Goal: Information Seeking & Learning: Learn about a topic

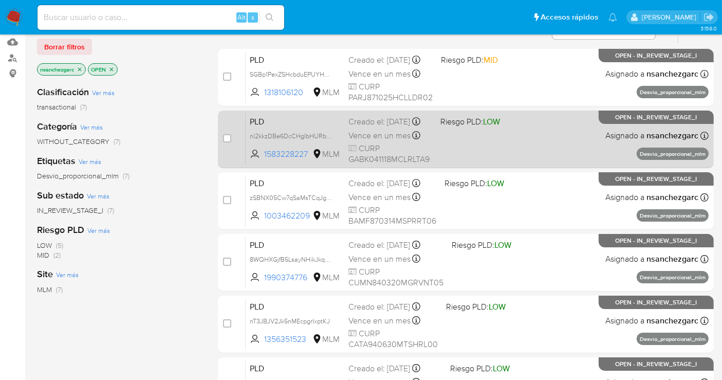
scroll to position [171, 0]
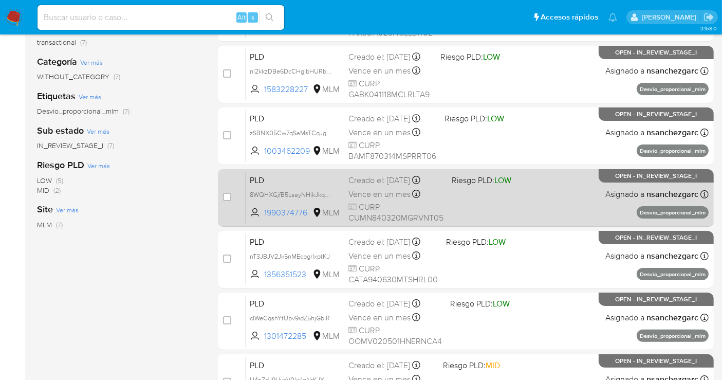
click at [388, 193] on span "Vence en un mes" at bounding box center [380, 194] width 62 height 11
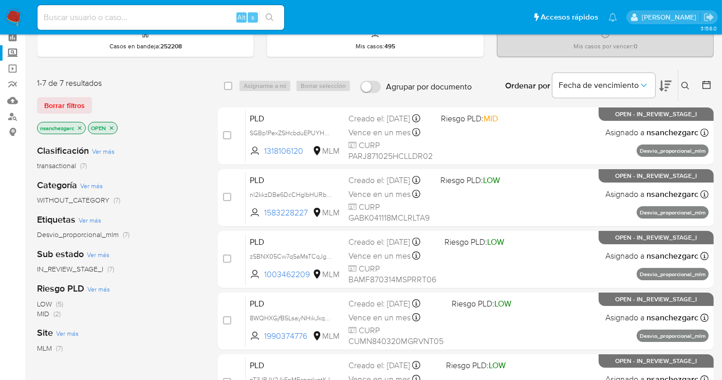
scroll to position [0, 0]
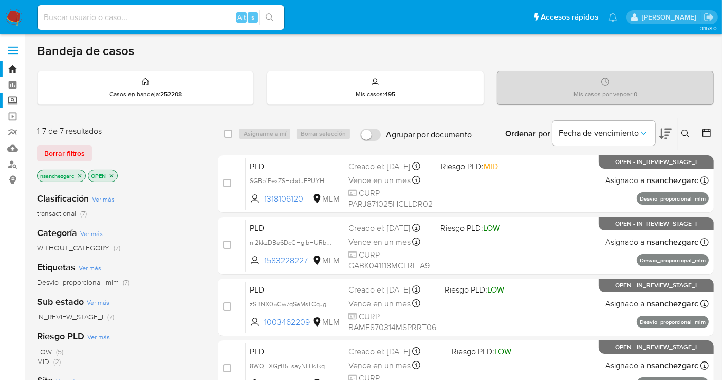
click at [6, 99] on label "Screening" at bounding box center [61, 101] width 122 height 16
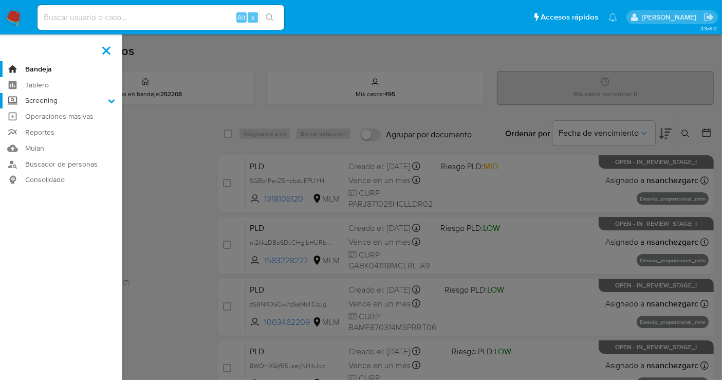
click at [0, 0] on input "Screening" at bounding box center [0, 0] width 0 height 0
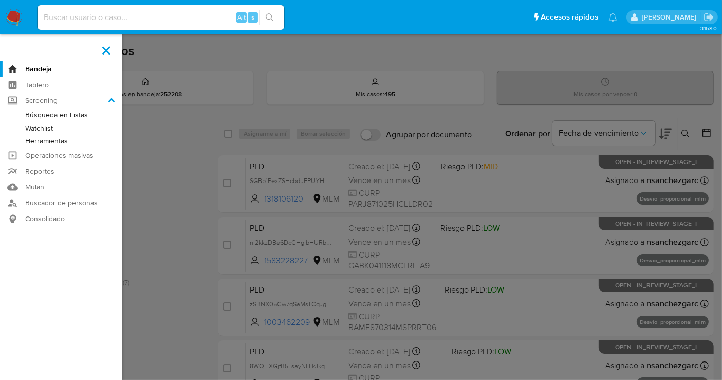
click at [38, 143] on link "Herramientas" at bounding box center [61, 141] width 122 height 13
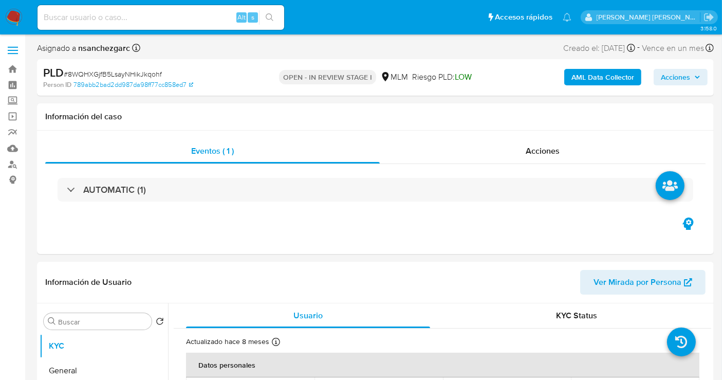
select select "10"
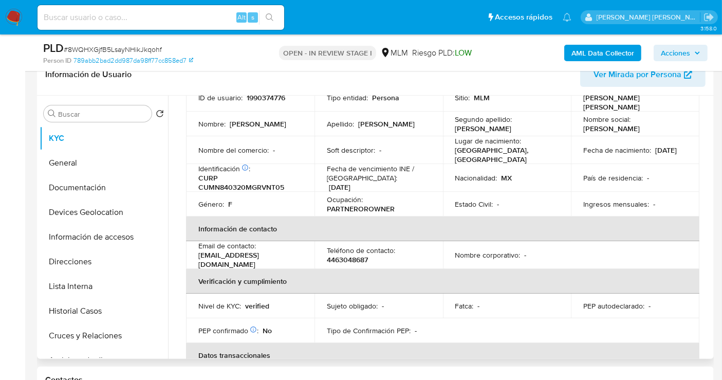
scroll to position [57, 0]
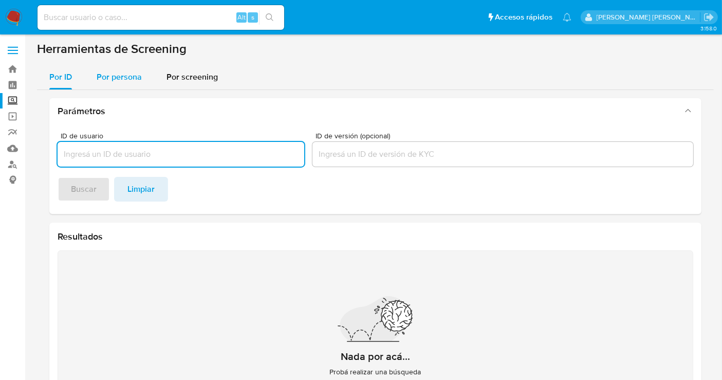
click at [112, 83] on div "Por persona" at bounding box center [119, 77] width 45 height 25
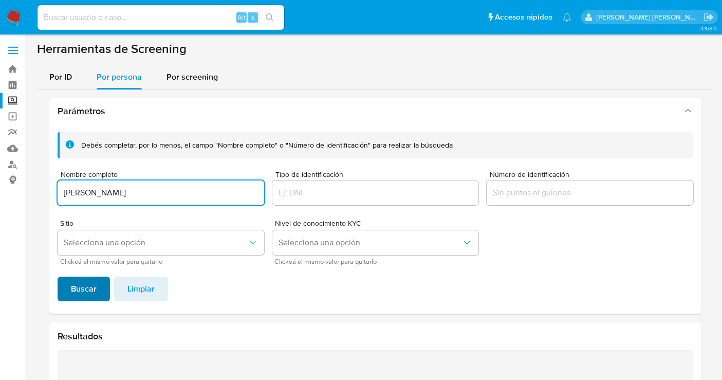
type input "[PERSON_NAME]"
click at [90, 287] on span "Buscar" at bounding box center [84, 289] width 26 height 23
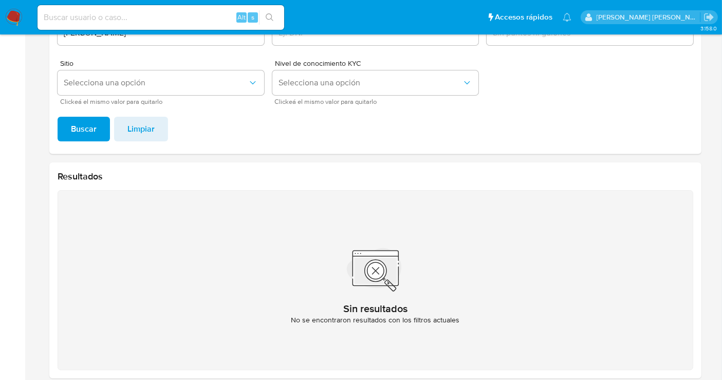
scroll to position [38, 0]
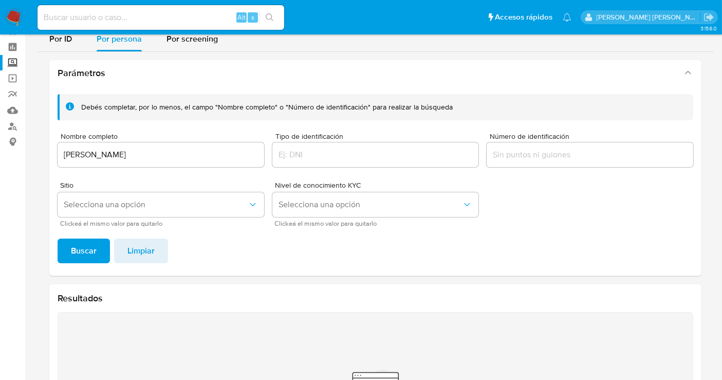
click at [107, 155] on input "ADELINA CRUZ GUTIERREZ" at bounding box center [161, 154] width 207 height 13
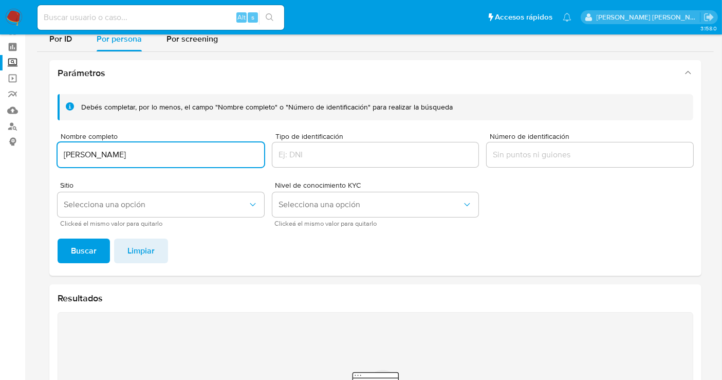
click at [107, 155] on input "ADELINA CRUZ GUTIERREZ" at bounding box center [161, 154] width 207 height 13
type input "NATIVIDAD CHAVEZ SALINAS"
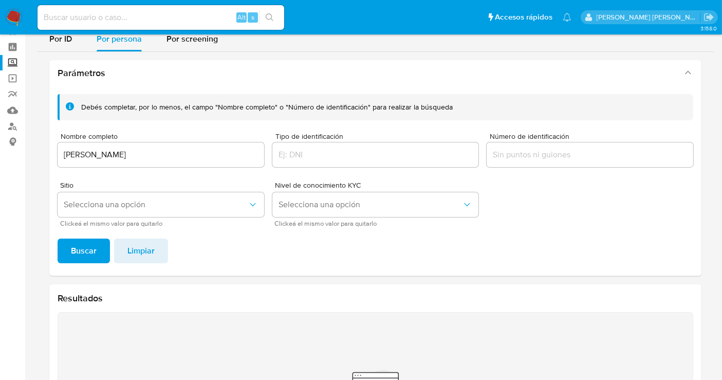
click at [97, 253] on button "Buscar" at bounding box center [84, 251] width 52 height 25
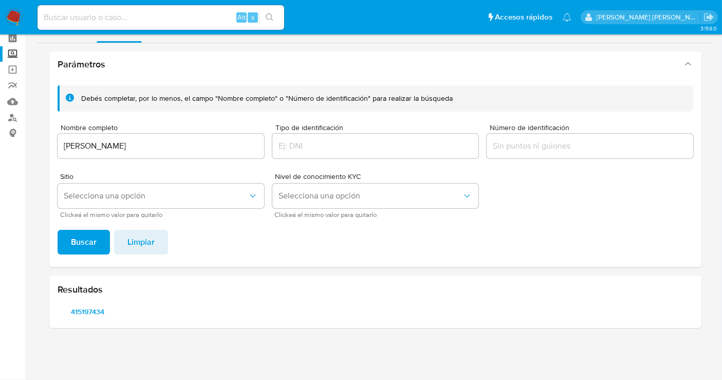
scroll to position [46, 0]
click at [78, 310] on span "415197434" at bounding box center [88, 312] width 46 height 14
click at [19, 12] on img at bounding box center [13, 17] width 17 height 17
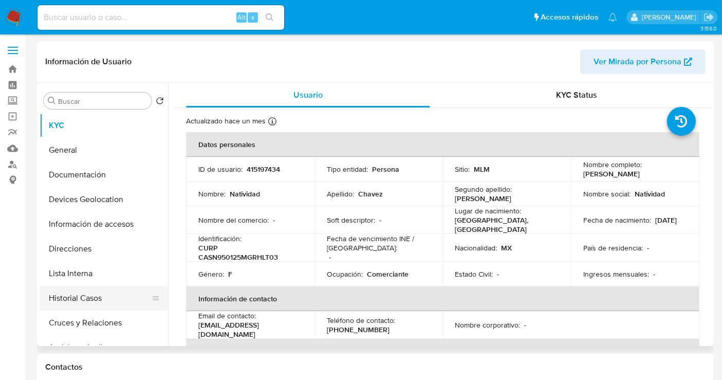
select select "10"
click at [260, 168] on p "415197434" at bounding box center [263, 168] width 33 height 9
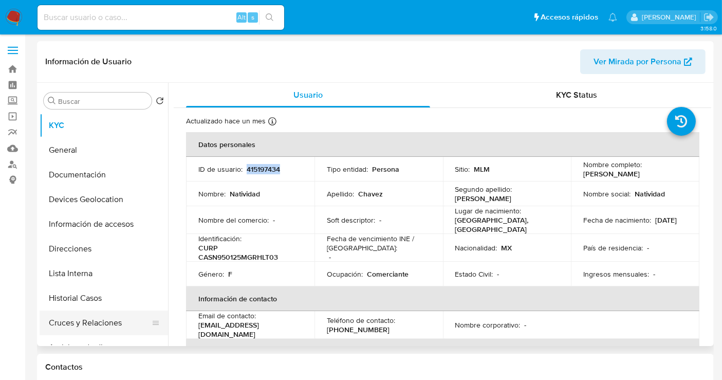
copy p "415197434"
click at [94, 296] on button "Historial Casos" at bounding box center [100, 298] width 120 height 25
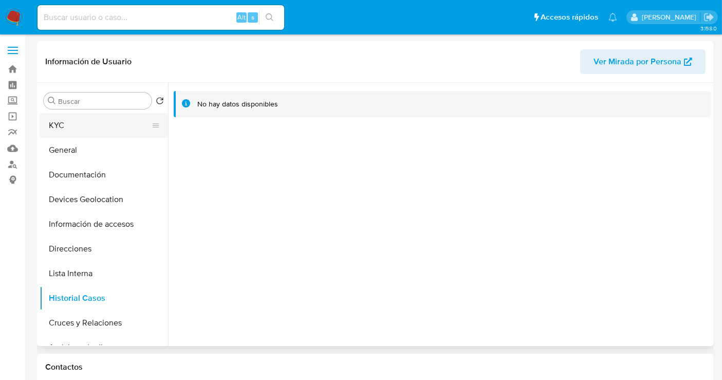
click at [76, 127] on button "KYC" at bounding box center [100, 125] width 120 height 25
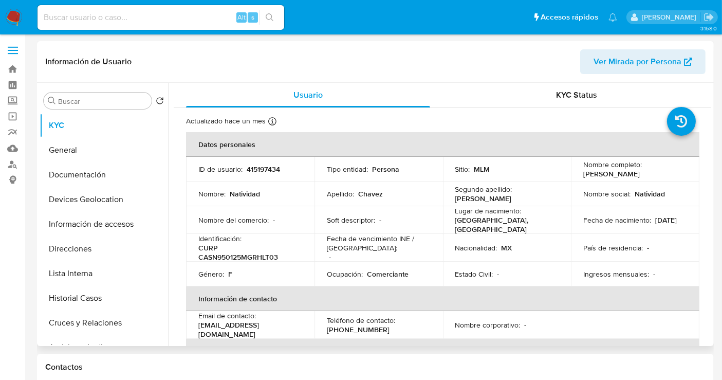
click at [265, 168] on p "415197434" at bounding box center [263, 168] width 33 height 9
copy p "415197434"
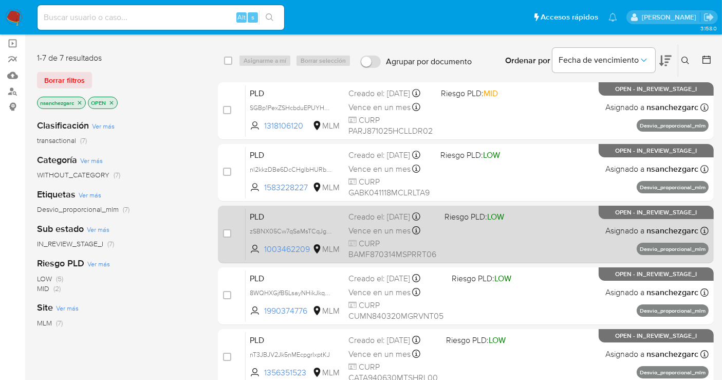
scroll to position [114, 0]
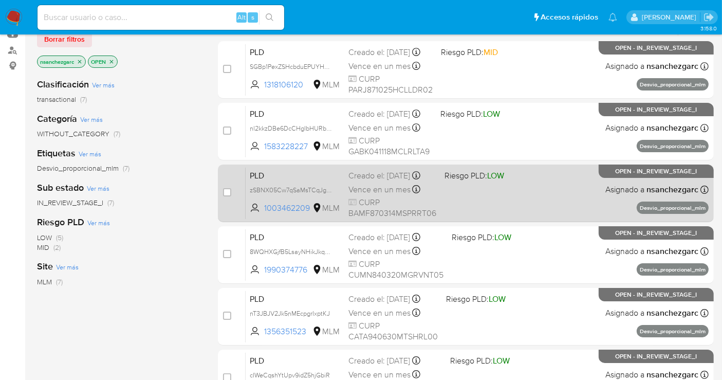
click at [357, 191] on span "Vence en un mes" at bounding box center [380, 189] width 62 height 11
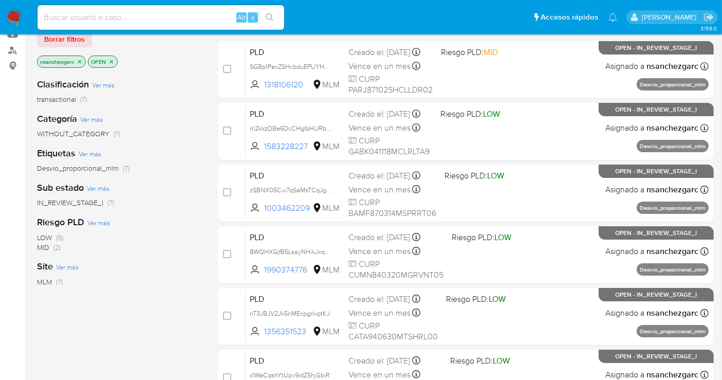
click at [34, 335] on main "3.158.0" at bounding box center [361, 218] width 722 height 664
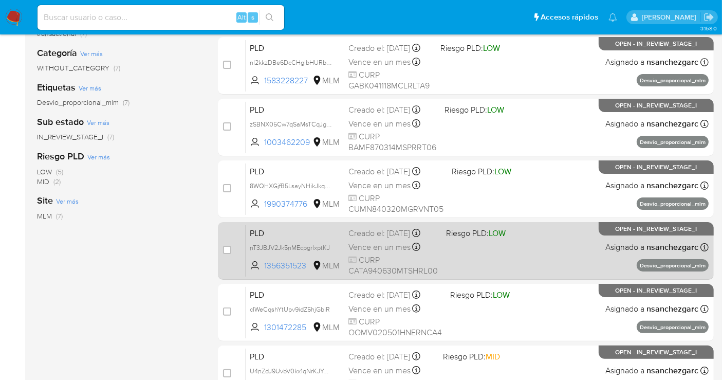
scroll to position [228, 0]
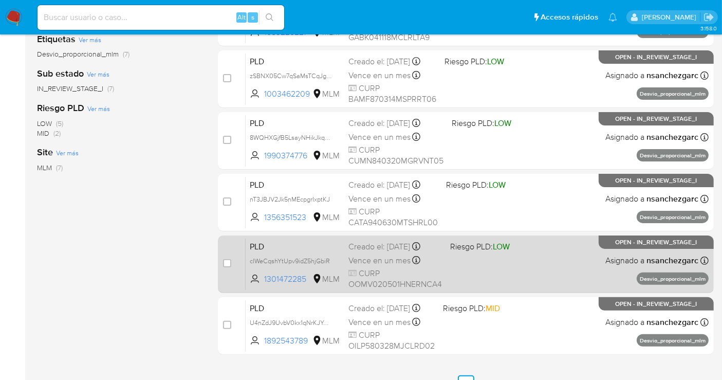
click at [375, 261] on span "Vence en un mes" at bounding box center [380, 260] width 62 height 11
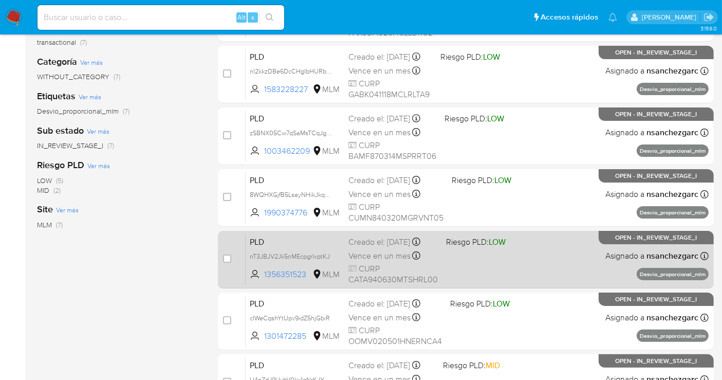
scroll to position [114, 0]
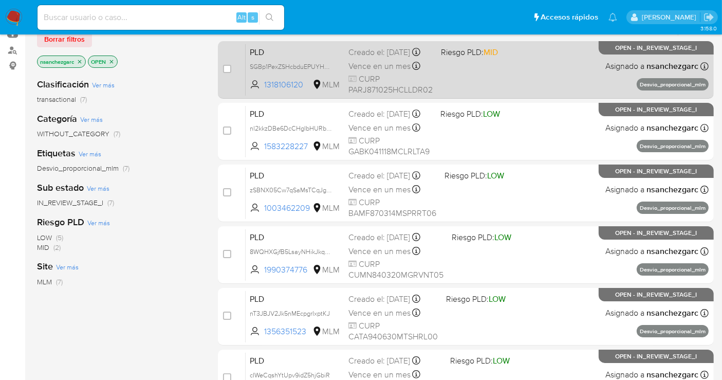
click at [372, 69] on span "Vence en un mes" at bounding box center [380, 66] width 62 height 11
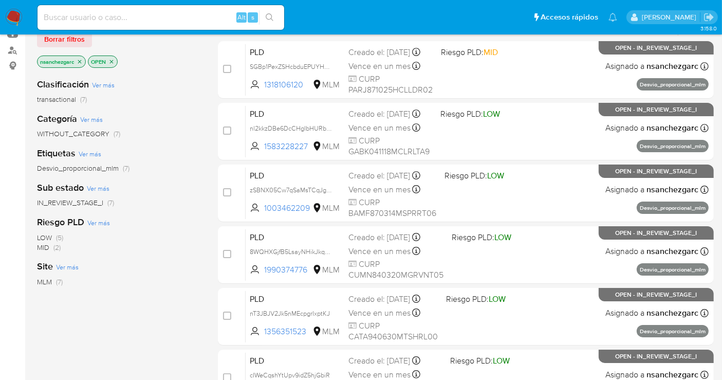
click at [12, 15] on img at bounding box center [13, 17] width 17 height 17
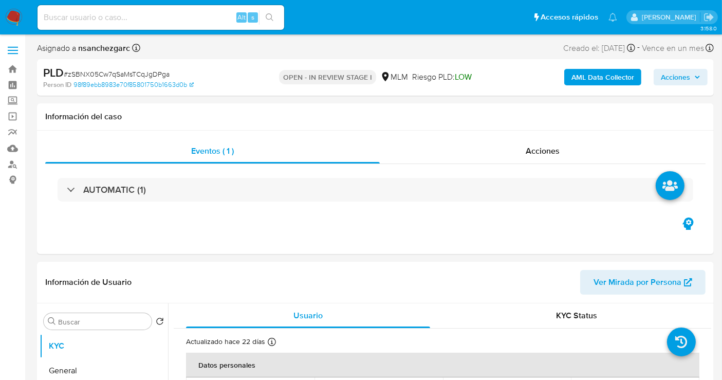
select select "10"
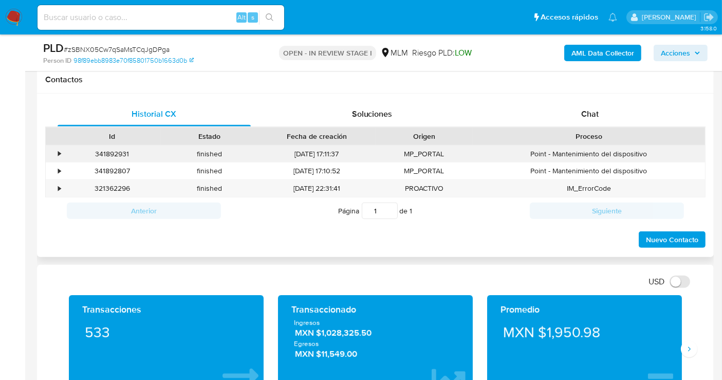
scroll to position [456, 0]
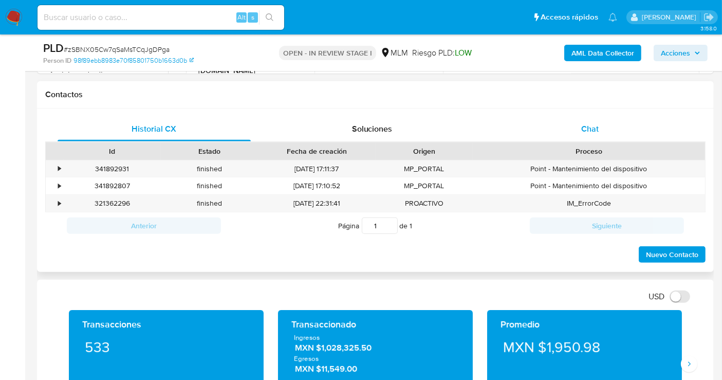
click at [597, 130] on span "Chat" at bounding box center [589, 129] width 17 height 12
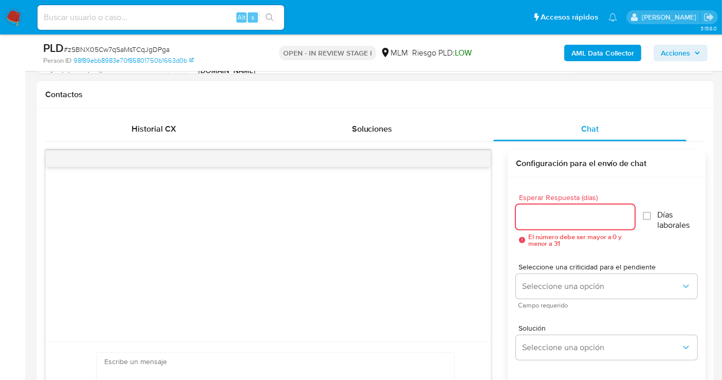
click at [549, 219] on input "Esperar Respuesta (días)" at bounding box center [575, 216] width 119 height 13
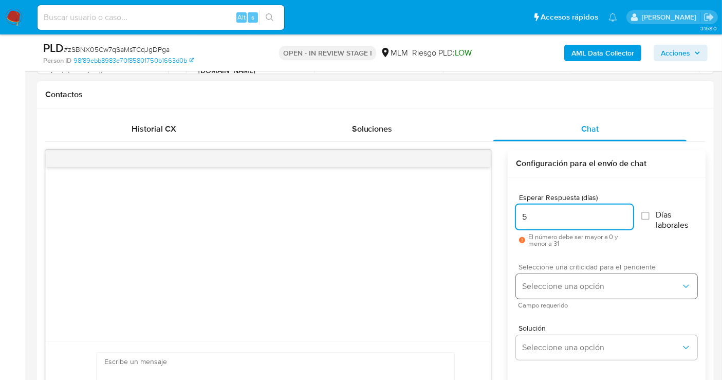
type input "5"
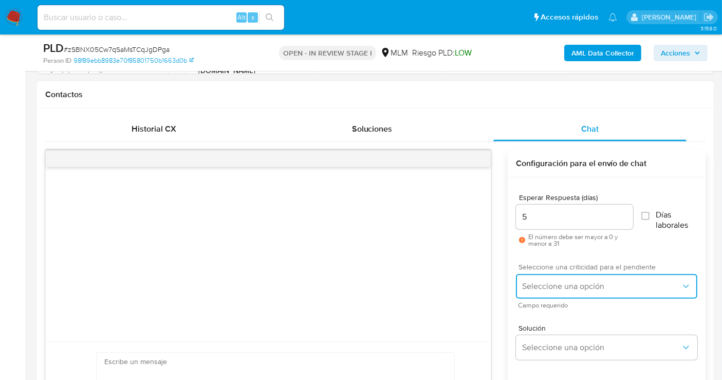
click at [553, 292] on button "Seleccione una opción" at bounding box center [606, 286] width 181 height 25
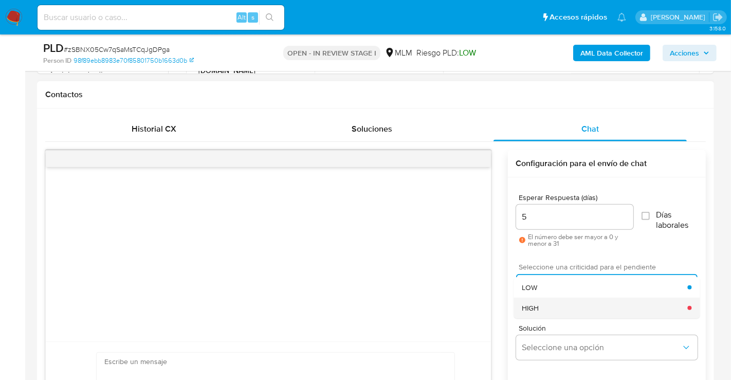
click at [537, 306] on span "HIGH" at bounding box center [530, 307] width 17 height 9
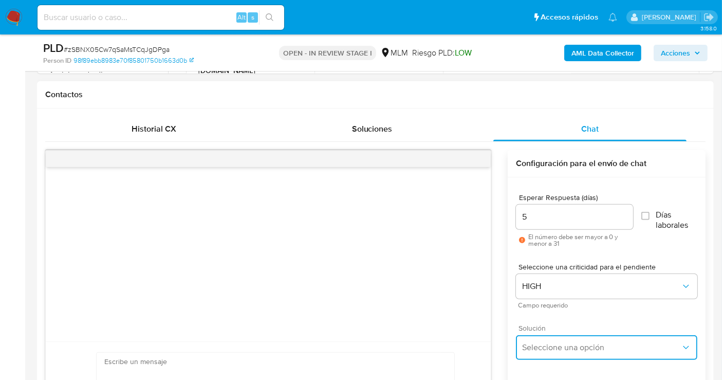
click at [556, 342] on span "Seleccione una opción" at bounding box center [601, 347] width 159 height 10
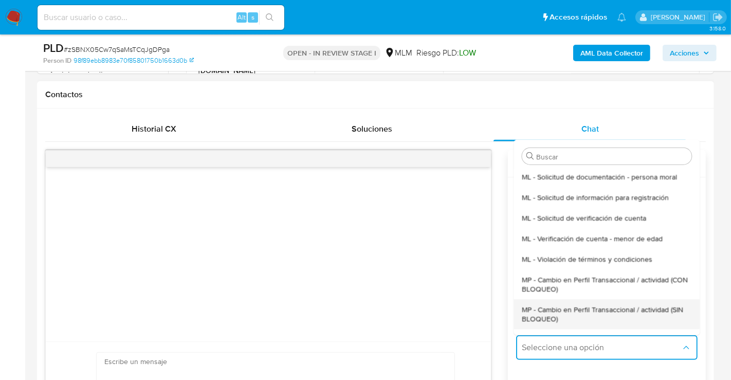
click at [543, 315] on span "MP - Cambio en Perfil Transaccional / actividad (SIN BLOQUEO)" at bounding box center [607, 313] width 170 height 19
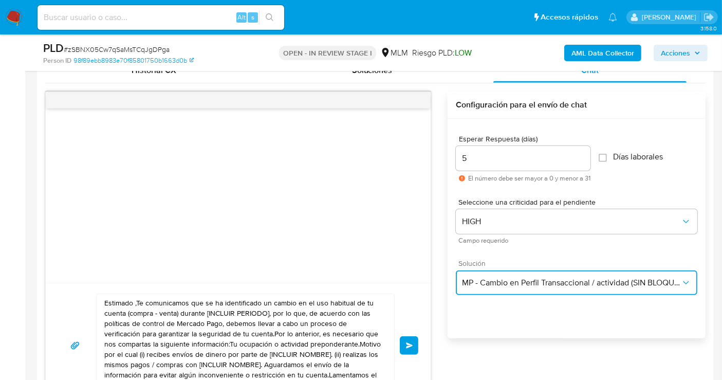
scroll to position [571, 0]
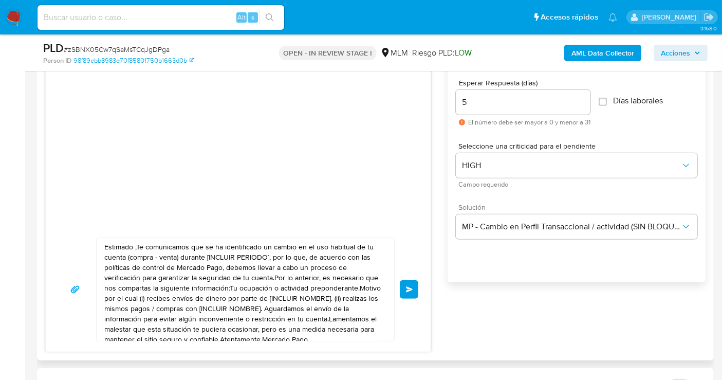
click at [227, 286] on textarea "Estimado ,Te comunicamos que se ha identificado un cambio en el uso habitual de…" at bounding box center [242, 289] width 277 height 103
paste textarea "cliente se ha identificado un cambio en el uso habitual de tu cuenta para garan…"
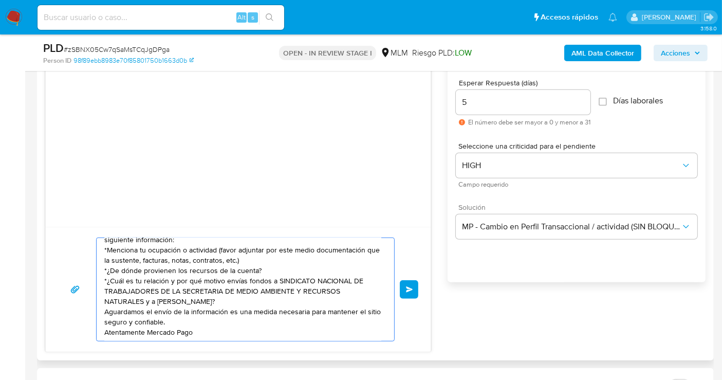
scroll to position [28, 0]
type textarea "Estimado cliente se ha identificado un cambio en el uso habitual de tu cuenta p…"
click at [406, 284] on button "Enviar" at bounding box center [409, 289] width 19 height 19
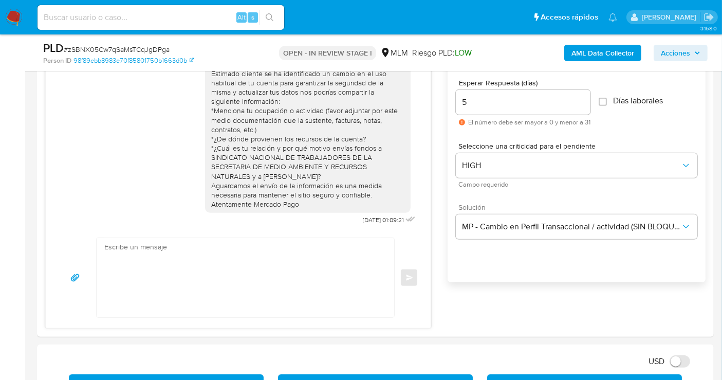
scroll to position [0, 0]
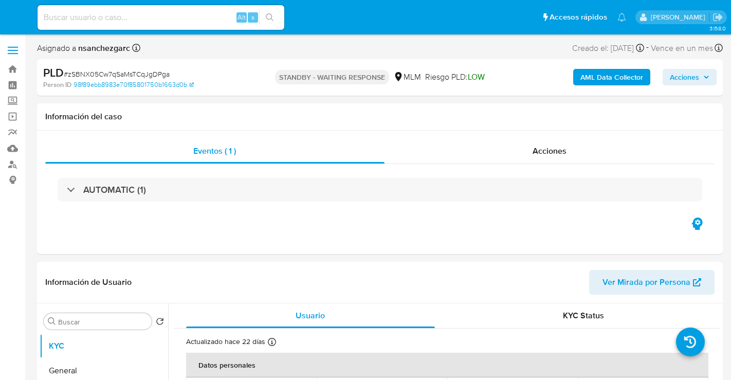
select select "10"
click at [536, 158] on div "Acciones" at bounding box center [543, 151] width 326 height 25
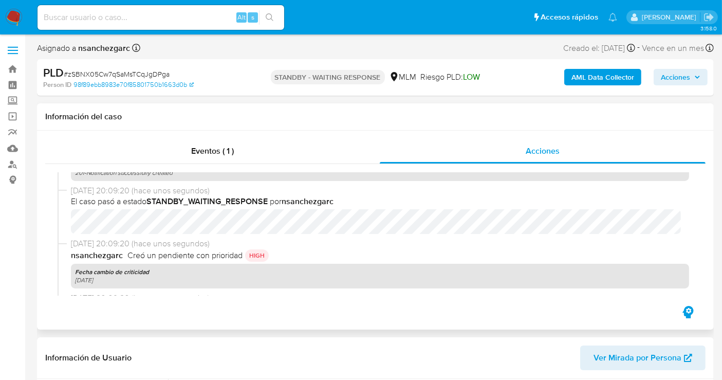
scroll to position [114, 0]
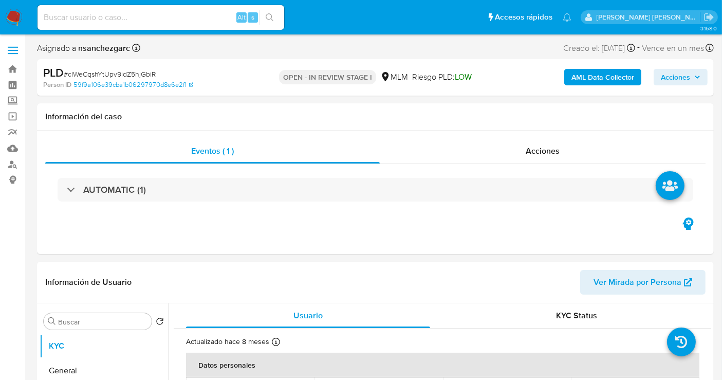
select select "10"
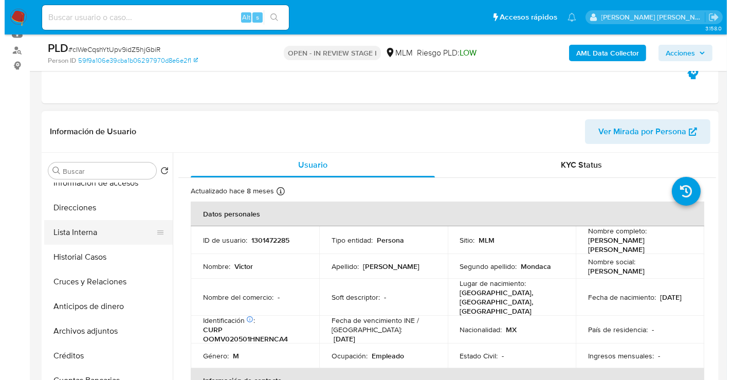
scroll to position [114, 0]
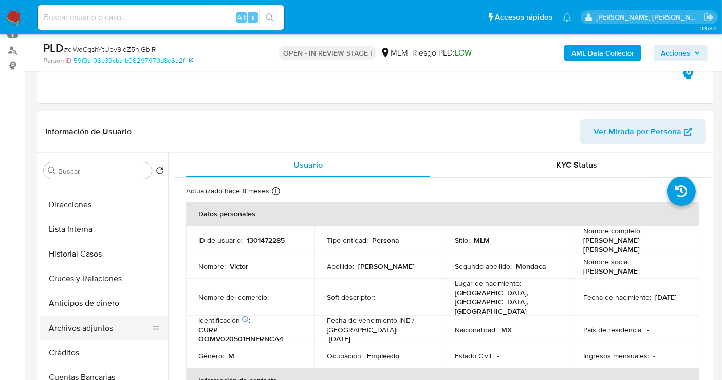
drag, startPoint x: 88, startPoint y: 326, endPoint x: 102, endPoint y: 327, distance: 14.4
click at [88, 327] on button "Archivos adjuntos" at bounding box center [100, 328] width 120 height 25
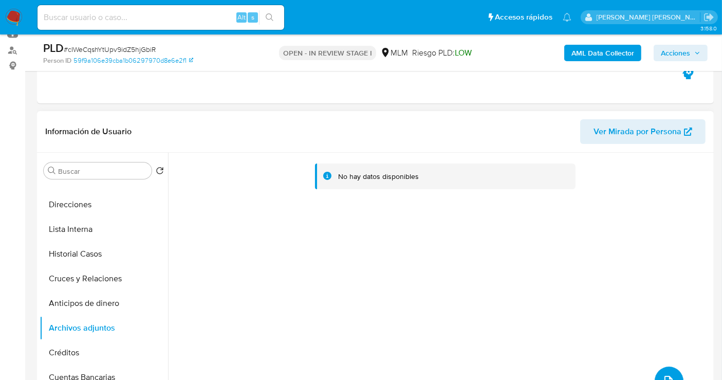
click at [664, 369] on button "upload-file" at bounding box center [669, 381] width 29 height 29
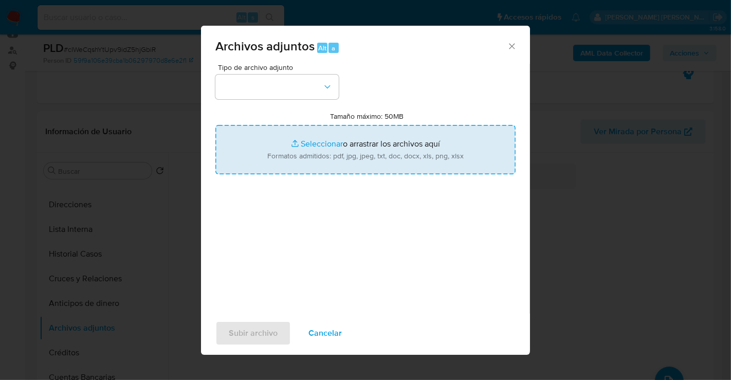
type input "C:\fakepath\1301472285_VICTOR ORDONEZ MONDACA_AGO25.pdf"
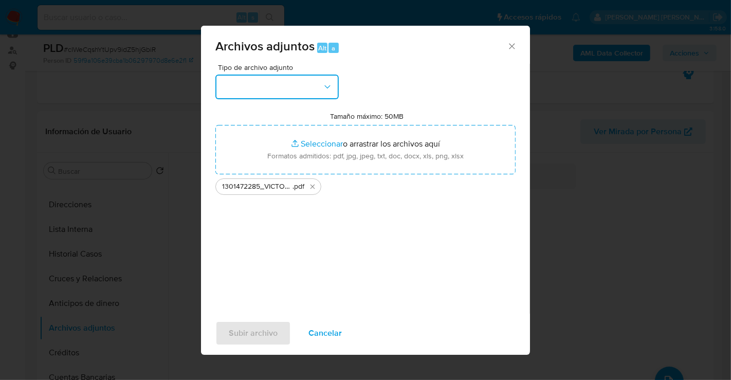
click at [295, 83] on button "button" at bounding box center [276, 87] width 123 height 25
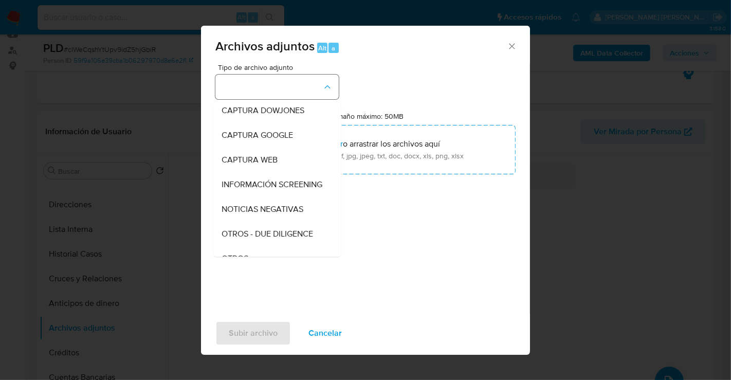
scroll to position [53, 0]
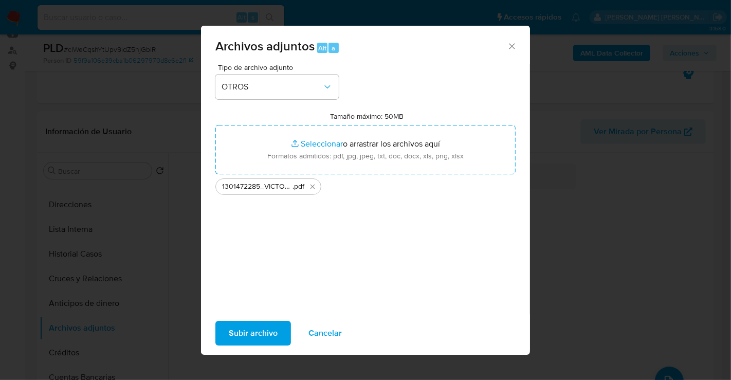
click at [246, 335] on span "Subir archivo" at bounding box center [253, 333] width 49 height 23
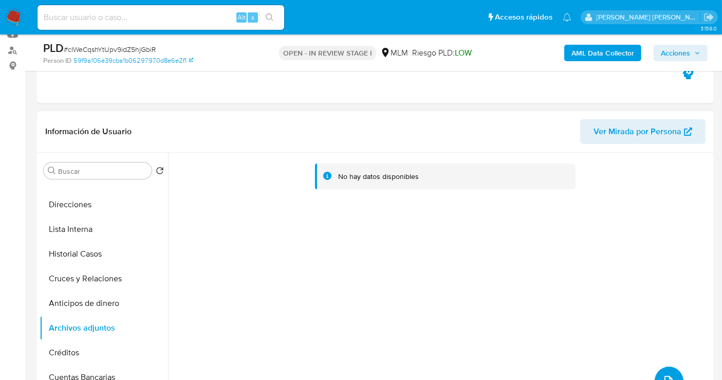
click at [664, 375] on icon "upload-file" at bounding box center [669, 381] width 12 height 12
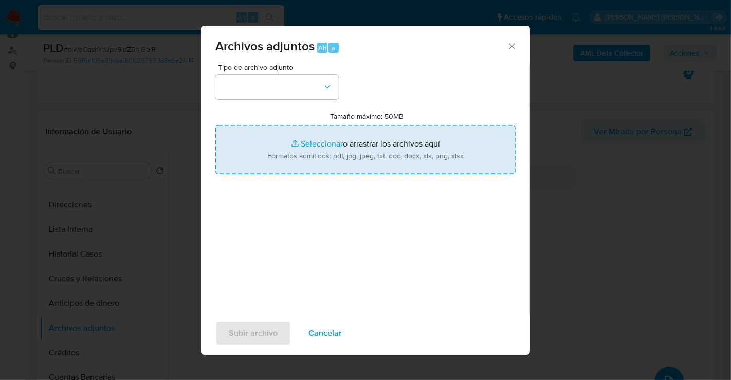
type input "C:\fakepath\1301472285_VICTOR ORDONEZ MONDACA_AGO25.xlsx"
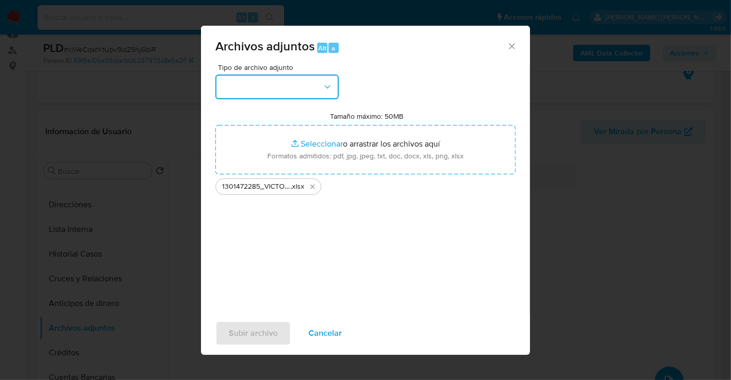
click at [291, 85] on button "button" at bounding box center [276, 87] width 123 height 25
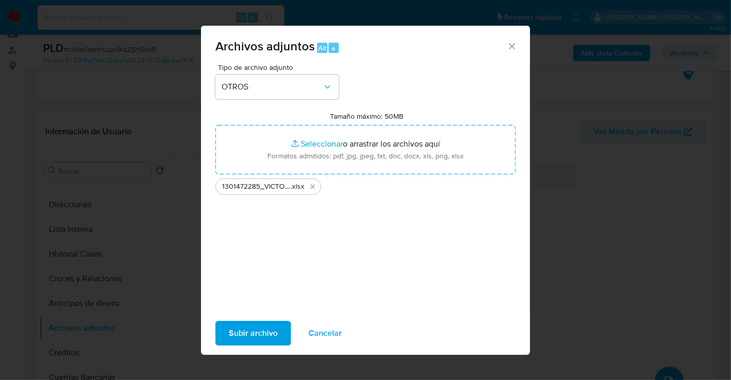
click at [244, 334] on span "Subir archivo" at bounding box center [253, 333] width 49 height 23
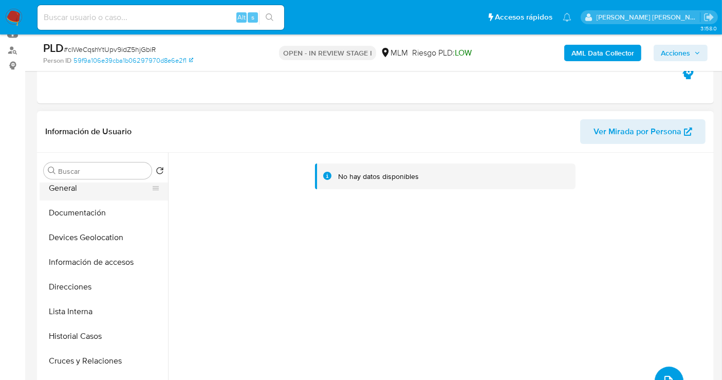
scroll to position [0, 0]
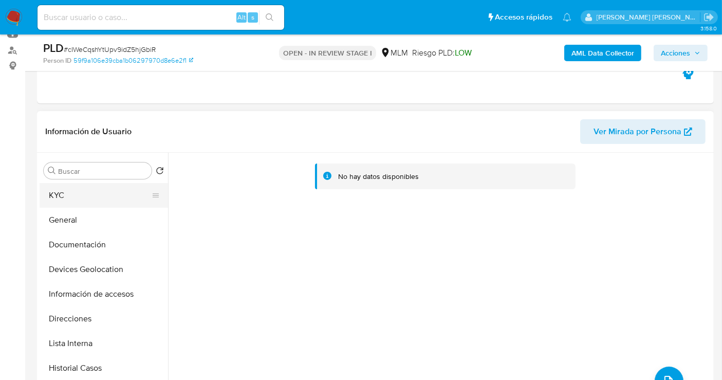
click at [69, 198] on button "KYC" at bounding box center [100, 195] width 120 height 25
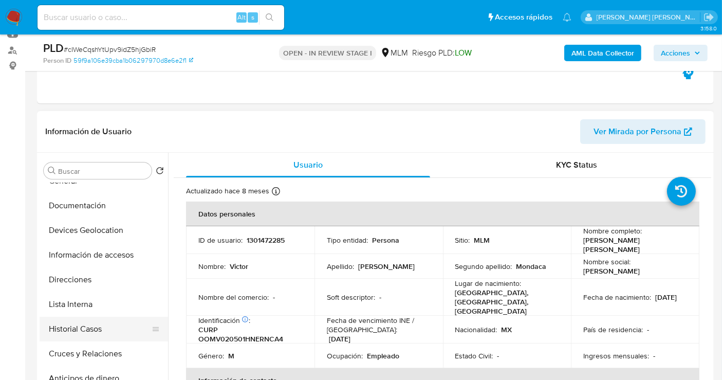
scroll to position [57, 0]
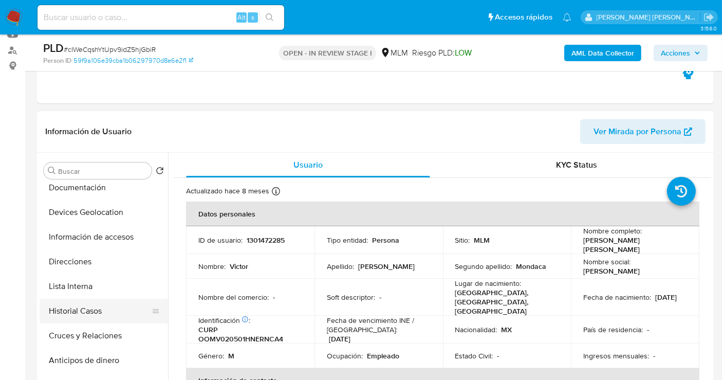
click at [85, 313] on button "Historial Casos" at bounding box center [100, 311] width 120 height 25
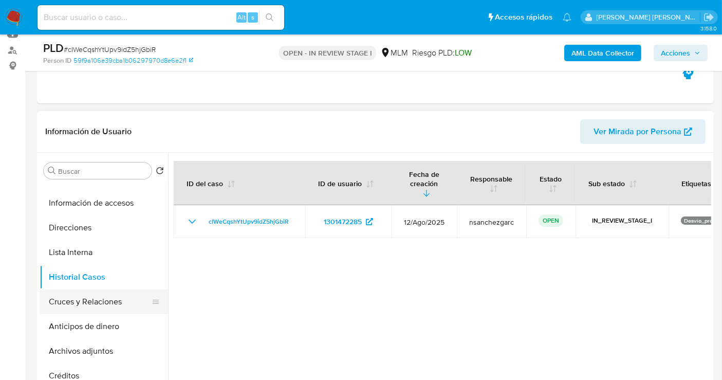
scroll to position [171, 0]
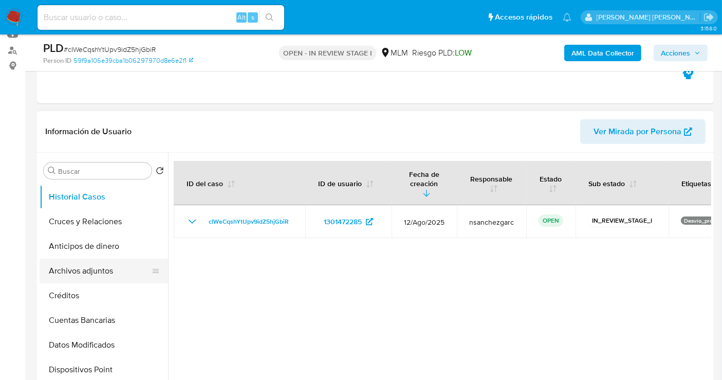
click at [92, 271] on button "Archivos adjuntos" at bounding box center [100, 271] width 120 height 25
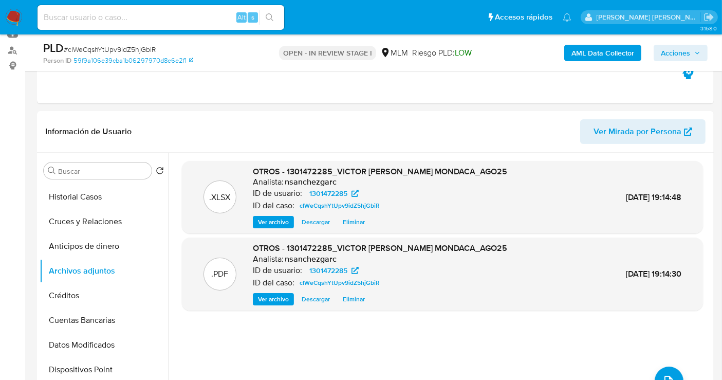
click at [692, 53] on span "Acciones" at bounding box center [681, 53] width 40 height 14
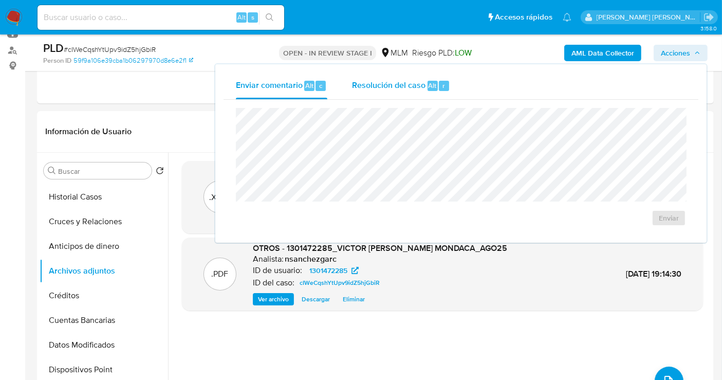
click at [410, 87] on span "Resolución del caso" at bounding box center [389, 85] width 74 height 12
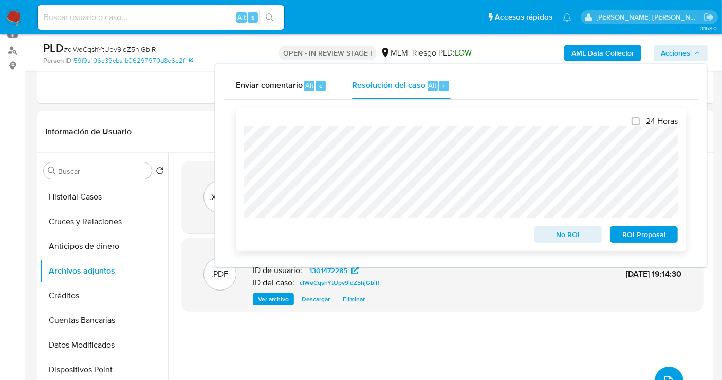
click at [549, 235] on span "No ROI" at bounding box center [568, 234] width 53 height 14
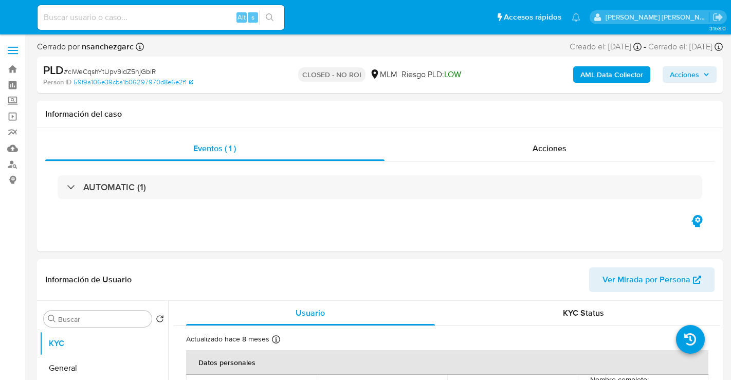
select select "10"
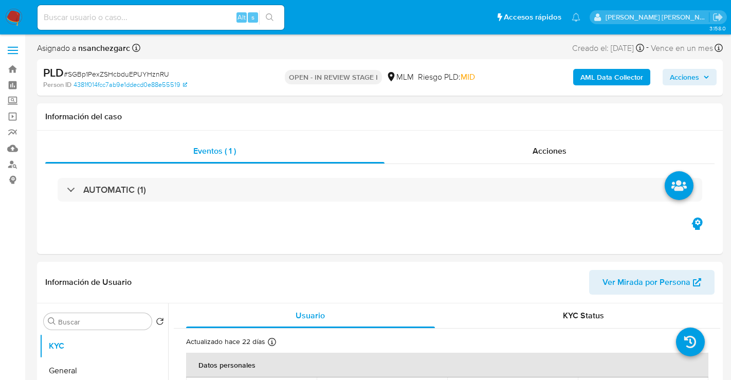
select select "10"
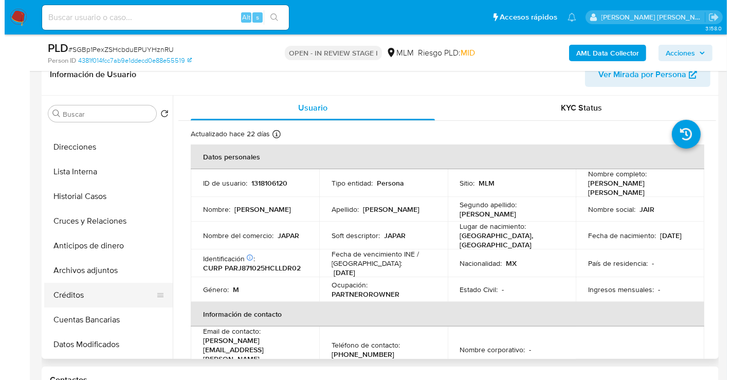
scroll to position [171, 0]
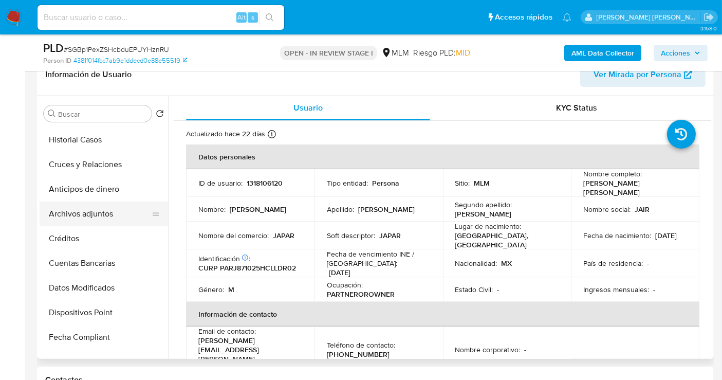
click at [94, 215] on button "Archivos adjuntos" at bounding box center [100, 214] width 120 height 25
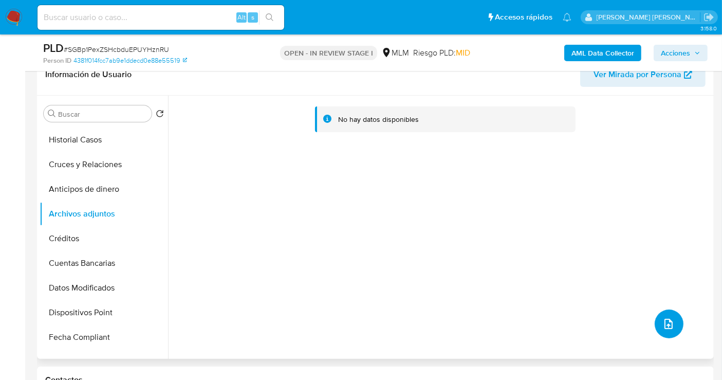
click at [674, 322] on button "upload-file" at bounding box center [669, 323] width 29 height 29
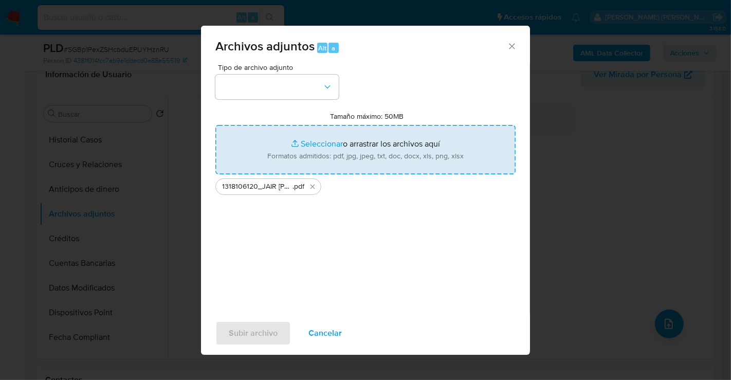
type input "C:\fakepath\1318106120_JAIR [PERSON_NAME] RODRIGUEZ_AGO25.xlsx"
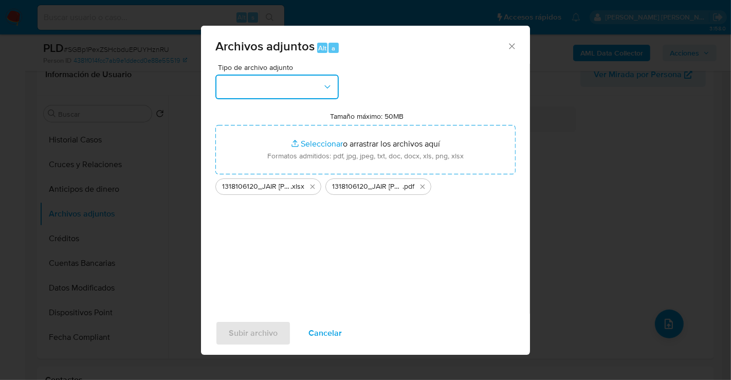
click at [282, 85] on button "button" at bounding box center [276, 87] width 123 height 25
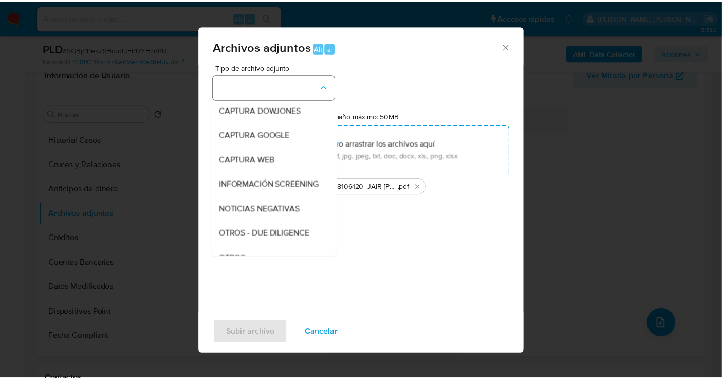
scroll to position [53, 0]
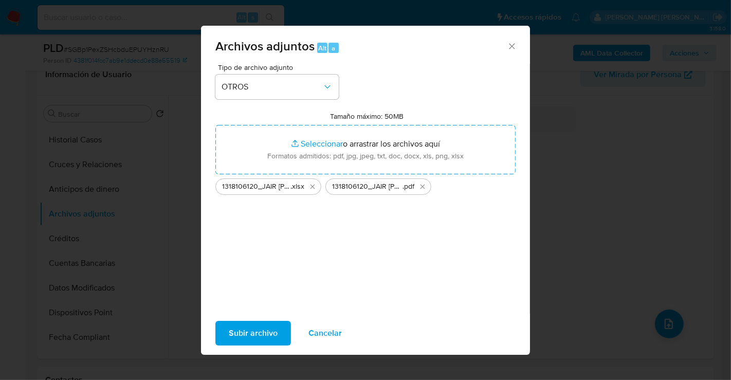
click at [253, 339] on span "Subir archivo" at bounding box center [253, 333] width 49 height 23
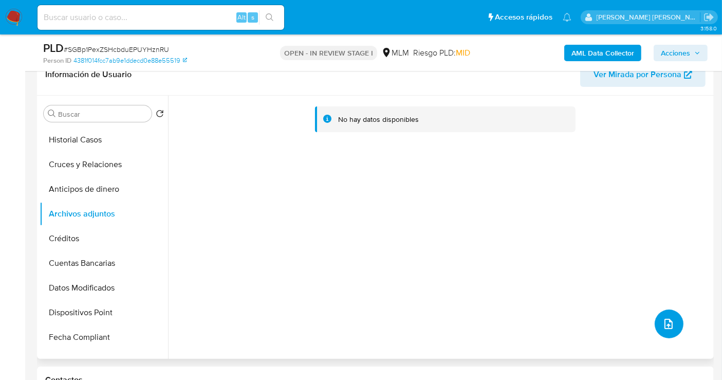
scroll to position [0, 0]
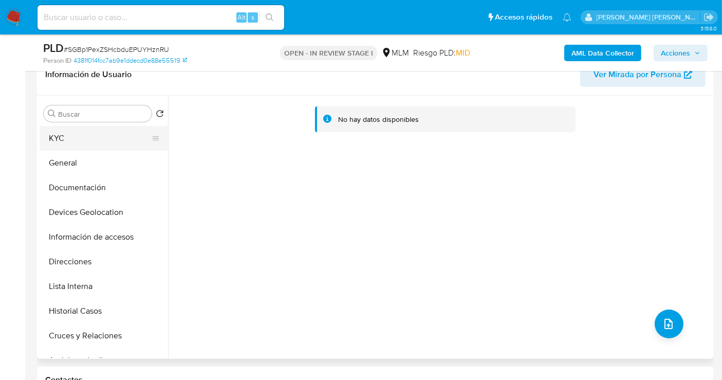
click at [64, 139] on button "KYC" at bounding box center [100, 138] width 120 height 25
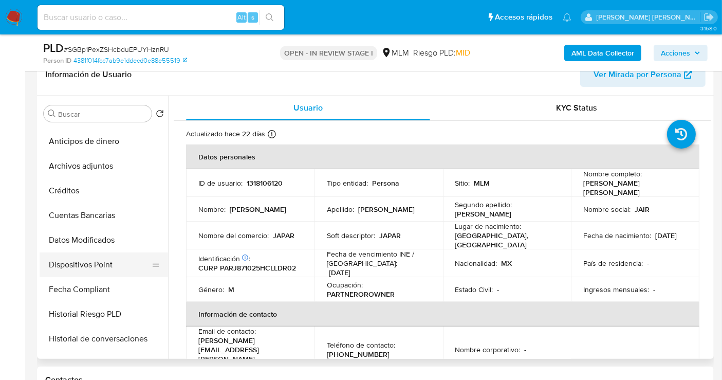
scroll to position [228, 0]
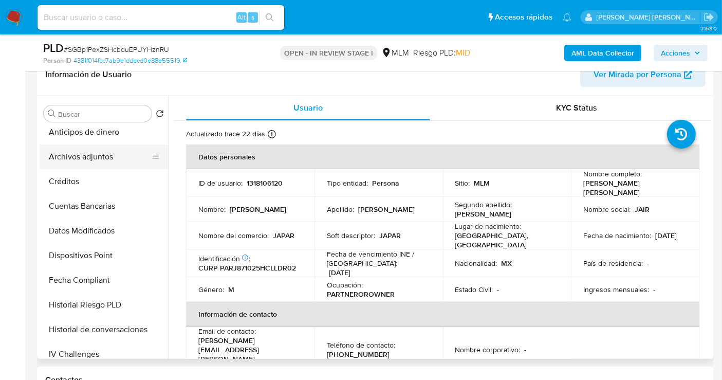
click at [80, 159] on button "Archivos adjuntos" at bounding box center [100, 156] width 120 height 25
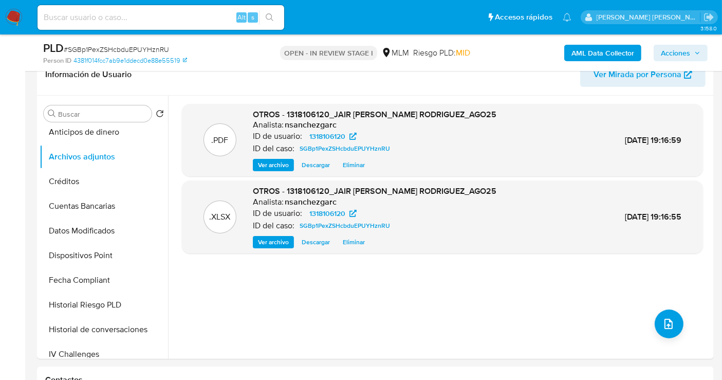
click at [680, 47] on span "Acciones" at bounding box center [675, 53] width 29 height 16
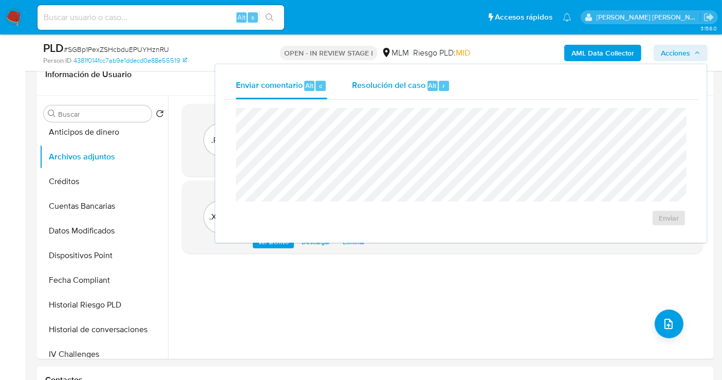
click at [416, 86] on span "Resolución del caso" at bounding box center [389, 85] width 74 height 12
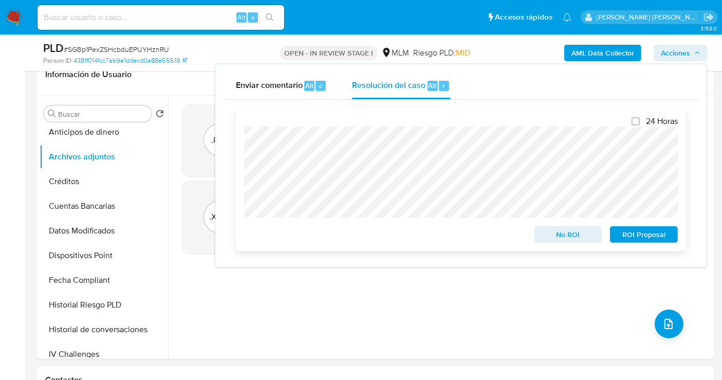
click at [644, 233] on span "ROI Proposal" at bounding box center [643, 234] width 53 height 14
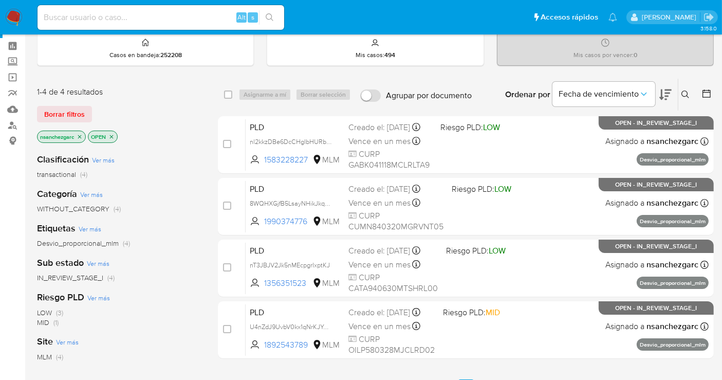
scroll to position [57, 0]
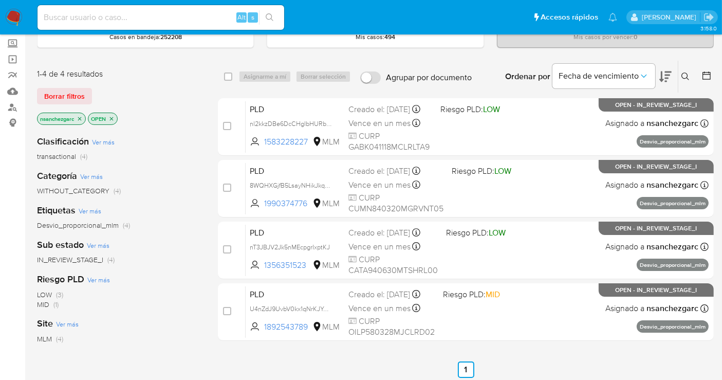
click at [81, 120] on icon "close-filter" at bounding box center [80, 119] width 6 height 6
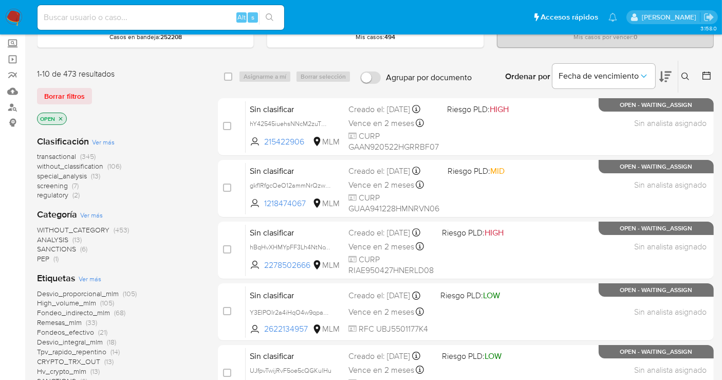
click at [86, 167] on span "without_classification" at bounding box center [70, 166] width 66 height 10
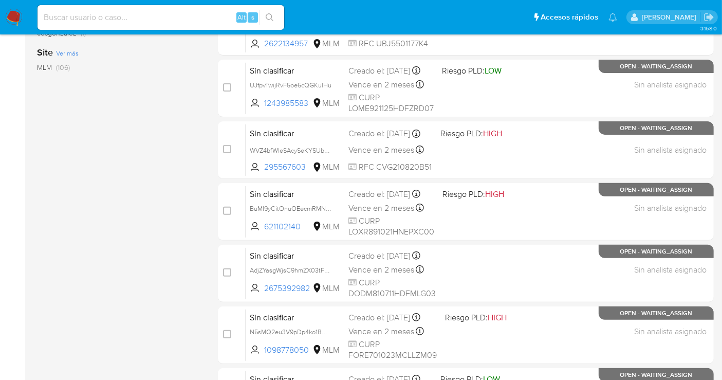
scroll to position [467, 0]
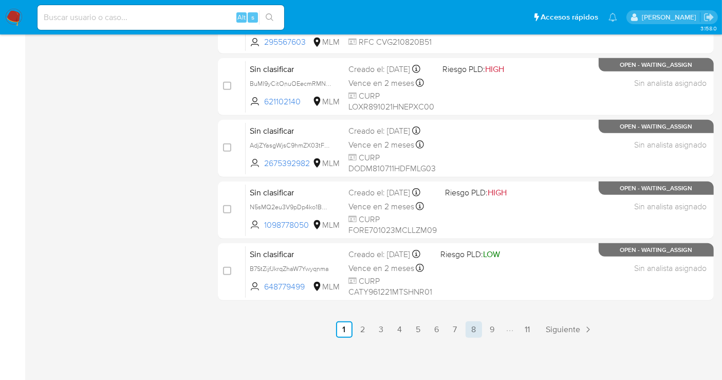
click at [475, 325] on link "8" at bounding box center [474, 329] width 16 height 16
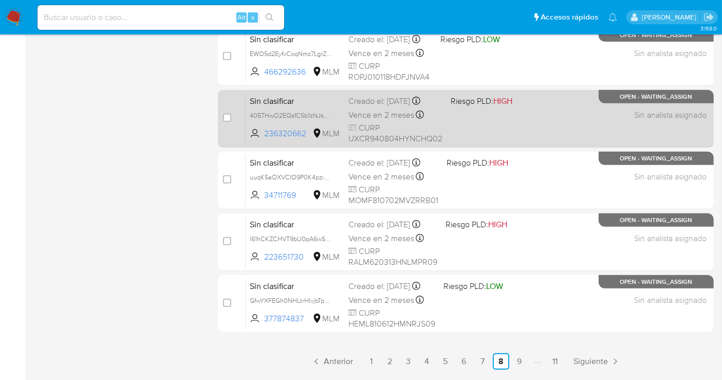
scroll to position [467, 0]
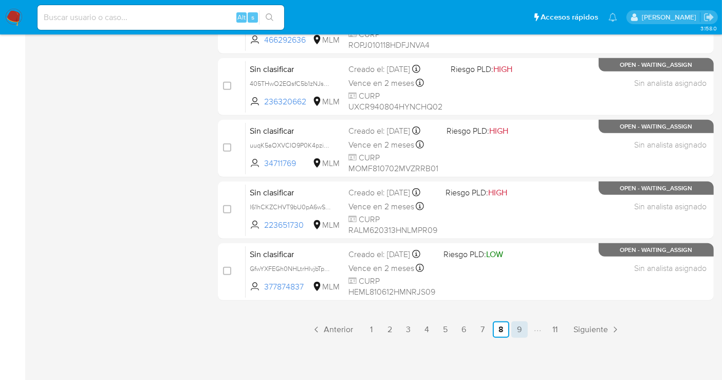
click at [517, 325] on link "9" at bounding box center [519, 329] width 16 height 16
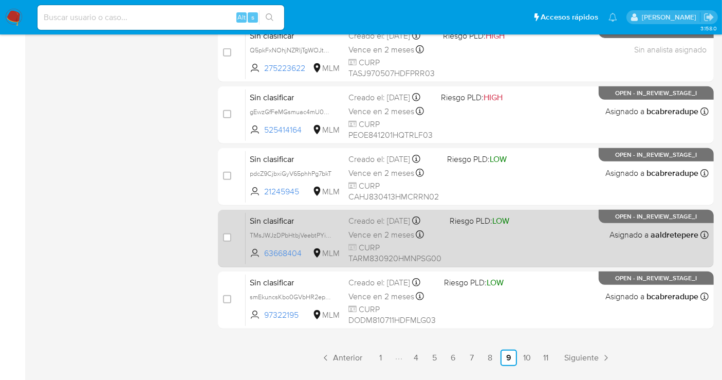
scroll to position [456, 0]
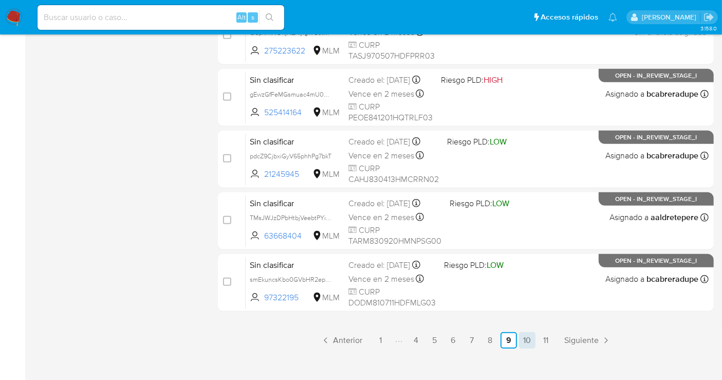
click at [530, 339] on link "10" at bounding box center [527, 340] width 16 height 16
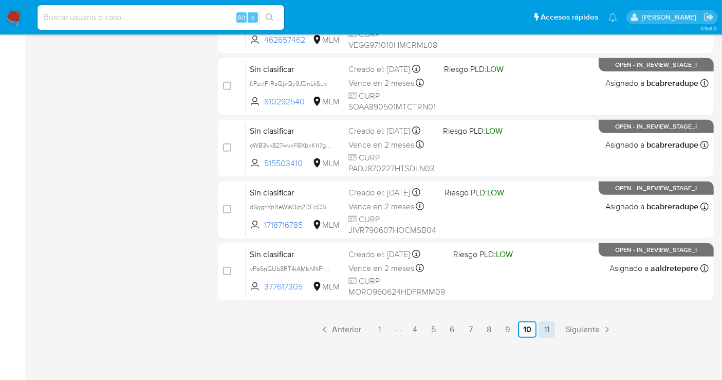
click at [540, 325] on link "11" at bounding box center [547, 329] width 16 height 16
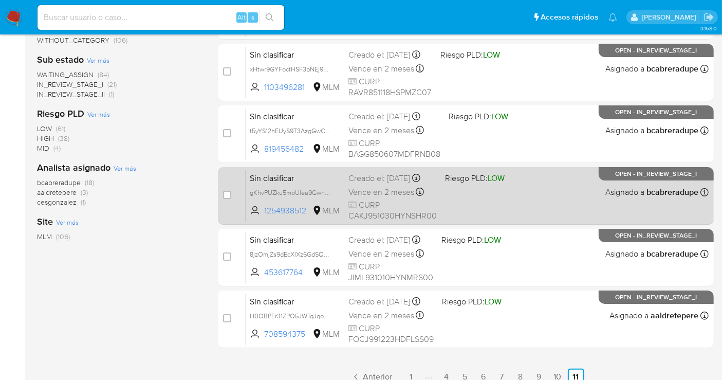
scroll to position [245, 0]
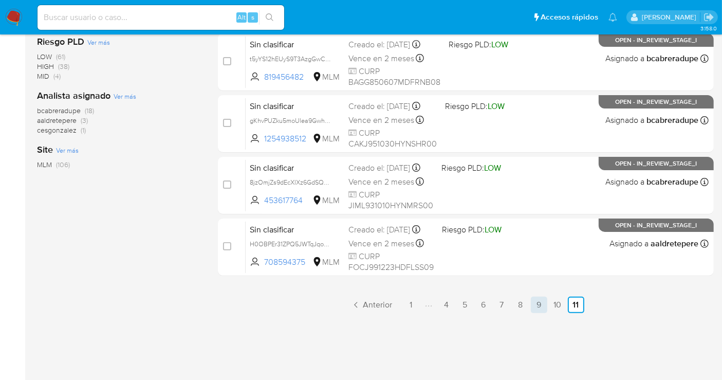
click at [536, 303] on link "9" at bounding box center [539, 305] width 16 height 16
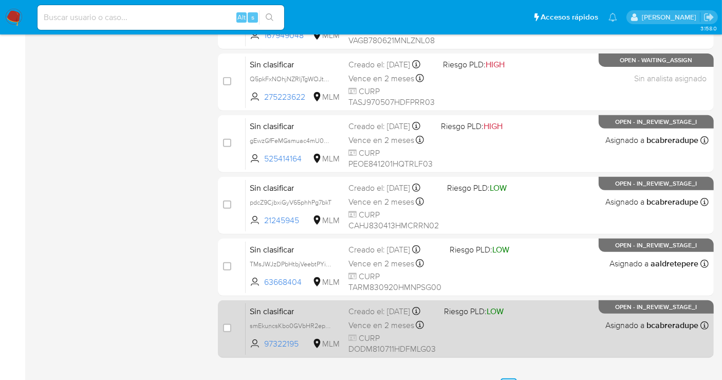
scroll to position [467, 0]
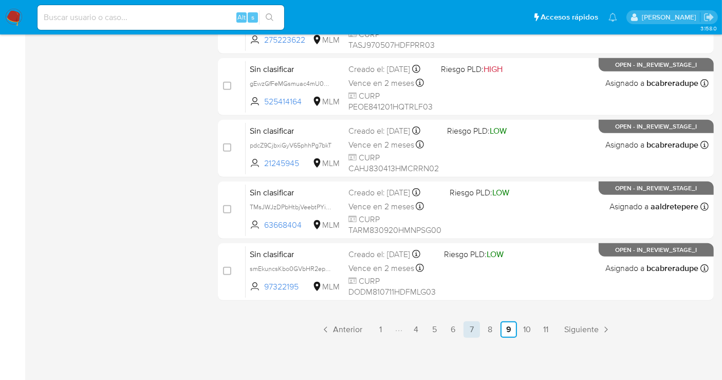
click at [470, 329] on link "7" at bounding box center [472, 329] width 16 height 16
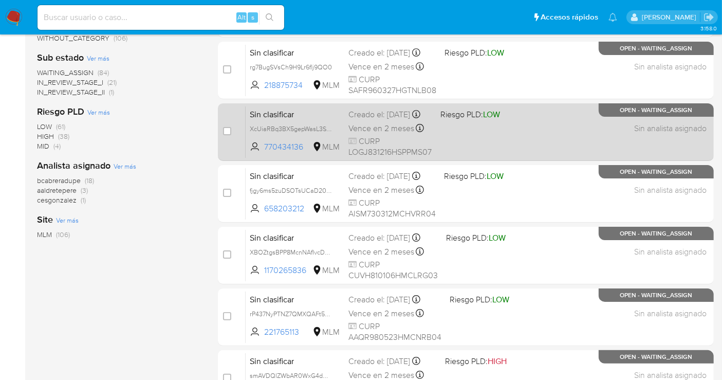
scroll to position [171, 0]
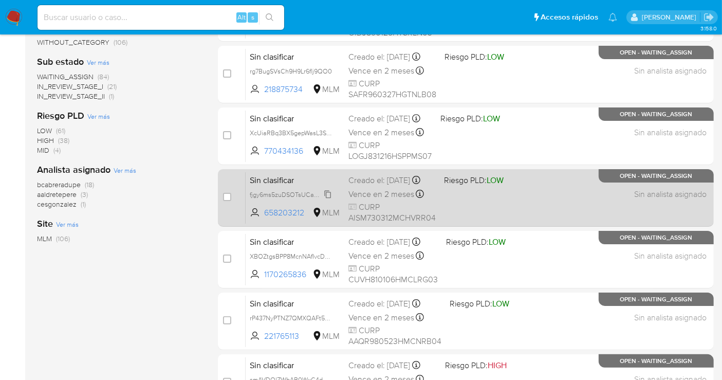
click at [327, 199] on span "fjgy6ms5zuDSOTsUCaD2059L" at bounding box center [293, 193] width 87 height 11
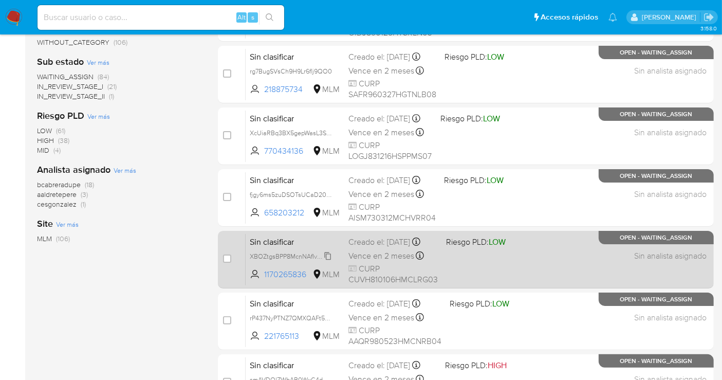
click at [326, 261] on span "XBOZtgsBPP8McnNAfIvcD0Ql" at bounding box center [293, 255] width 86 height 11
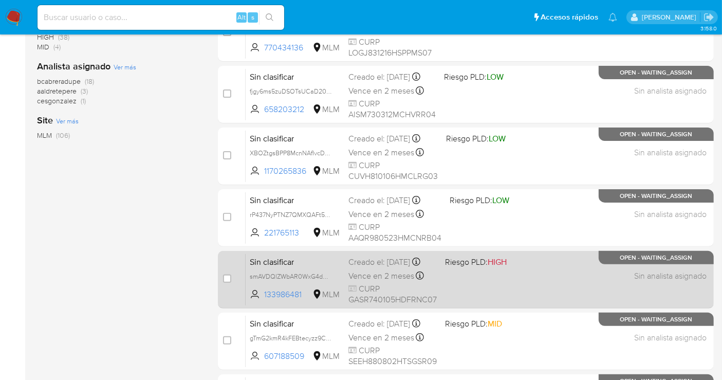
scroll to position [285, 0]
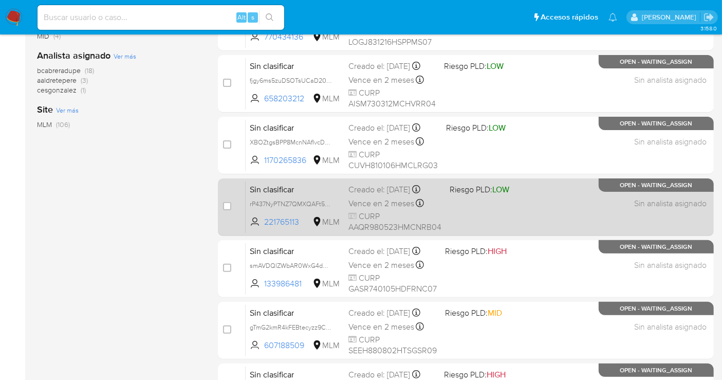
click at [333, 203] on span "rP437NyPTNZ7QMXQAFt5Vzuo" at bounding box center [295, 203] width 90 height 11
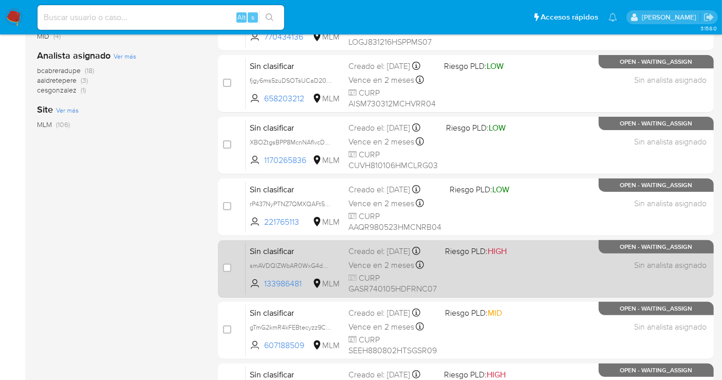
click at [336, 271] on span "smAVDQlZWbAR0WxG4dwMS65J" at bounding box center [295, 265] width 90 height 11
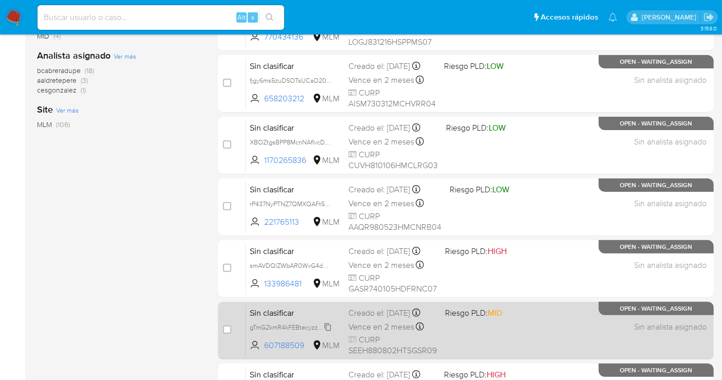
click at [326, 332] on span "gTmG2kmR4kFEBtecyzz9Cu0i" at bounding box center [292, 326] width 85 height 11
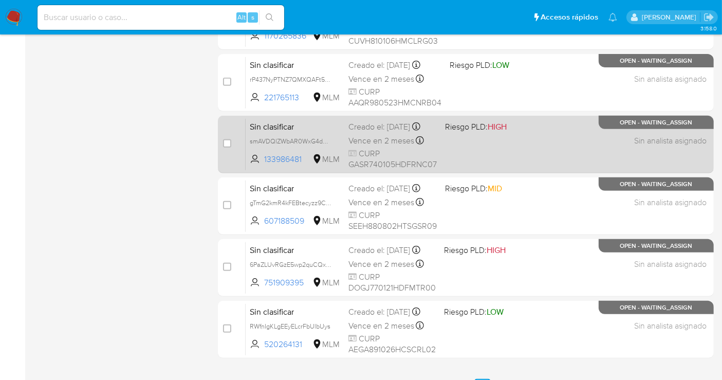
scroll to position [456, 0]
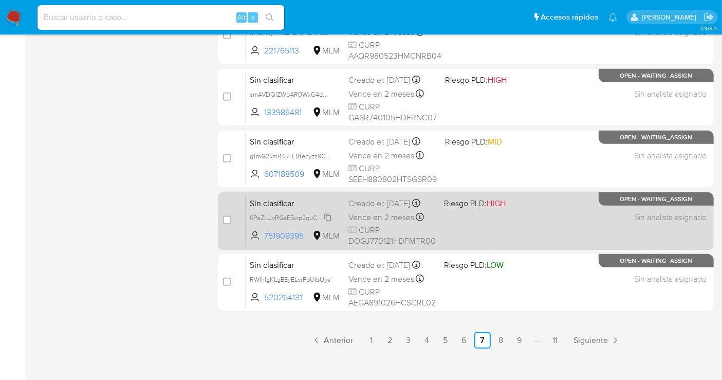
click at [329, 223] on span "6PaZLUvRGzE5wp2quCQxalfV" at bounding box center [293, 216] width 87 height 11
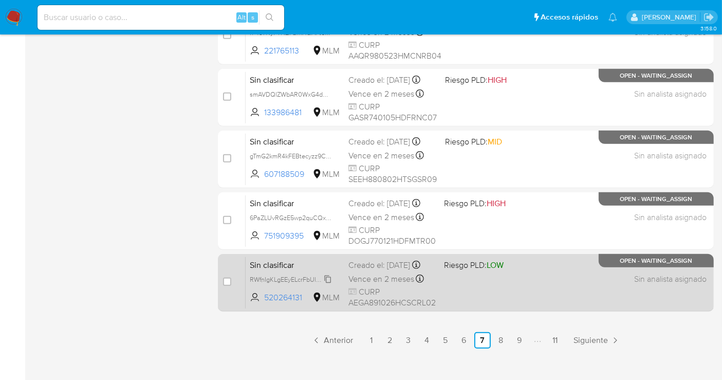
click at [332, 283] on icon at bounding box center [328, 279] width 8 height 8
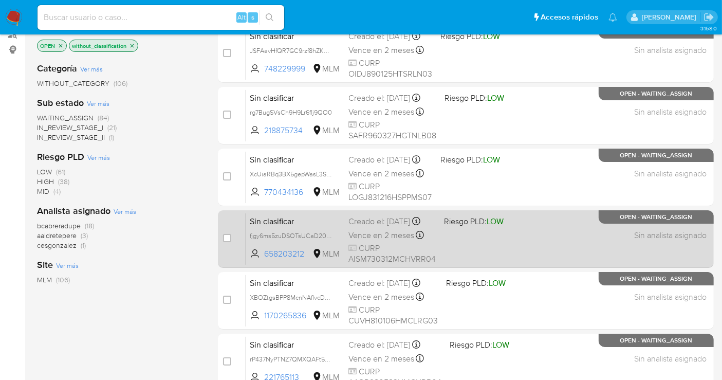
scroll to position [171, 0]
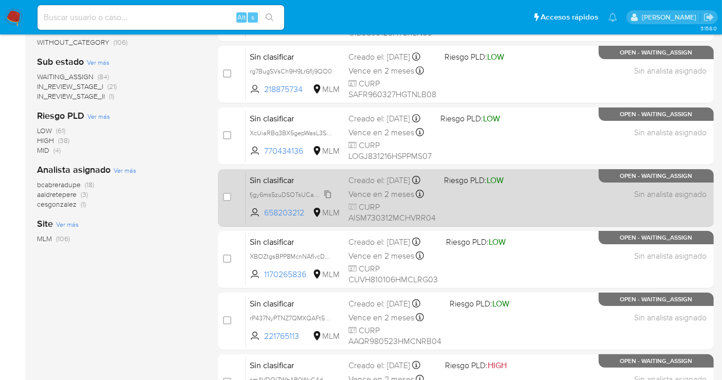
click at [327, 199] on span "fjgy6ms5zuDSOTsUCaD2059L" at bounding box center [293, 193] width 87 height 11
drag, startPoint x: 307, startPoint y: 221, endPoint x: 266, endPoint y: 221, distance: 41.1
click at [266, 218] on span "658203212" at bounding box center [287, 212] width 46 height 11
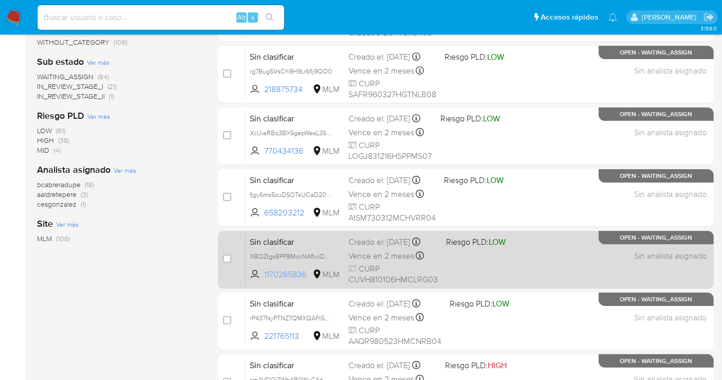
drag, startPoint x: 308, startPoint y: 278, endPoint x: 263, endPoint y: 283, distance: 45.5
click at [263, 280] on span "1170265836 MLM" at bounding box center [295, 274] width 90 height 11
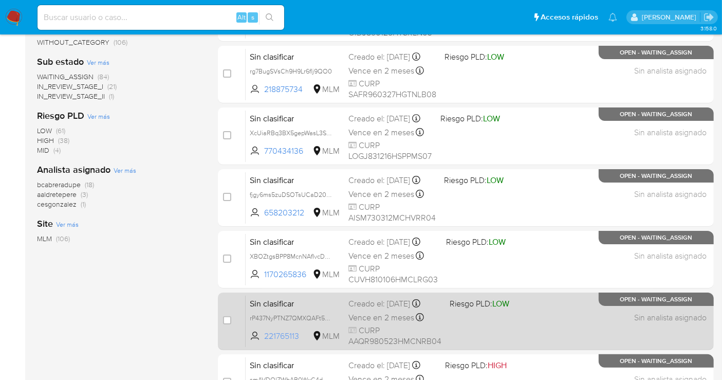
drag, startPoint x: 301, startPoint y: 335, endPoint x: 261, endPoint y: 337, distance: 39.6
click at [261, 337] on span "221765113 MLM" at bounding box center [295, 336] width 90 height 11
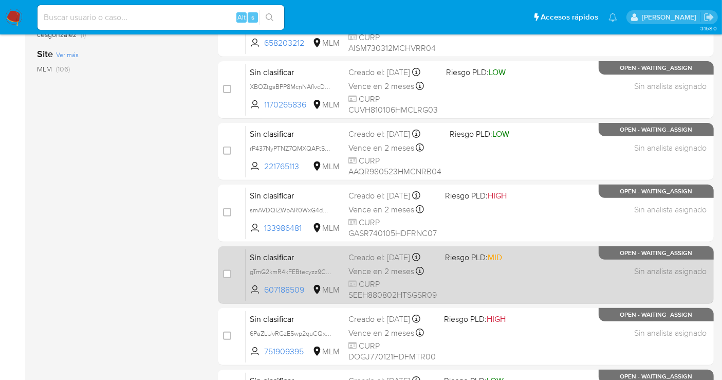
scroll to position [342, 0]
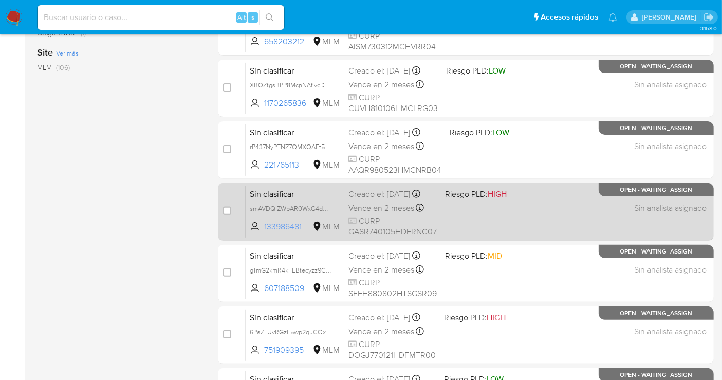
drag, startPoint x: 304, startPoint y: 234, endPoint x: 264, endPoint y: 234, distance: 40.1
click at [264, 232] on span "133986481 MLM" at bounding box center [295, 226] width 90 height 11
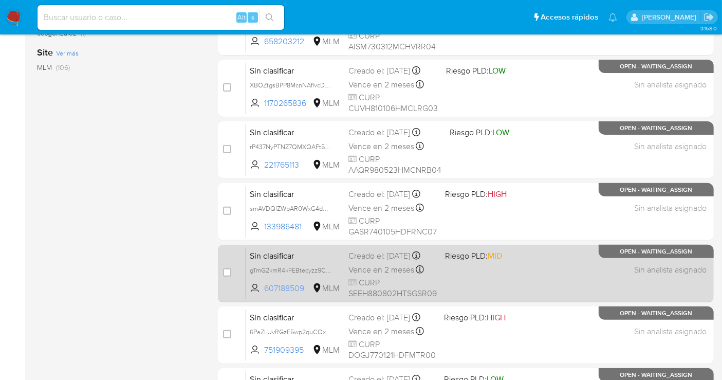
drag, startPoint x: 308, startPoint y: 291, endPoint x: 265, endPoint y: 299, distance: 44.3
click at [265, 294] on span "607188509" at bounding box center [287, 288] width 46 height 11
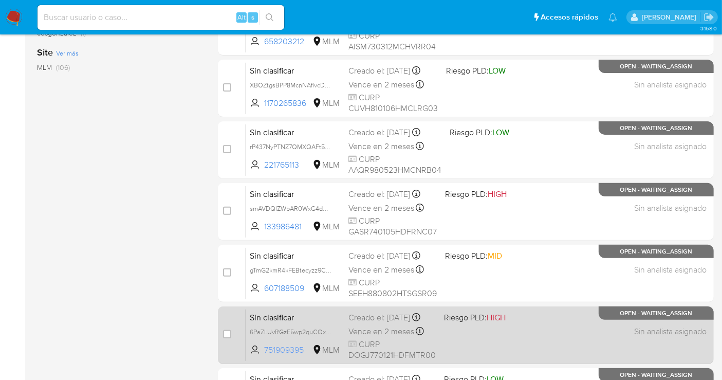
drag, startPoint x: 308, startPoint y: 354, endPoint x: 261, endPoint y: 357, distance: 46.8
click at [261, 356] on span "751909395 MLM" at bounding box center [295, 349] width 90 height 11
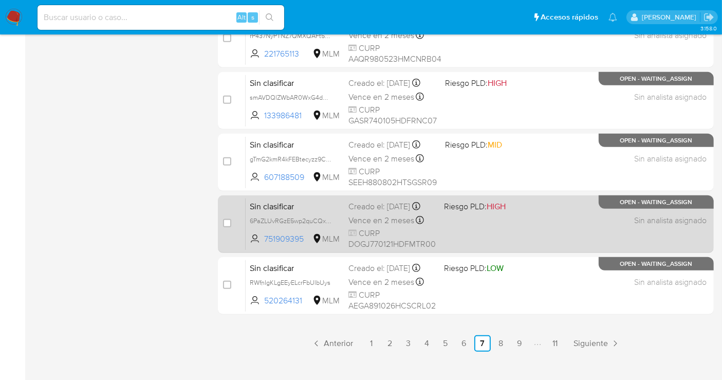
scroll to position [456, 0]
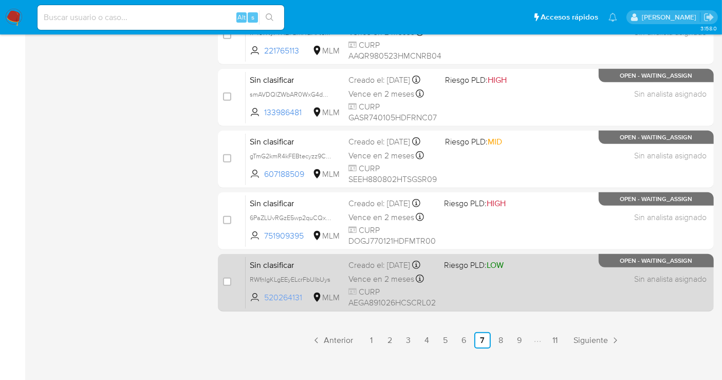
drag, startPoint x: 290, startPoint y: 303, endPoint x: 263, endPoint y: 306, distance: 27.4
click at [263, 303] on span "520264131 MLM" at bounding box center [295, 297] width 90 height 11
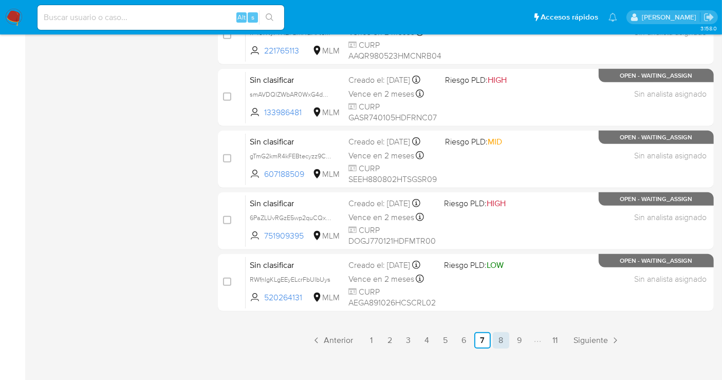
click at [503, 337] on link "8" at bounding box center [501, 340] width 16 height 16
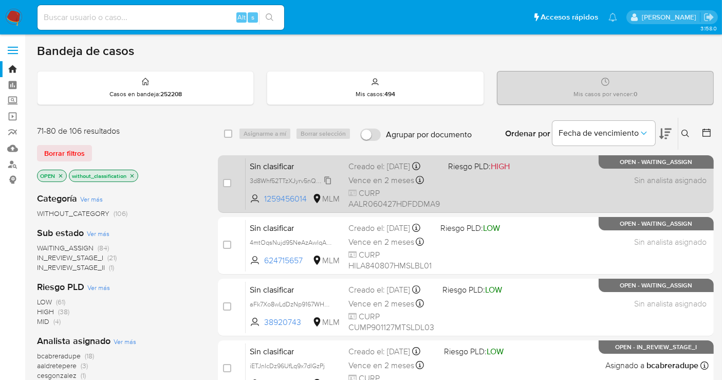
click at [330, 184] on span "3d8Whf52TTzXJyrv5nQF3Ab9" at bounding box center [292, 179] width 85 height 11
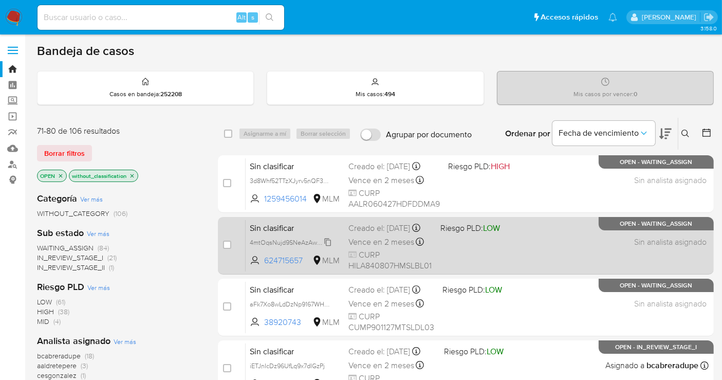
click at [330, 247] on span "4mtOqsNujd9SNeAzAwlqAXjN" at bounding box center [293, 241] width 87 height 11
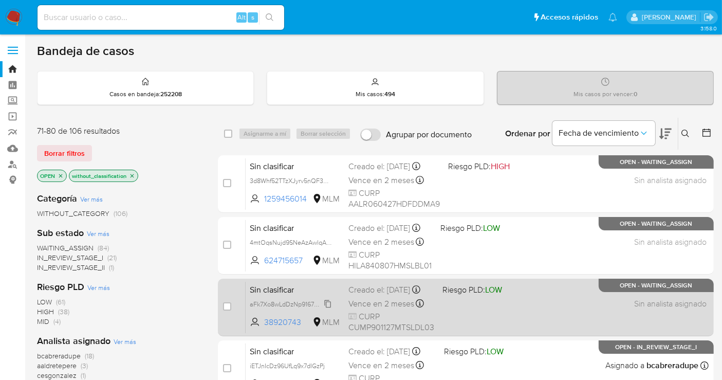
click at [330, 309] on span "aFk7Xo8wLdDzNp9167WHKRC7" at bounding box center [295, 303] width 90 height 11
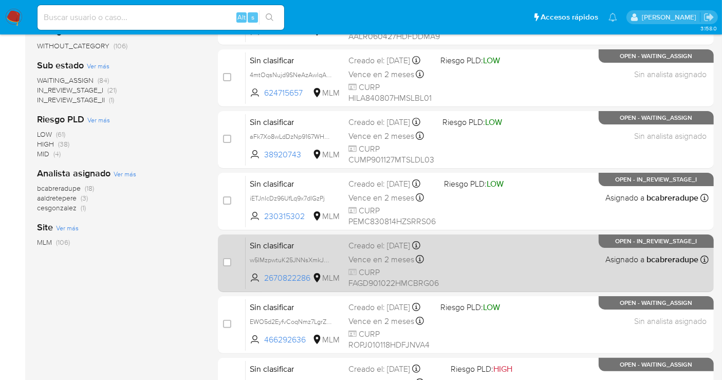
scroll to position [171, 0]
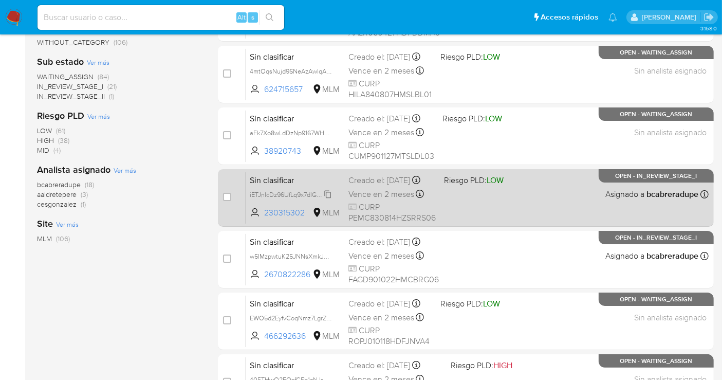
click at [324, 199] on span "iETJnIcDz96UfLq9x7dIGzPj" at bounding box center [287, 193] width 75 height 11
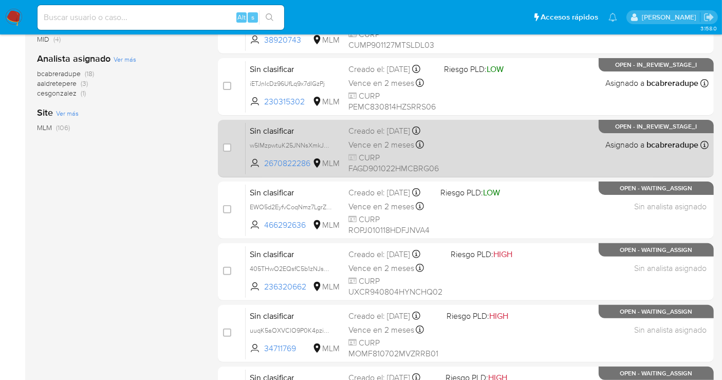
scroll to position [285, 0]
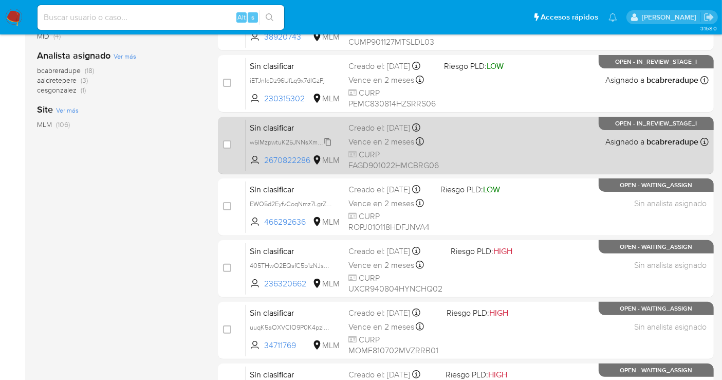
click at [326, 147] on span "w5IMzpwtuK25JNNsXmkJxhWO" at bounding box center [295, 141] width 91 height 11
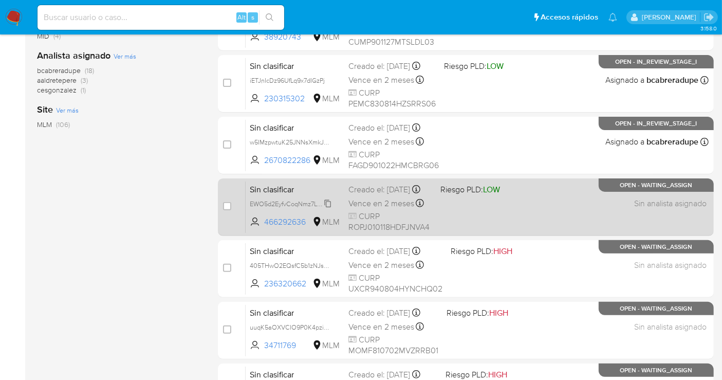
click at [326, 209] on span "EWO5d2EyfvCoqNmz7LgrZ6jB" at bounding box center [293, 202] width 86 height 11
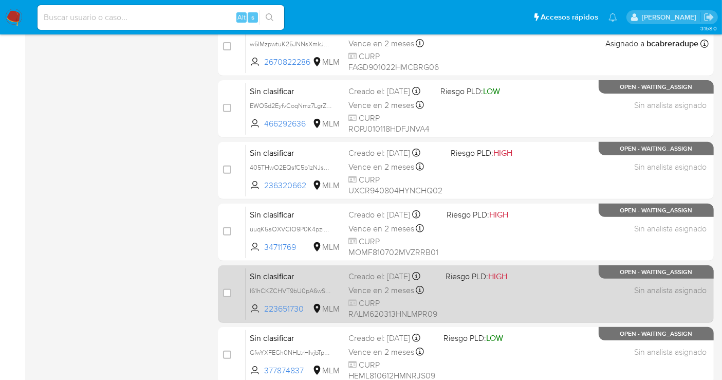
scroll to position [399, 0]
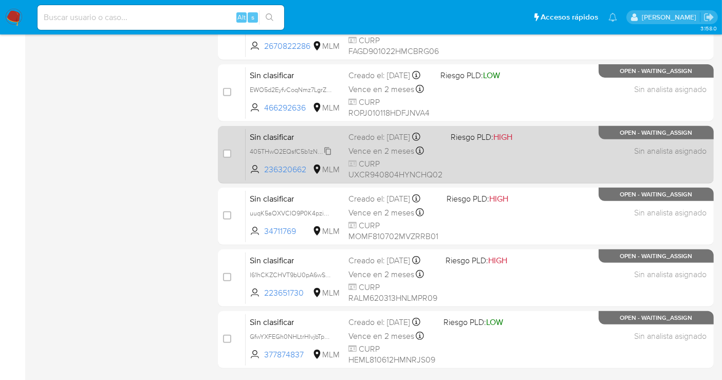
click at [330, 154] on span "405THwO2EQsfC5b1zNJsbk41" at bounding box center [293, 150] width 86 height 11
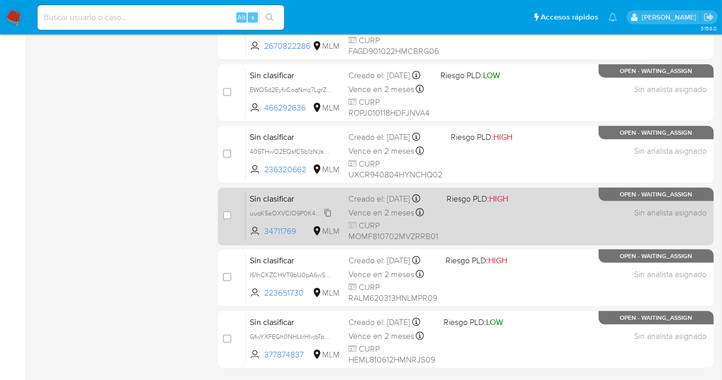
click at [331, 218] on span "uuqK5aOXVCIO9P0K4pziVASx" at bounding box center [294, 212] width 88 height 11
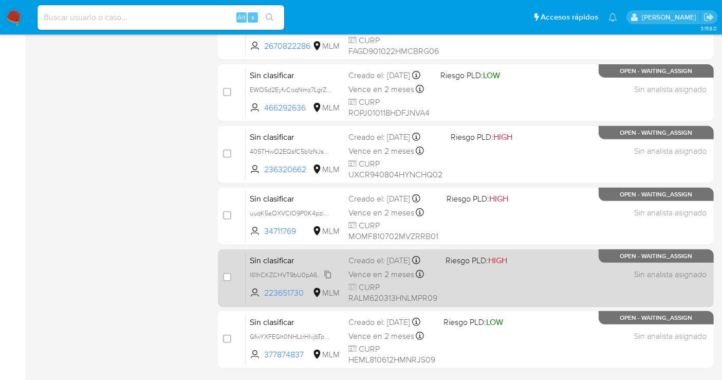
click at [322, 279] on span "l61hCKZCHVT9bU0pA6wSPr4g" at bounding box center [294, 273] width 88 height 11
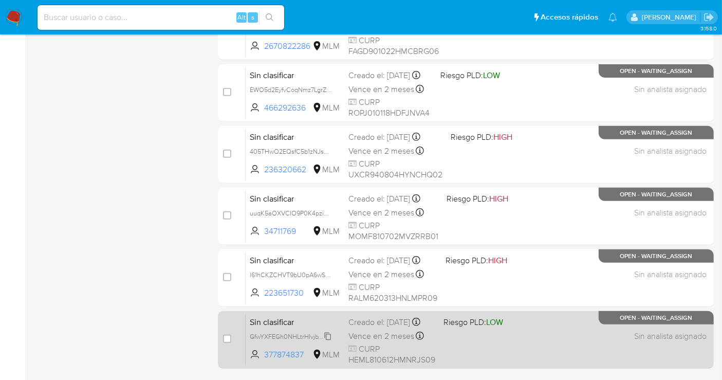
click at [325, 341] on span "GfwYXFEGh0NHLtrHIvjbTpmQ" at bounding box center [292, 335] width 85 height 11
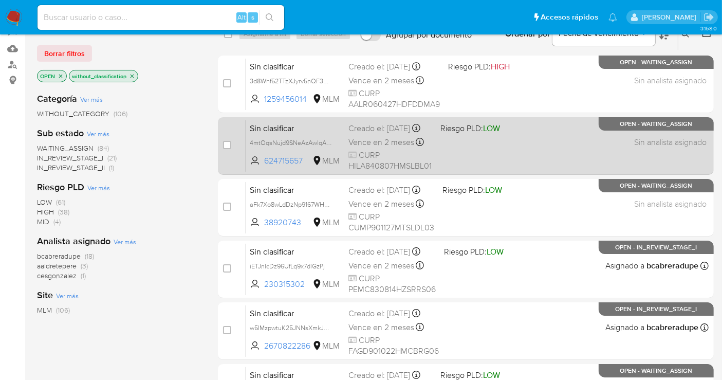
scroll to position [0, 0]
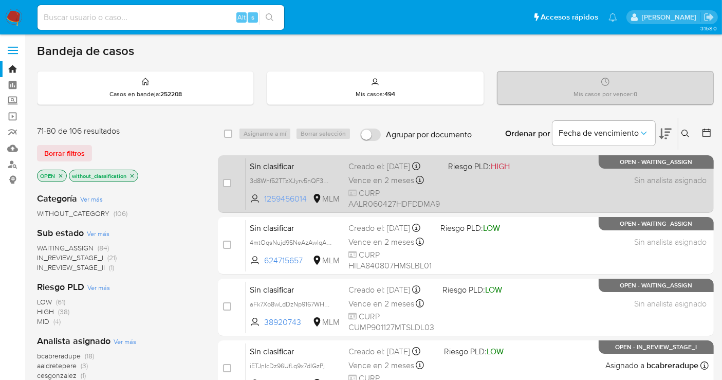
drag, startPoint x: 307, startPoint y: 201, endPoint x: 263, endPoint y: 206, distance: 45.0
click at [263, 205] on span "1259456014 MLM" at bounding box center [295, 198] width 90 height 11
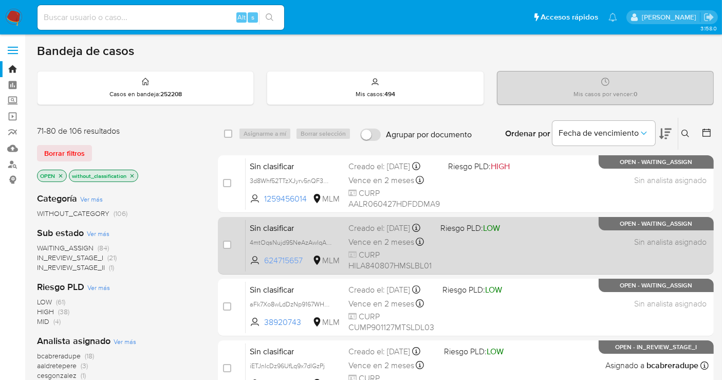
drag, startPoint x: 294, startPoint y: 267, endPoint x: 263, endPoint y: 267, distance: 30.8
click at [263, 266] on span "624715657 MLM" at bounding box center [295, 260] width 90 height 11
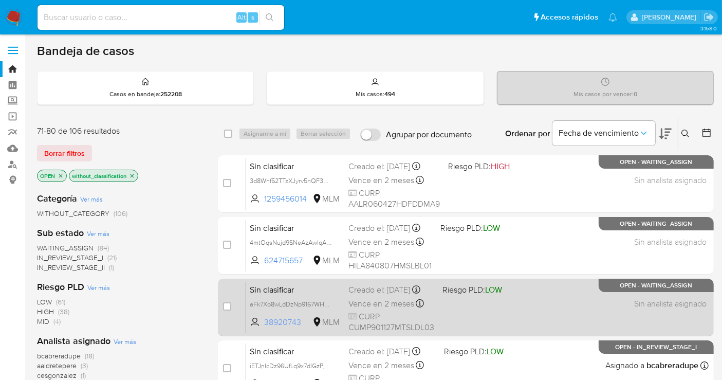
drag, startPoint x: 305, startPoint y: 328, endPoint x: 264, endPoint y: 330, distance: 41.2
click at [264, 328] on span "38920743" at bounding box center [287, 322] width 46 height 11
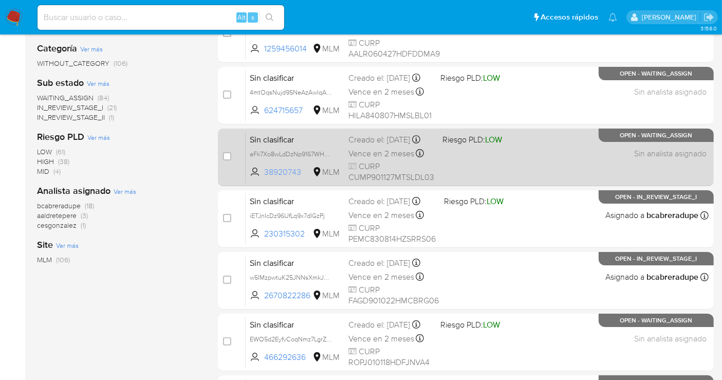
scroll to position [171, 0]
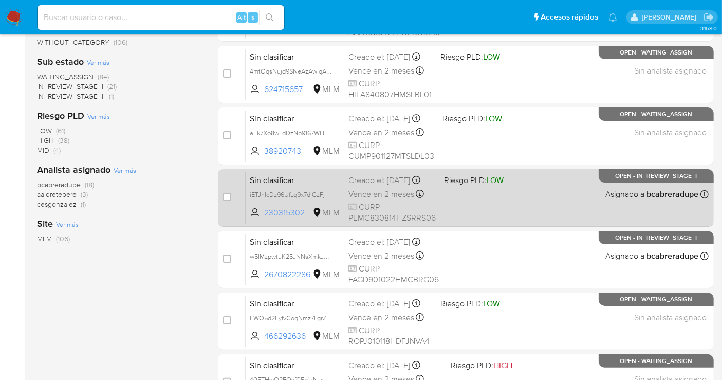
drag, startPoint x: 304, startPoint y: 218, endPoint x: 264, endPoint y: 223, distance: 40.9
click at [264, 218] on span "230315302 MLM" at bounding box center [295, 212] width 90 height 11
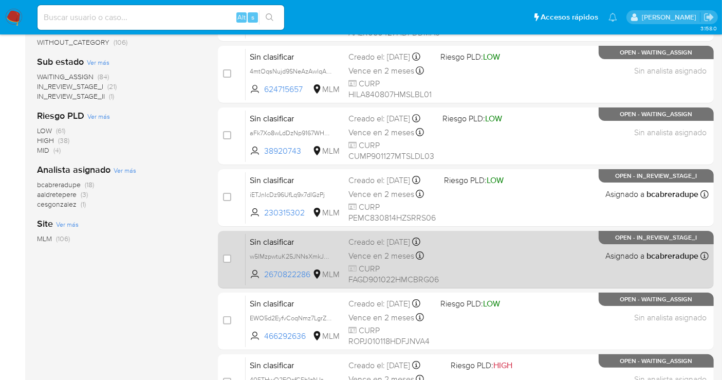
drag, startPoint x: 312, startPoint y: 283, endPoint x: 266, endPoint y: 287, distance: 45.9
click at [266, 287] on div "case-item-checkbox No es posible asignar el caso Sin clasificar w5IMzpwtuK25JNN…" at bounding box center [466, 260] width 496 height 58
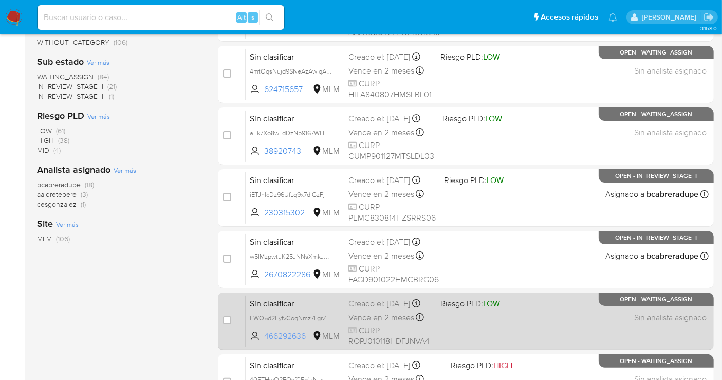
drag, startPoint x: 311, startPoint y: 340, endPoint x: 263, endPoint y: 344, distance: 48.5
click at [263, 342] on span "466292636 MLM" at bounding box center [295, 336] width 90 height 11
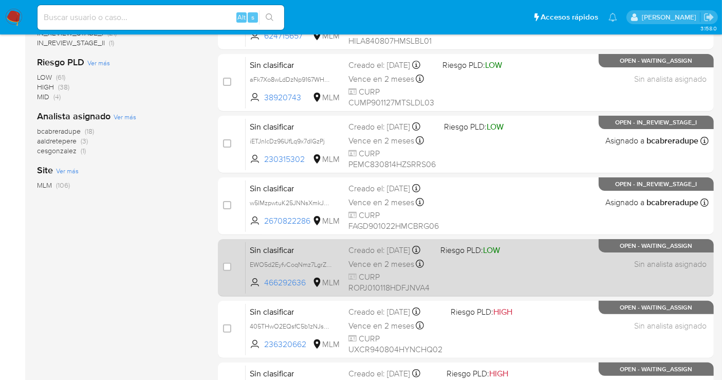
scroll to position [285, 0]
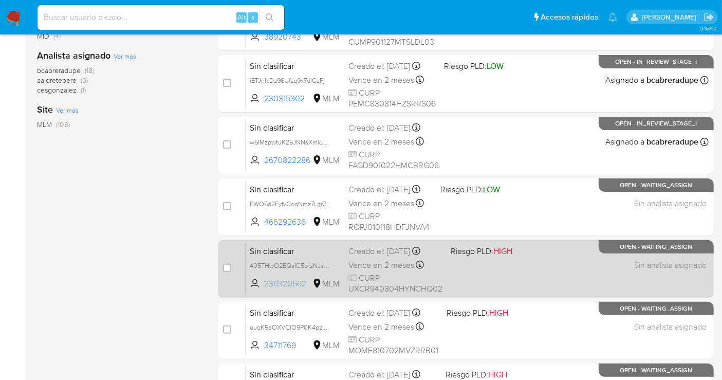
drag, startPoint x: 309, startPoint y: 282, endPoint x: 263, endPoint y: 285, distance: 45.9
click at [263, 285] on span "236320662 MLM" at bounding box center [295, 283] width 90 height 11
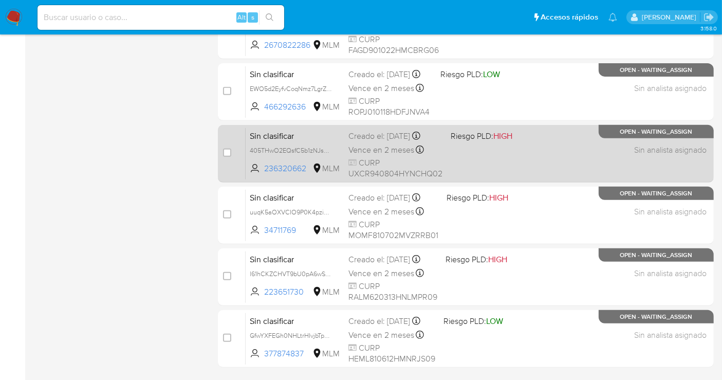
scroll to position [456, 0]
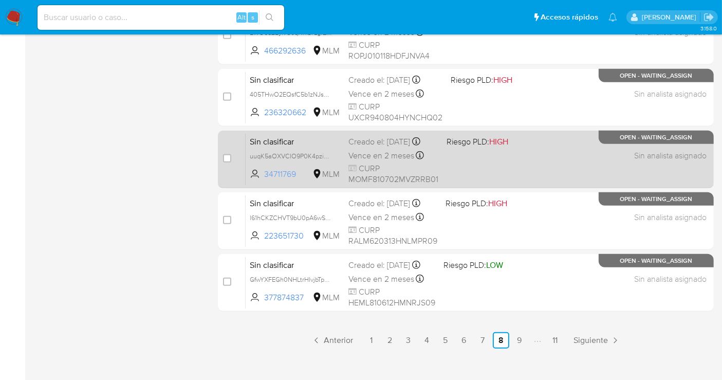
drag, startPoint x: 302, startPoint y: 180, endPoint x: 263, endPoint y: 184, distance: 39.2
click at [263, 180] on span "34711769 MLM" at bounding box center [295, 174] width 90 height 11
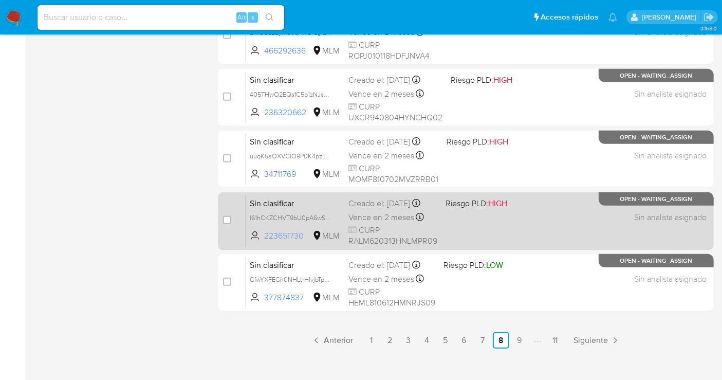
drag, startPoint x: 307, startPoint y: 239, endPoint x: 260, endPoint y: 246, distance: 47.3
click at [260, 242] on span "223651730 MLM" at bounding box center [295, 235] width 90 height 11
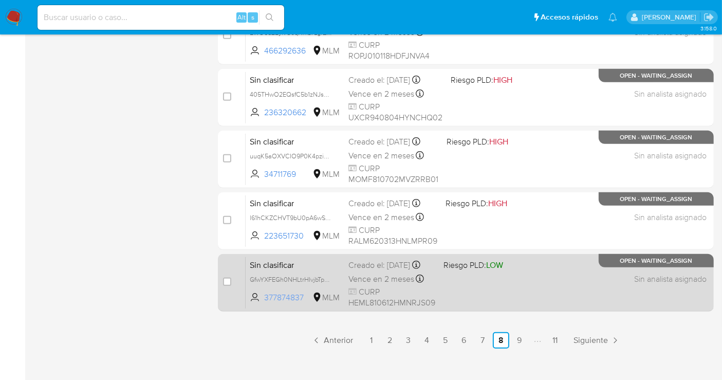
drag, startPoint x: 305, startPoint y: 302, endPoint x: 262, endPoint y: 306, distance: 43.4
click at [262, 303] on span "377874837 MLM" at bounding box center [295, 297] width 90 height 11
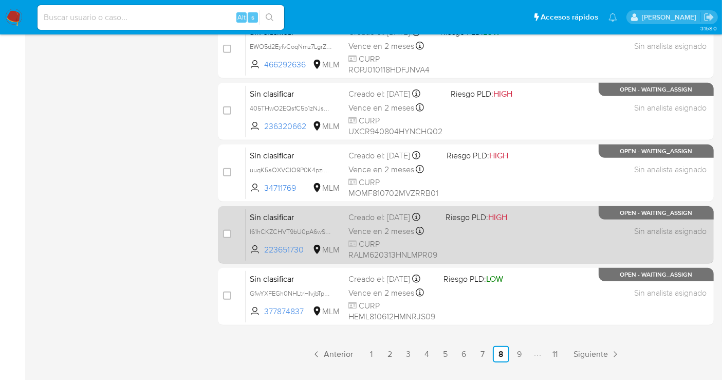
scroll to position [467, 0]
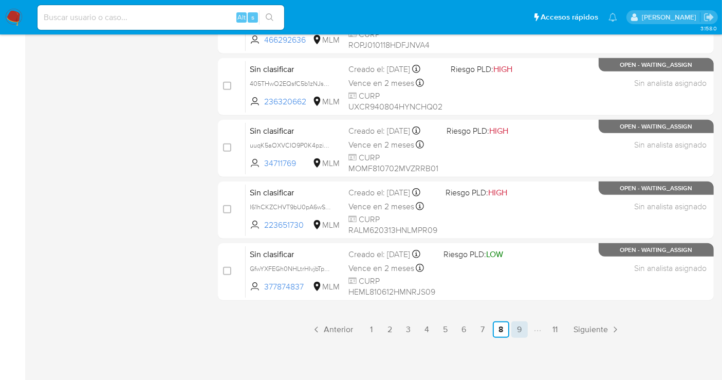
click at [522, 331] on link "9" at bounding box center [519, 329] width 16 height 16
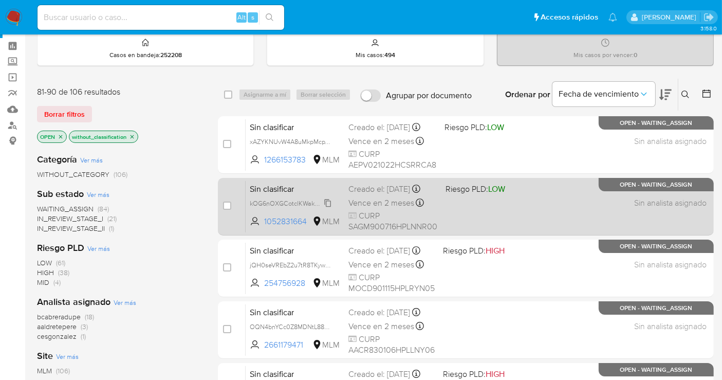
scroll to position [57, 0]
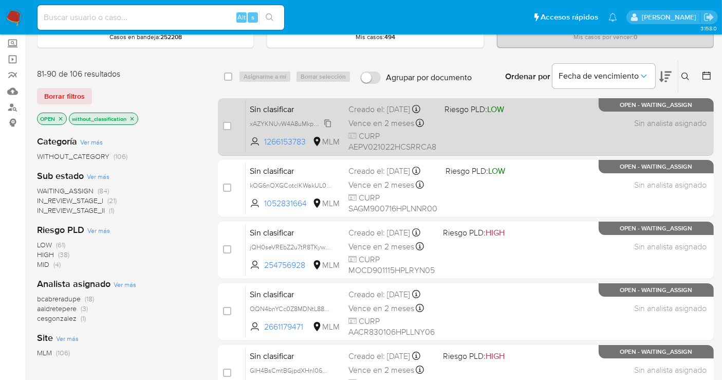
click at [330, 129] on span "xAZYKNUvW4A8uMkpMcpWhZ58" at bounding box center [297, 122] width 95 height 11
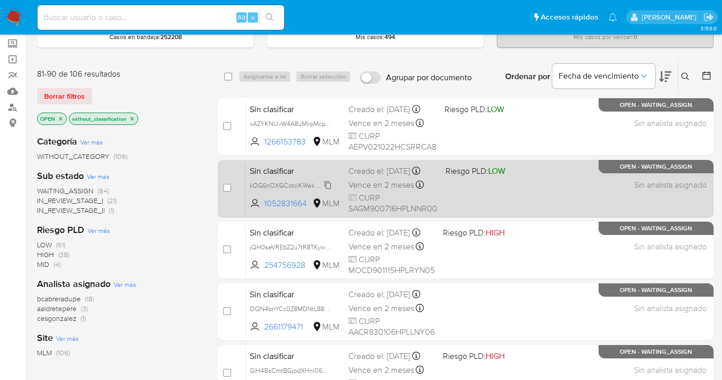
click at [332, 190] on span "kOG6nOXGCotclKWakUL0XwAH" at bounding box center [297, 184] width 94 height 11
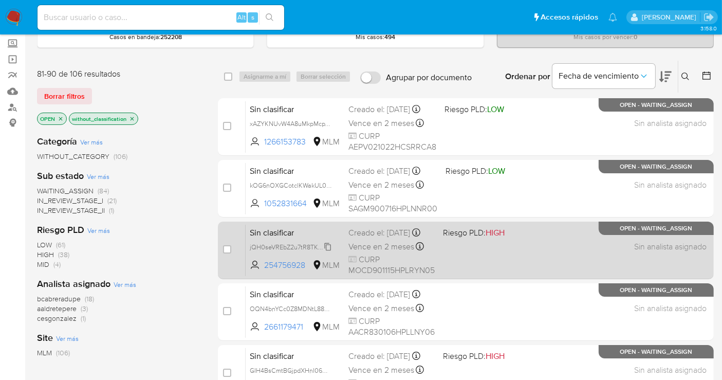
click at [327, 250] on span "jQH0seVREbZ2u7tR8TKyw2L2" at bounding box center [293, 246] width 86 height 11
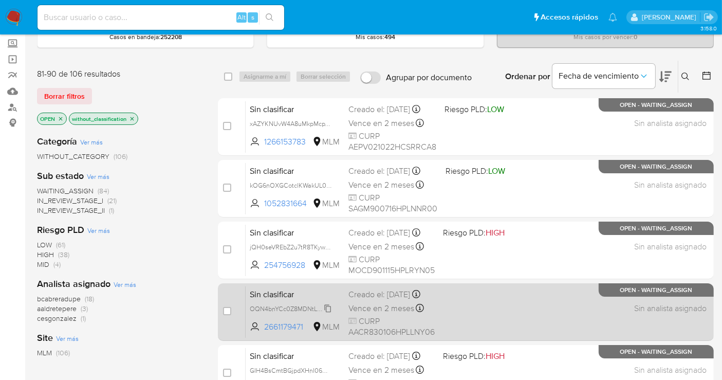
click at [325, 314] on span "OQN4bnYCc0Z8MDNtL880hgNF" at bounding box center [297, 307] width 94 height 11
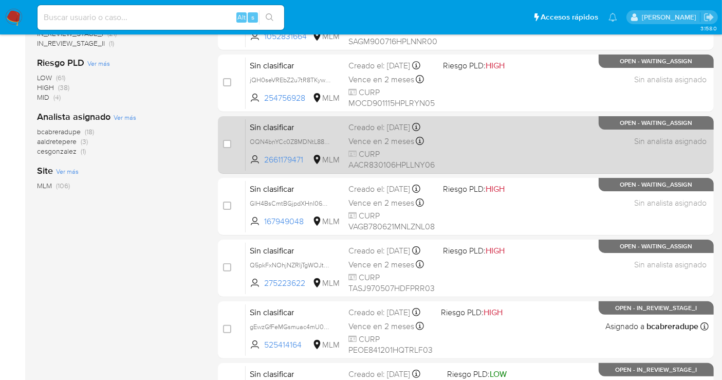
scroll to position [228, 0]
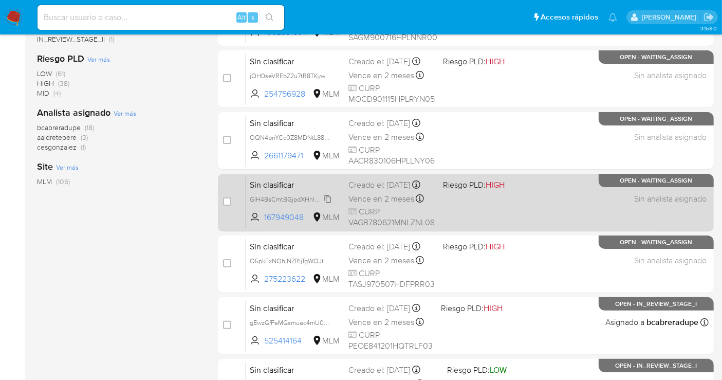
click at [330, 204] on span "GIH4BsCmtBGjpdXHnI06WRGc" at bounding box center [295, 198] width 90 height 11
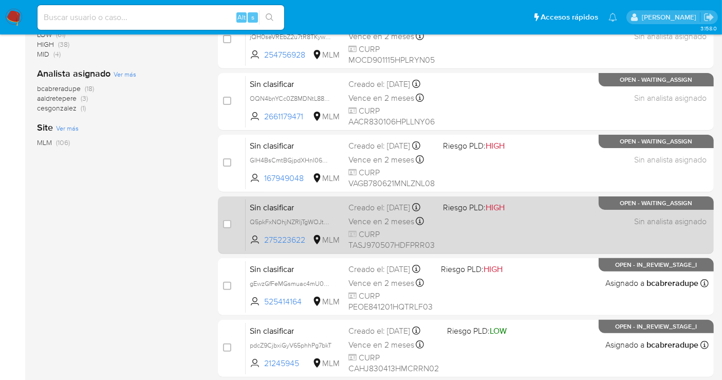
scroll to position [285, 0]
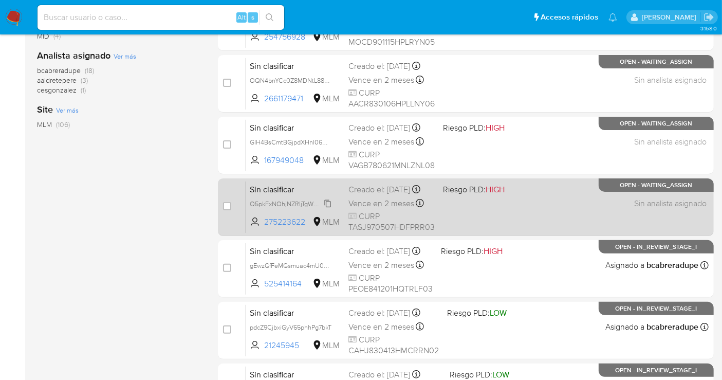
click at [328, 209] on span "Q5pkFxNOhjNZRIjTgWOJtchX" at bounding box center [292, 202] width 85 height 11
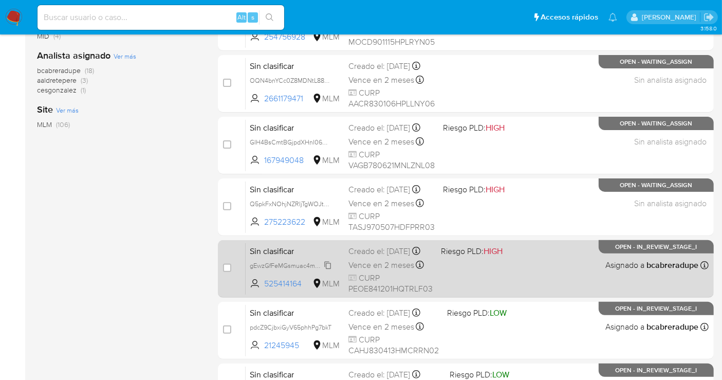
click at [329, 270] on span "gEwzGfFeMGsmuac4mU0JTRNO" at bounding box center [297, 264] width 95 height 11
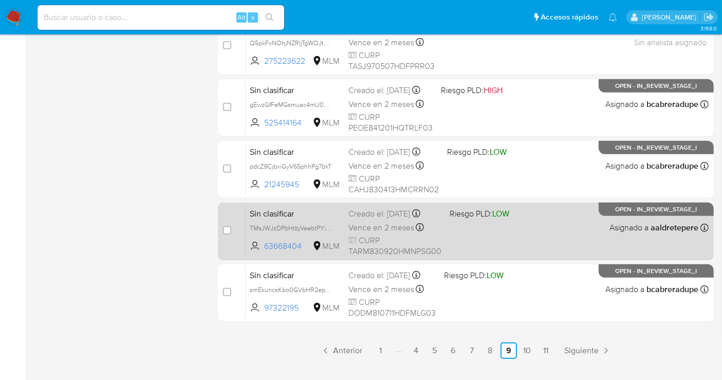
scroll to position [456, 0]
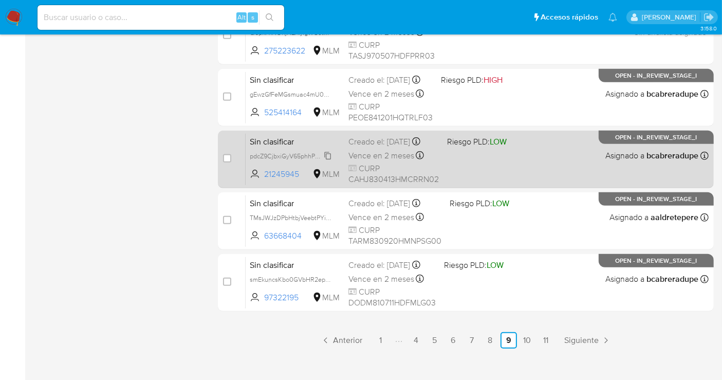
click at [328, 161] on span "pdcZ9CjbxiGyV65phhPg7bkT" at bounding box center [291, 155] width 82 height 11
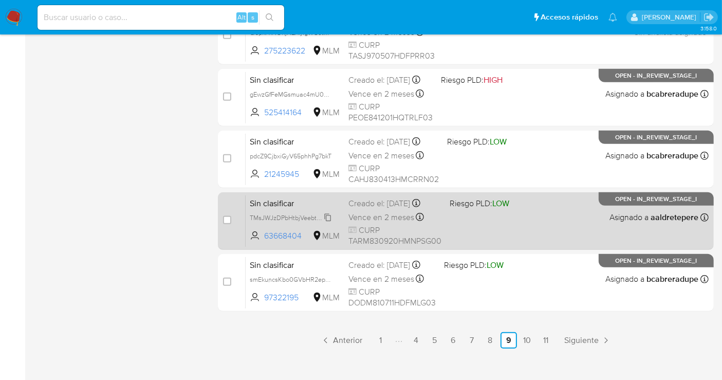
click at [326, 214] on span "TMsJWJzDPbHtbjVeebtPYiq4" at bounding box center [291, 216] width 83 height 11
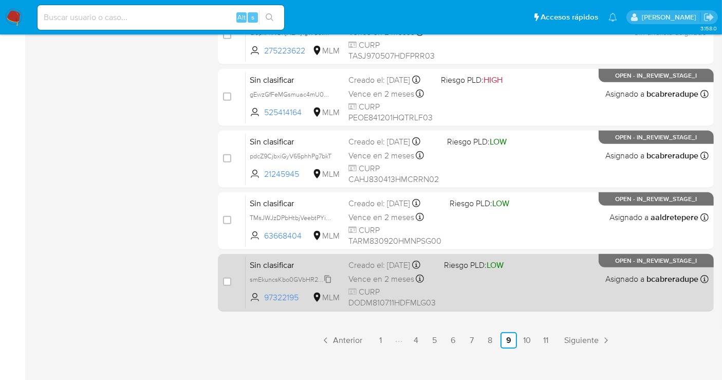
click at [324, 284] on span "smEkuncsKbo0GVbHR2epS9Wq" at bounding box center [296, 278] width 92 height 11
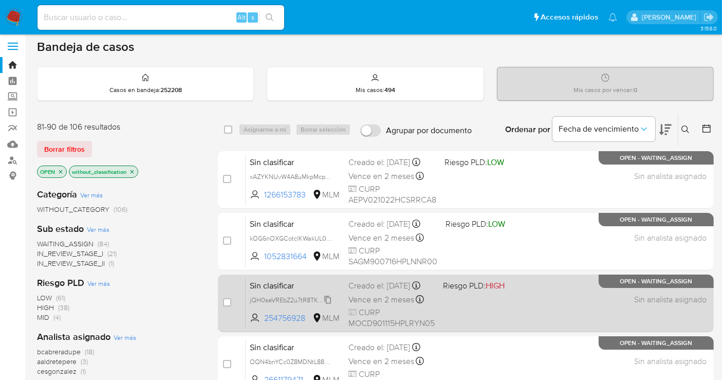
scroll to position [0, 0]
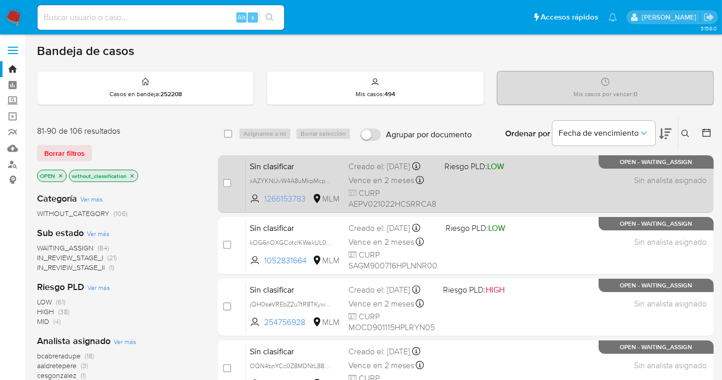
drag, startPoint x: 308, startPoint y: 200, endPoint x: 264, endPoint y: 206, distance: 44.1
click at [264, 205] on span "1266153783" at bounding box center [287, 198] width 46 height 11
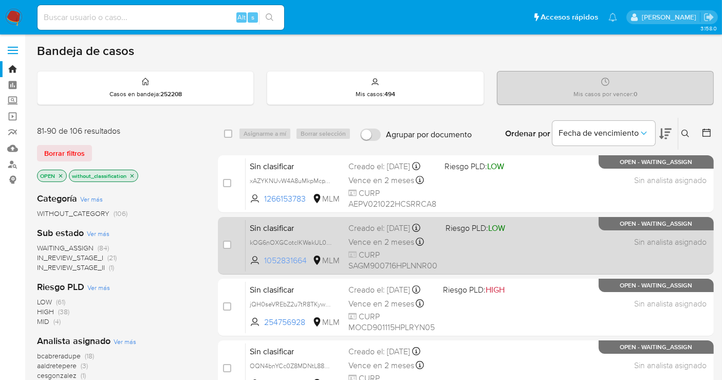
drag, startPoint x: 309, startPoint y: 264, endPoint x: 263, endPoint y: 270, distance: 47.1
click at [263, 266] on span "1052831664 MLM" at bounding box center [295, 260] width 90 height 11
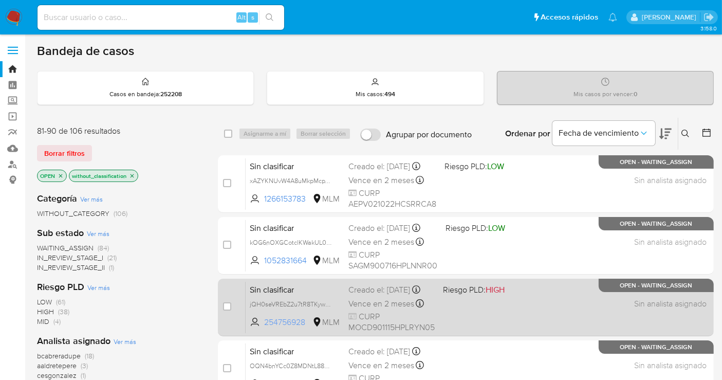
drag, startPoint x: 309, startPoint y: 326, endPoint x: 266, endPoint y: 330, distance: 43.8
click at [266, 328] on span "254756928" at bounding box center [287, 322] width 46 height 11
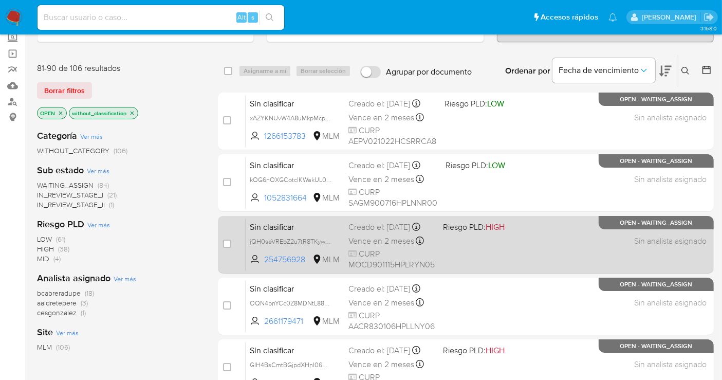
scroll to position [228, 0]
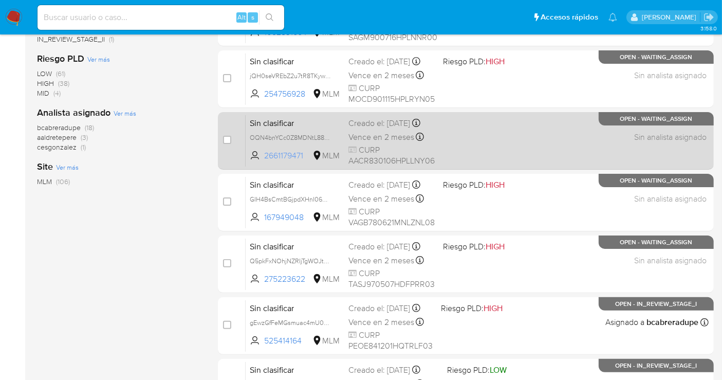
drag, startPoint x: 305, startPoint y: 162, endPoint x: 264, endPoint y: 164, distance: 41.7
click at [264, 161] on span "2661179471 MLM" at bounding box center [295, 155] width 90 height 11
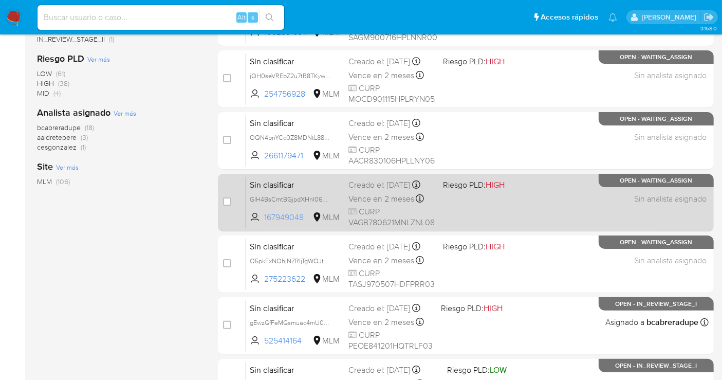
drag, startPoint x: 305, startPoint y: 225, endPoint x: 264, endPoint y: 225, distance: 41.1
click at [264, 223] on span "167949048" at bounding box center [287, 217] width 46 height 11
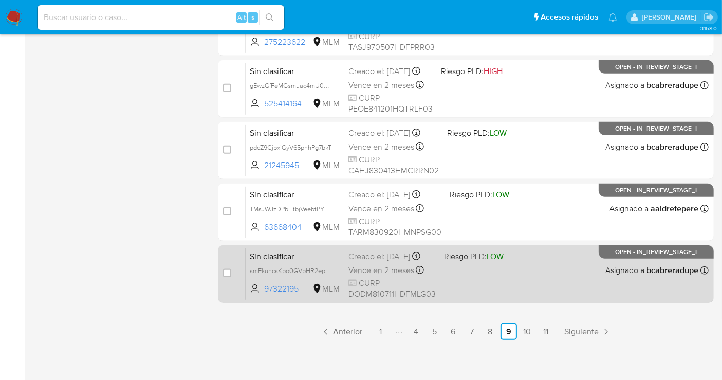
scroll to position [467, 0]
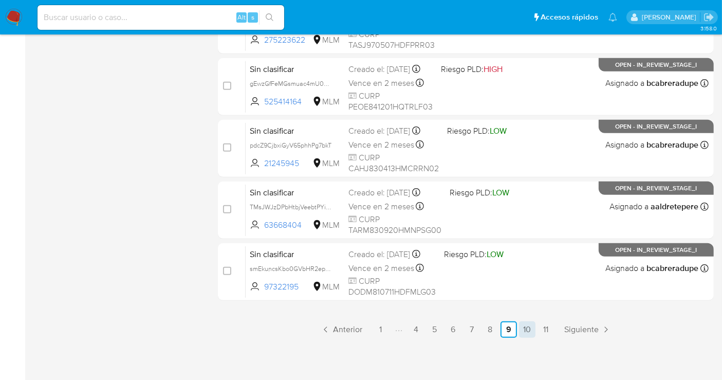
click at [526, 329] on link "10" at bounding box center [527, 329] width 16 height 16
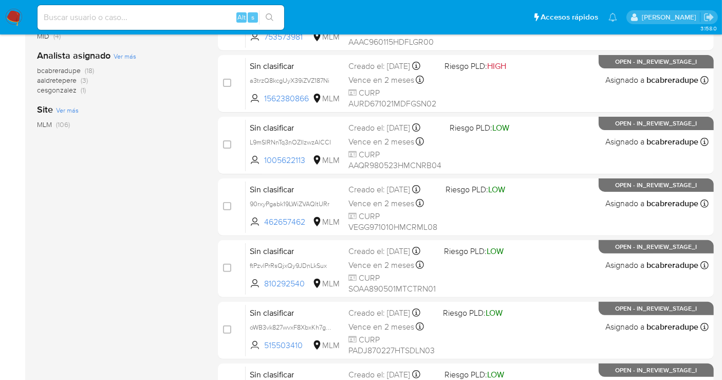
scroll to position [467, 0]
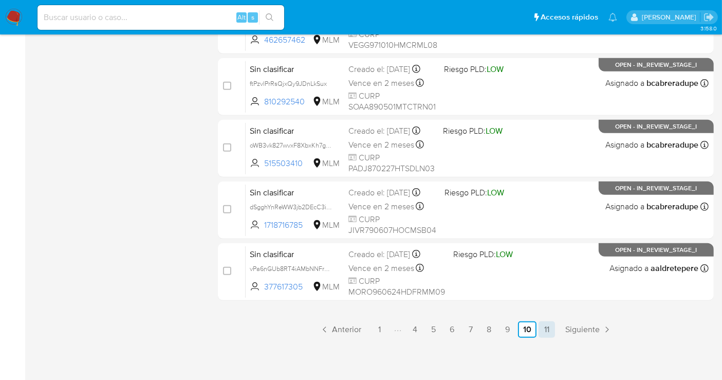
click at [546, 325] on link "11" at bounding box center [547, 329] width 16 height 16
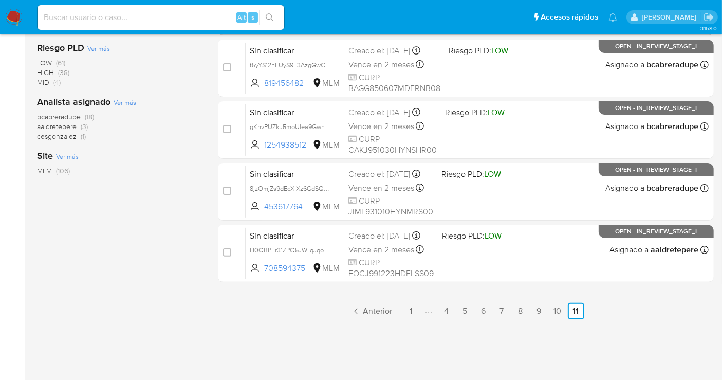
scroll to position [245, 0]
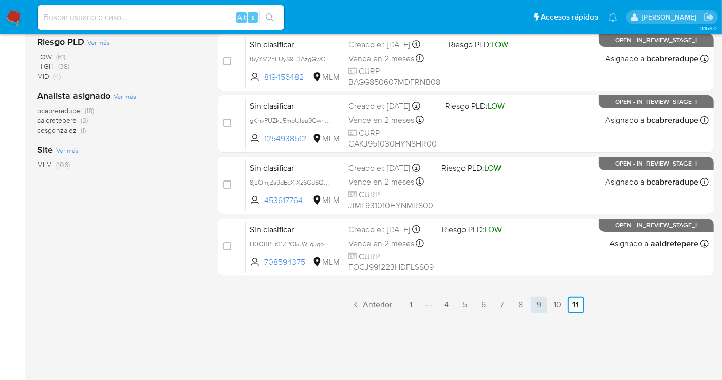
click at [539, 300] on link "9" at bounding box center [539, 305] width 16 height 16
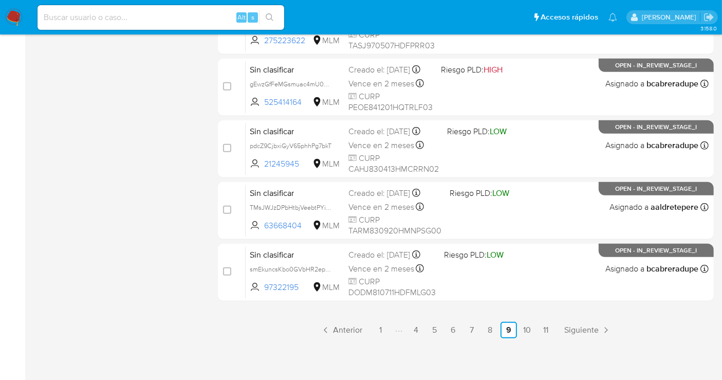
scroll to position [467, 0]
click at [526, 326] on link "10" at bounding box center [527, 329] width 16 height 16
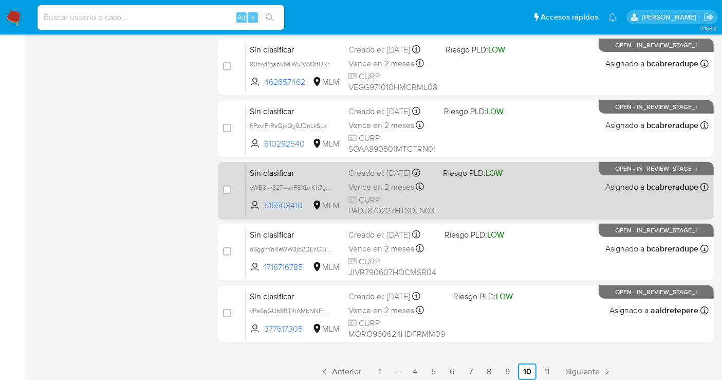
scroll to position [456, 0]
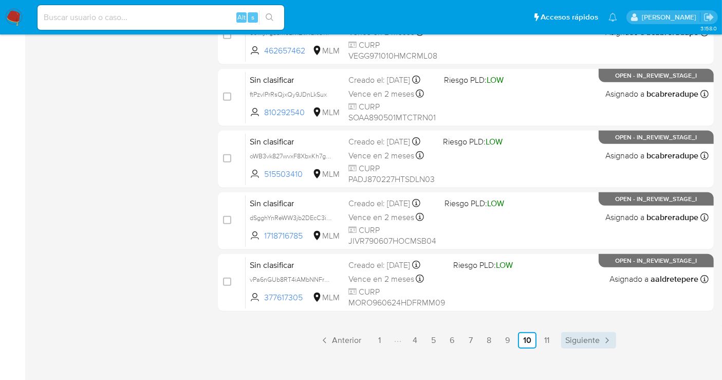
click at [581, 337] on span "Siguiente" at bounding box center [582, 340] width 34 height 8
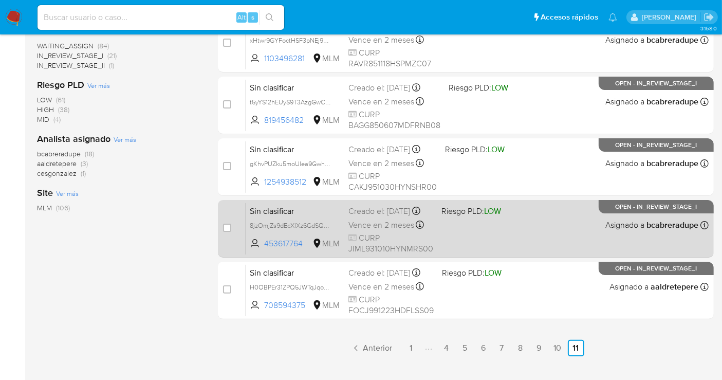
scroll to position [228, 0]
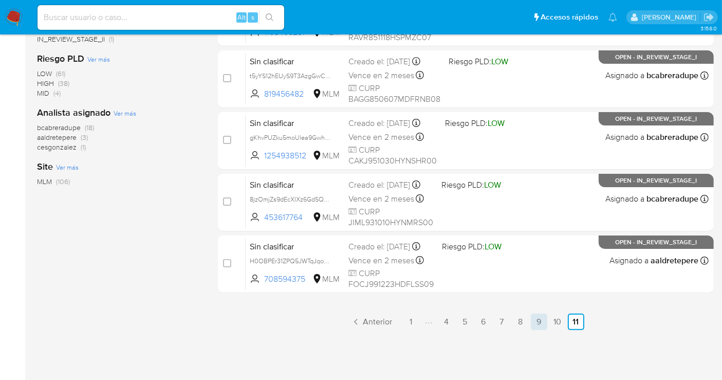
click at [532, 322] on link "9" at bounding box center [539, 322] width 16 height 16
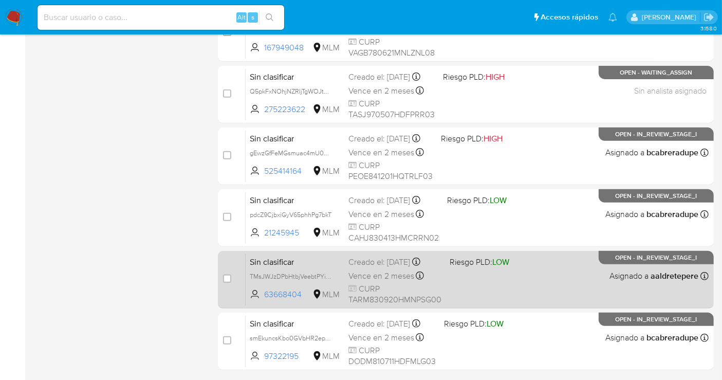
scroll to position [467, 0]
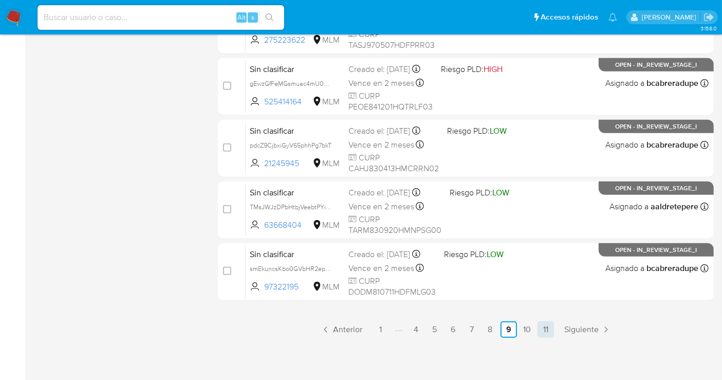
click at [550, 329] on link "11" at bounding box center [546, 329] width 16 height 16
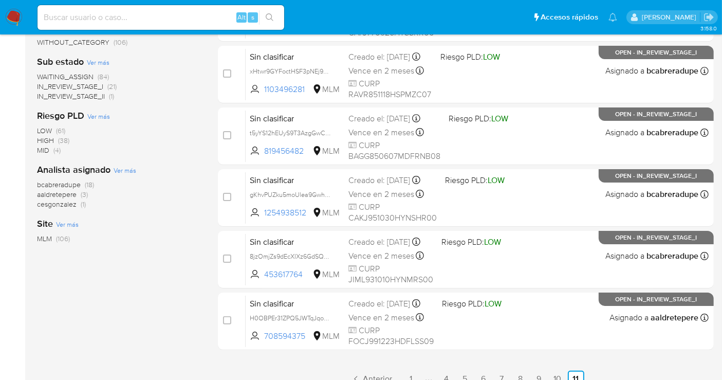
scroll to position [228, 0]
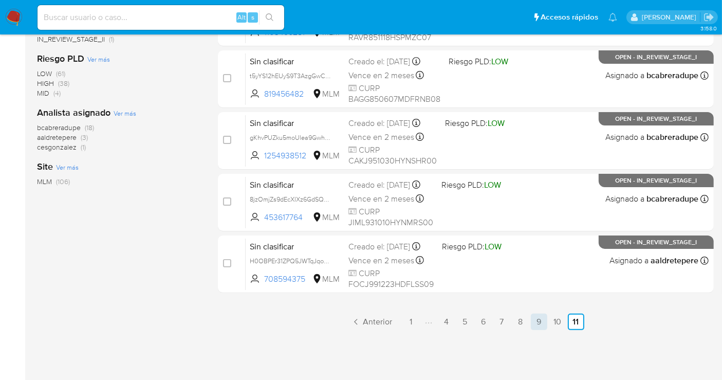
click at [539, 320] on link "9" at bounding box center [539, 322] width 16 height 16
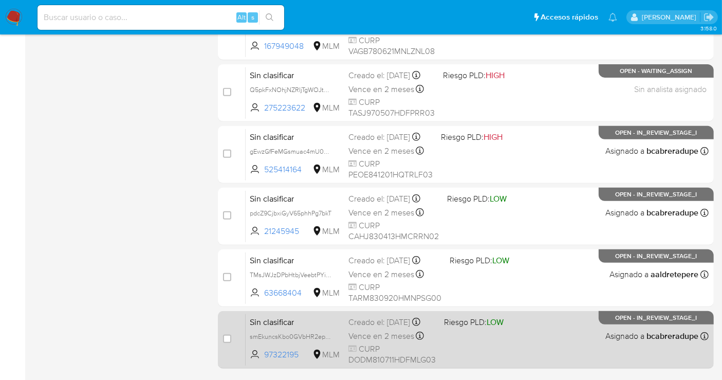
scroll to position [456, 0]
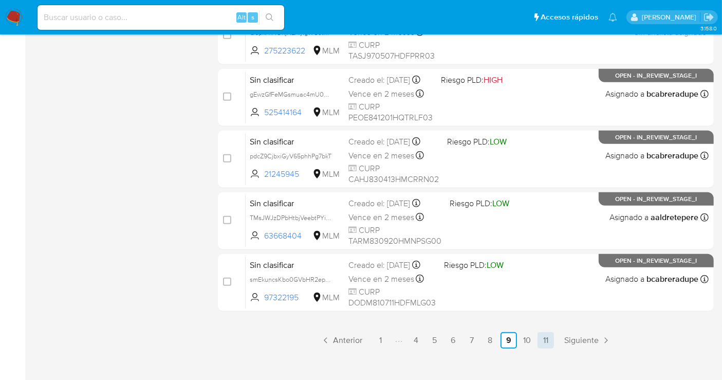
click at [542, 337] on link "11" at bounding box center [546, 340] width 16 height 16
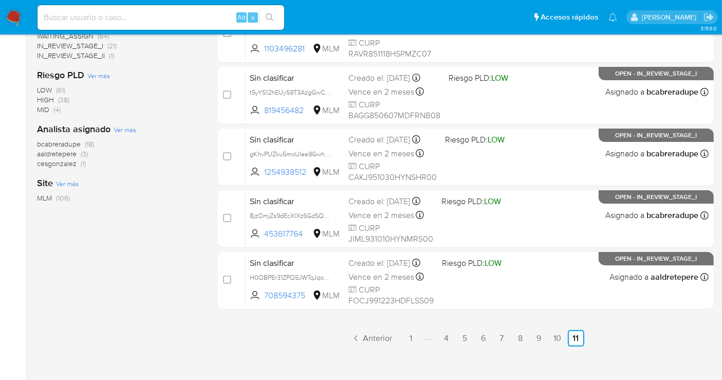
scroll to position [228, 0]
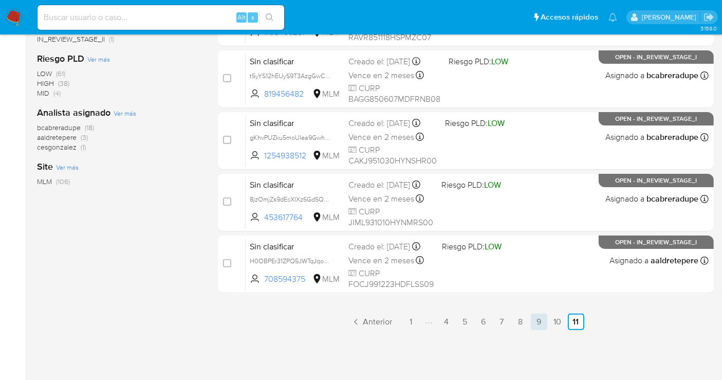
click at [533, 325] on link "9" at bounding box center [539, 322] width 16 height 16
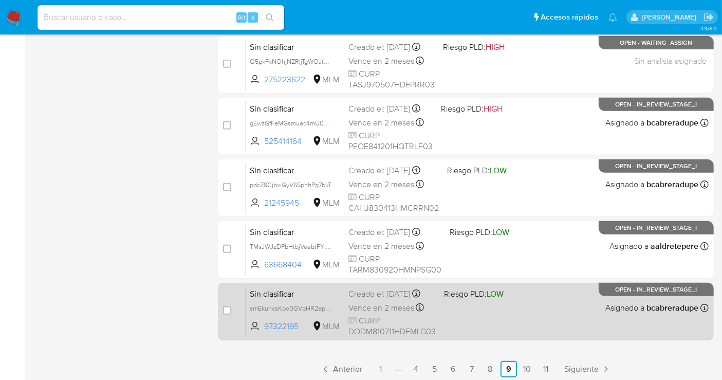
scroll to position [410, 0]
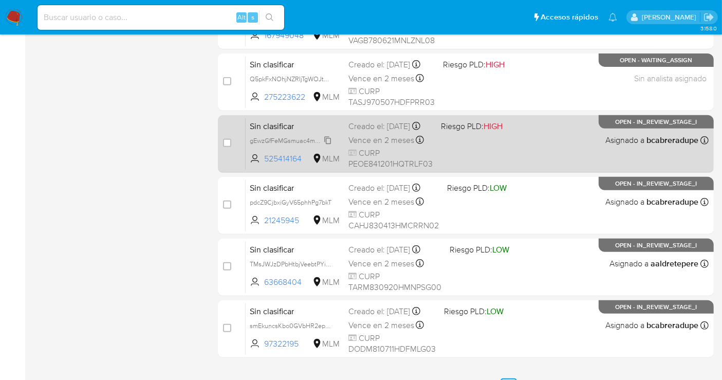
click at [325, 144] on span "gEwzGfFeMGsmuac4mU0JTRNO" at bounding box center [297, 139] width 95 height 11
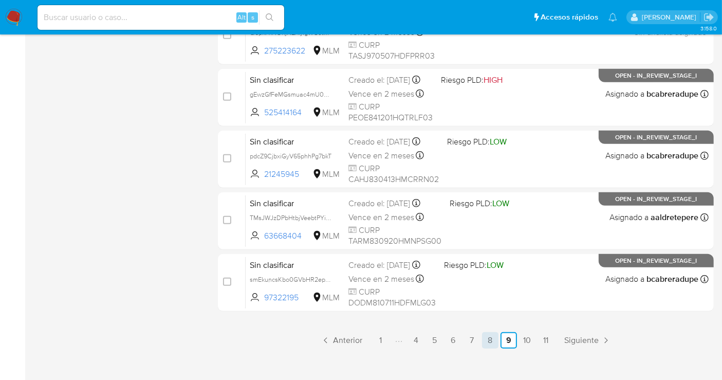
scroll to position [467, 0]
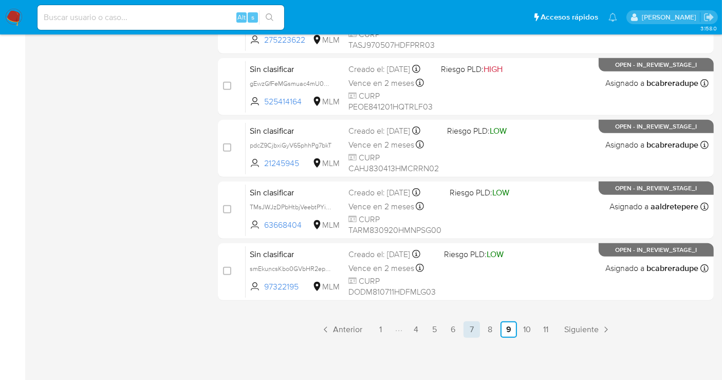
click at [477, 332] on link "7" at bounding box center [472, 329] width 16 height 16
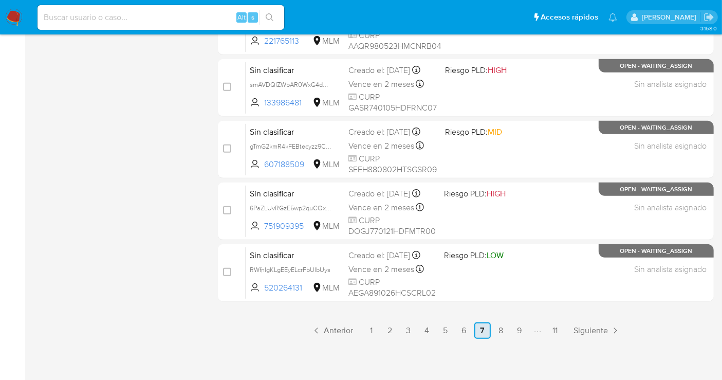
scroll to position [467, 0]
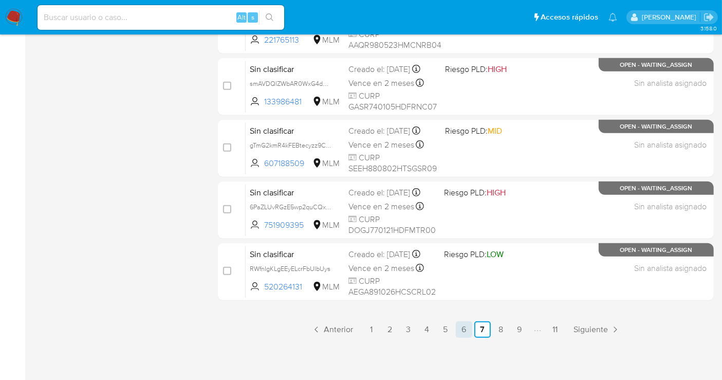
click at [461, 330] on link "6" at bounding box center [464, 329] width 16 height 16
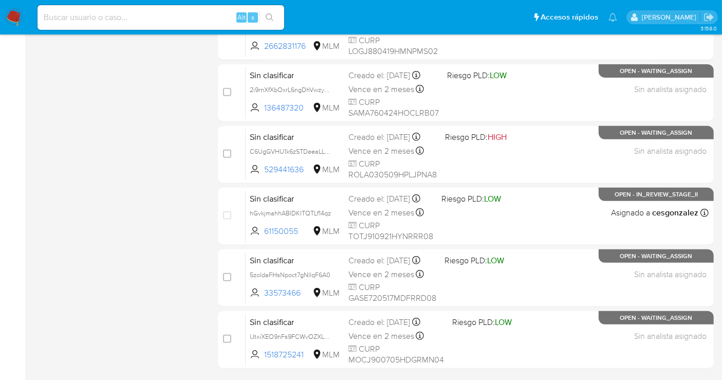
scroll to position [467, 0]
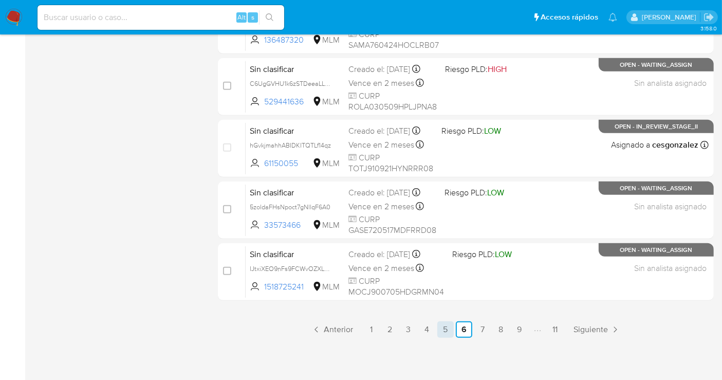
click at [446, 329] on link "5" at bounding box center [445, 329] width 16 height 16
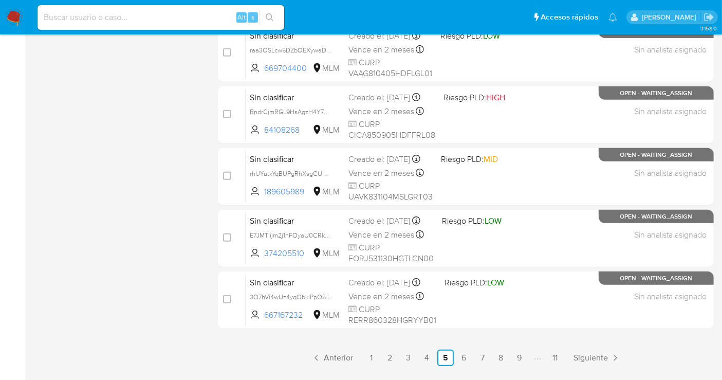
scroll to position [456, 0]
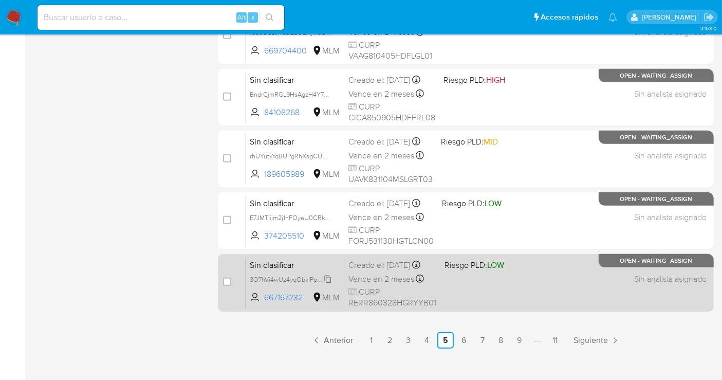
click at [326, 283] on span "3O7hVi4wUz4yqObklPpO5OcU" at bounding box center [294, 278] width 89 height 11
drag, startPoint x: 306, startPoint y: 303, endPoint x: 265, endPoint y: 306, distance: 41.8
click at [265, 303] on span "667167232" at bounding box center [287, 297] width 46 height 11
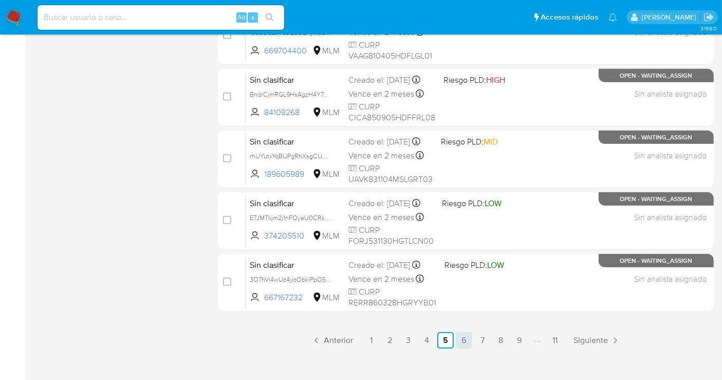
click at [459, 338] on link "6" at bounding box center [464, 340] width 16 height 16
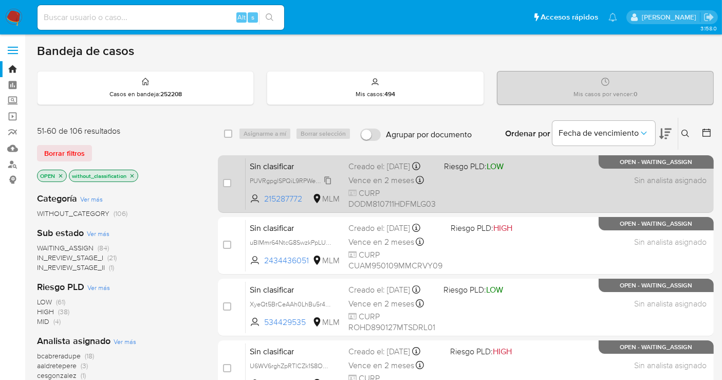
click at [332, 186] on span "PUVRgpglSPQiL9RPWeBFykMP" at bounding box center [294, 179] width 88 height 11
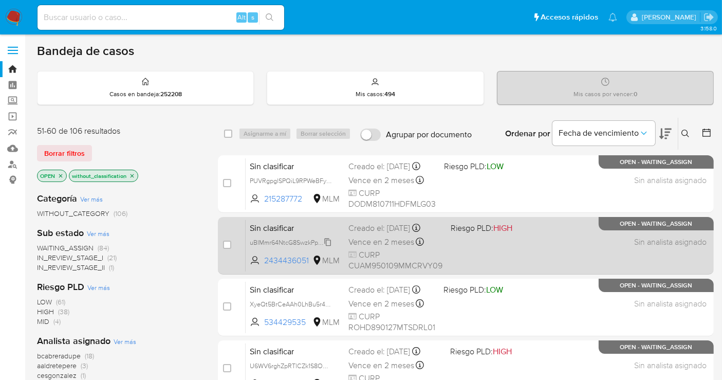
click at [325, 243] on span "uBIMmr64NtcG8SwzkPpLUKEC" at bounding box center [294, 241] width 88 height 11
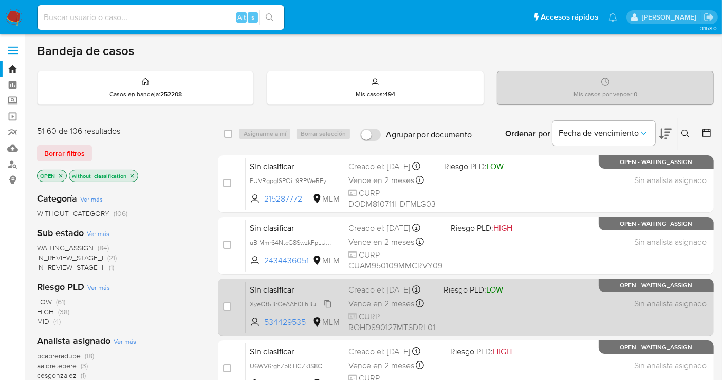
click at [330, 309] on span "XyeQt5BrCeAAh0LhBu5r463d" at bounding box center [293, 303] width 86 height 11
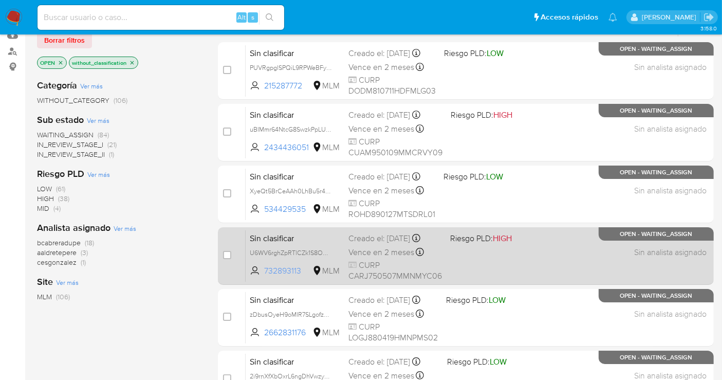
scroll to position [114, 0]
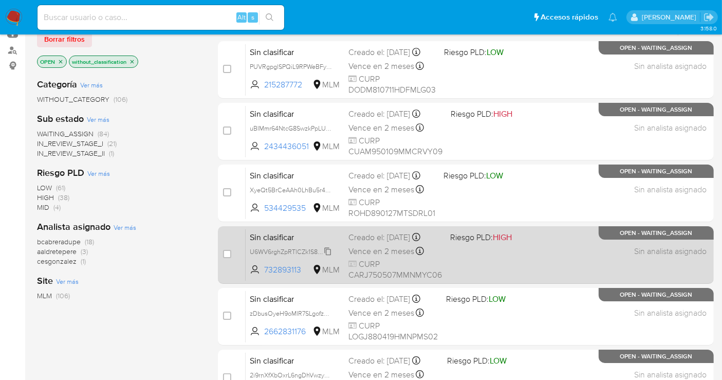
click at [329, 257] on span "U6WV6rghZpRTlCZk1S8OOxRY" at bounding box center [294, 250] width 89 height 11
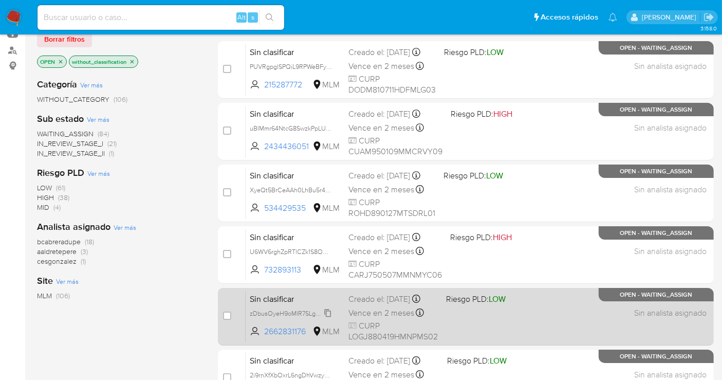
click at [328, 318] on span "zDbusOyeH9oMIR7SLgofzk8h" at bounding box center [292, 312] width 84 height 11
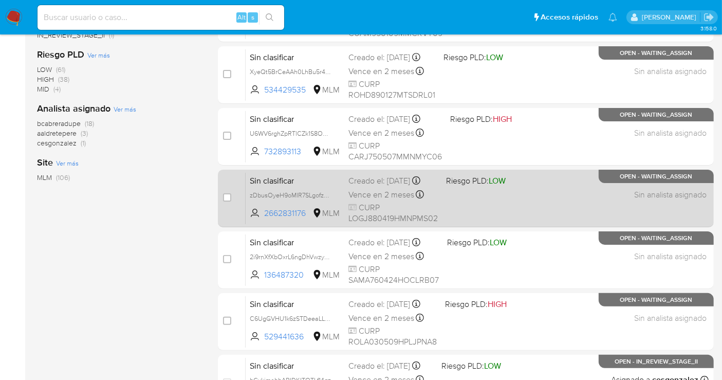
scroll to position [285, 0]
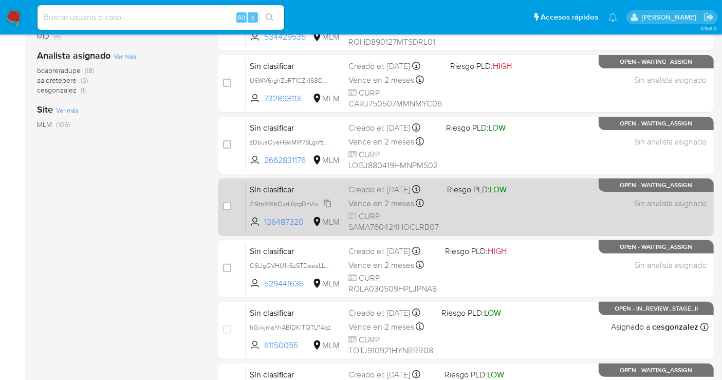
click at [325, 209] on span "2i9rnXfXbOxrL6ngDhVwzy2m" at bounding box center [291, 202] width 83 height 11
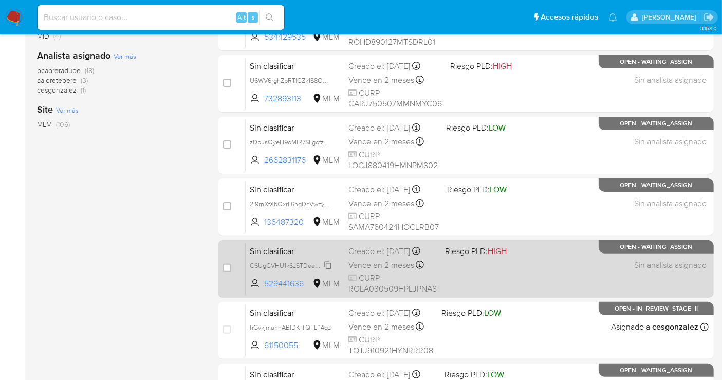
click at [330, 270] on span "C6UgGVHU1k6zSTDeeaLL5wvZ" at bounding box center [295, 264] width 90 height 11
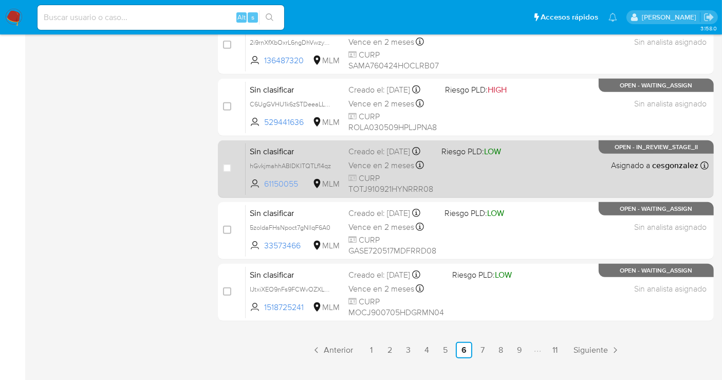
scroll to position [456, 0]
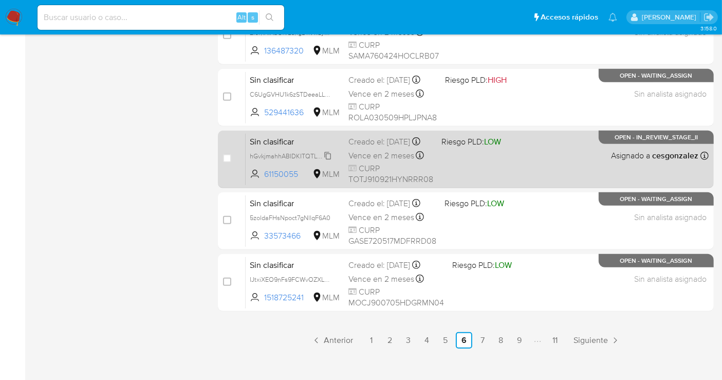
click at [330, 161] on span "hGvkjmahhABIDKITQTLf14qz" at bounding box center [290, 155] width 81 height 11
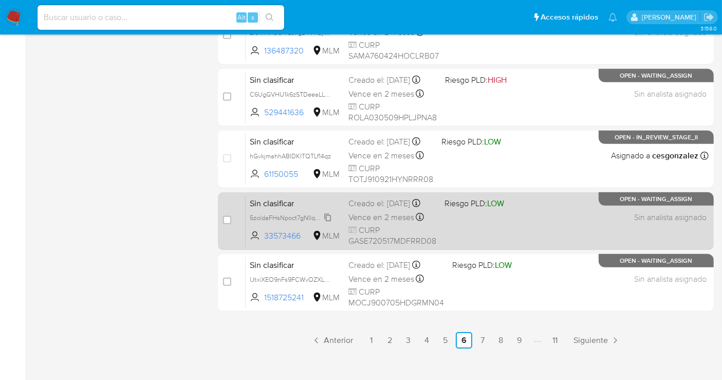
click at [329, 222] on span "5zoldaFHsNpoct7gNllqF6A0" at bounding box center [290, 216] width 81 height 11
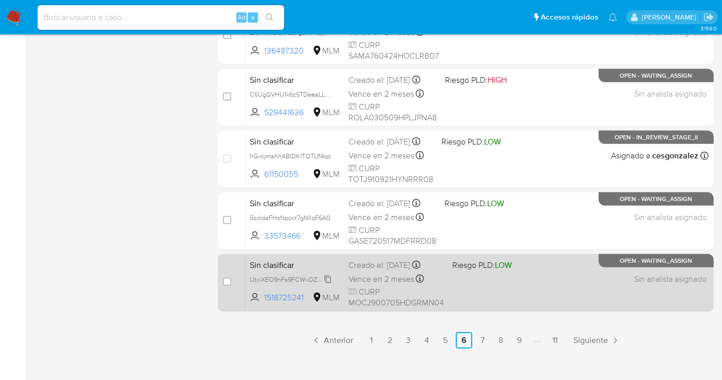
click at [324, 278] on span "IJtxiXEO9nFs9FCWvOZXLG7y" at bounding box center [292, 278] width 85 height 11
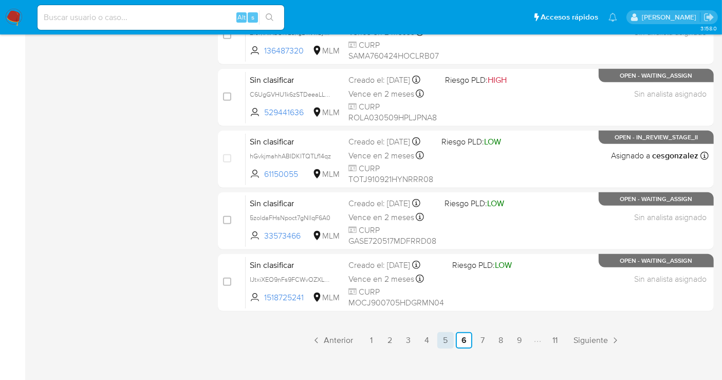
click at [449, 341] on link "5" at bounding box center [445, 340] width 16 height 16
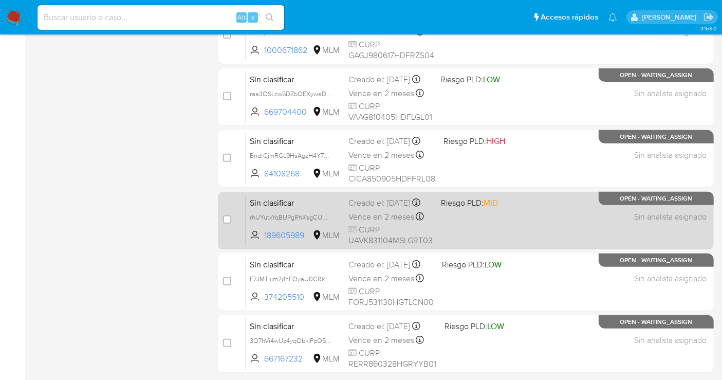
scroll to position [467, 0]
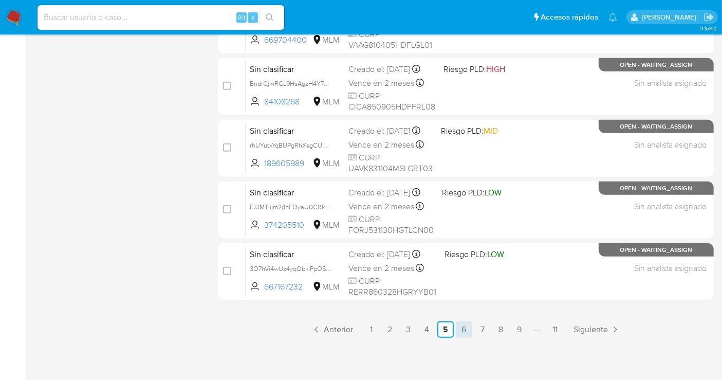
click at [463, 331] on link "6" at bounding box center [464, 329] width 16 height 16
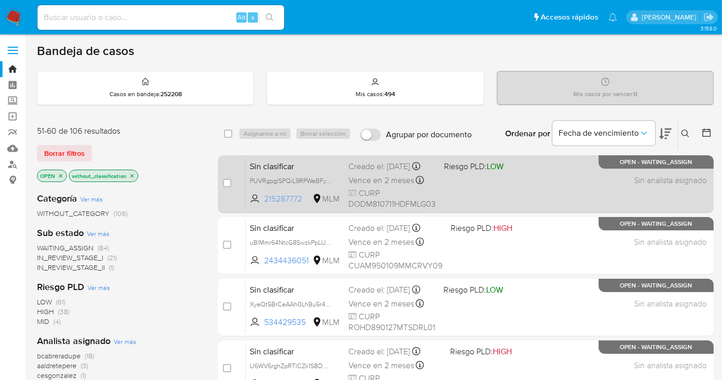
drag, startPoint x: 303, startPoint y: 206, endPoint x: 262, endPoint y: 209, distance: 41.2
click at [262, 205] on span "215287772 MLM" at bounding box center [295, 198] width 90 height 11
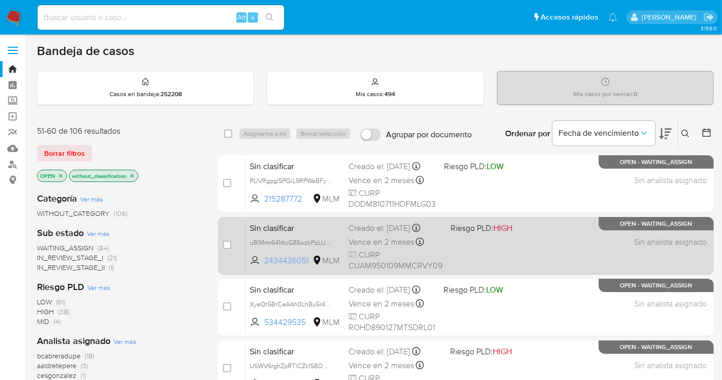
drag, startPoint x: 310, startPoint y: 258, endPoint x: 265, endPoint y: 262, distance: 45.0
click at [265, 262] on span "2434436051 MLM" at bounding box center [295, 260] width 90 height 11
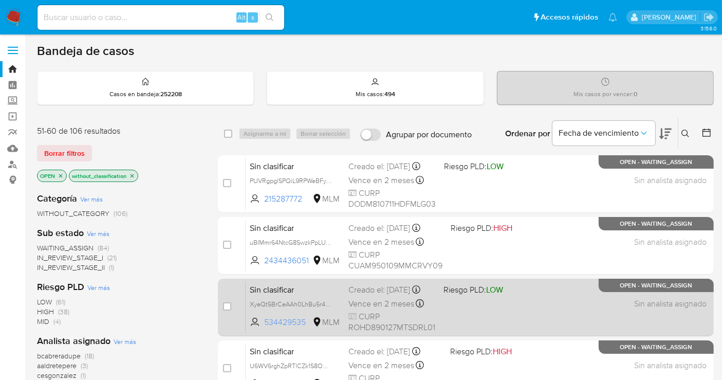
drag, startPoint x: 276, startPoint y: 328, endPoint x: 255, endPoint y: 330, distance: 20.6
click at [255, 328] on span "534429535 MLM" at bounding box center [295, 322] width 90 height 11
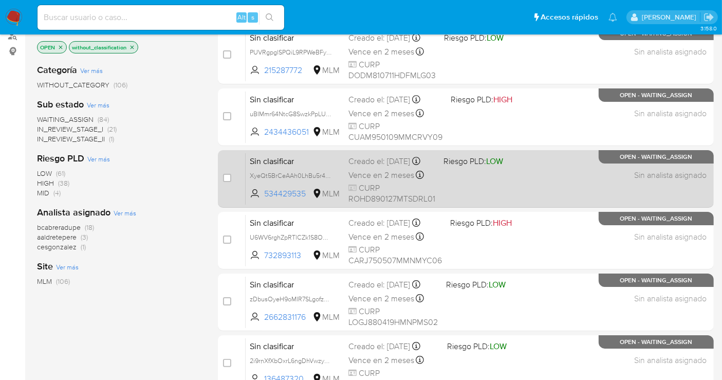
scroll to position [228, 0]
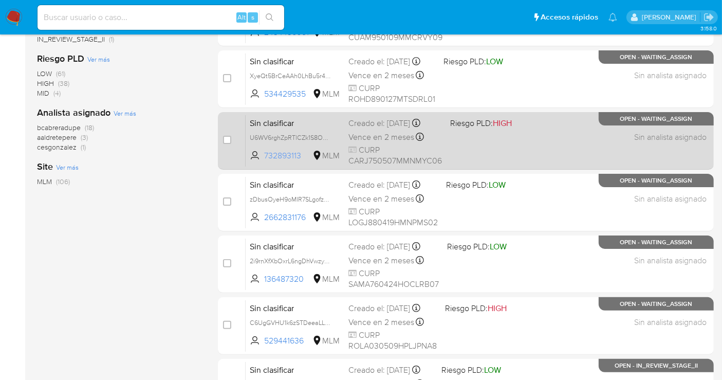
drag, startPoint x: 305, startPoint y: 161, endPoint x: 266, endPoint y: 163, distance: 39.6
click at [266, 161] on span "732893113" at bounding box center [287, 155] width 46 height 11
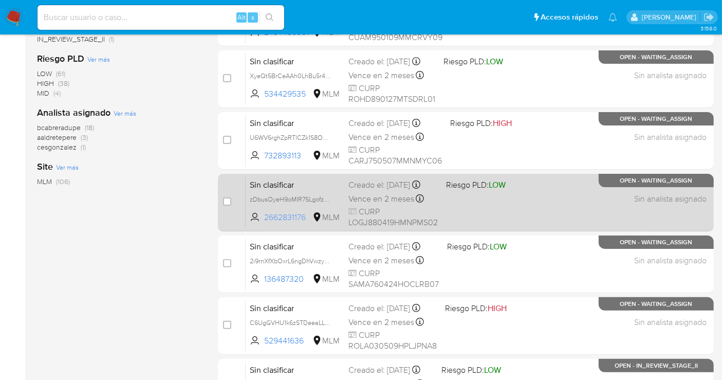
drag, startPoint x: 307, startPoint y: 223, endPoint x: 260, endPoint y: 226, distance: 46.9
click at [260, 223] on span "2662831176 MLM" at bounding box center [295, 217] width 90 height 11
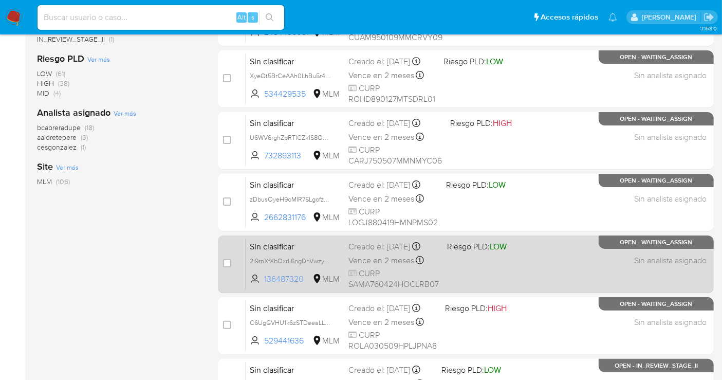
drag, startPoint x: 308, startPoint y: 283, endPoint x: 264, endPoint y: 287, distance: 44.4
click at [264, 285] on span "136487320" at bounding box center [287, 278] width 46 height 11
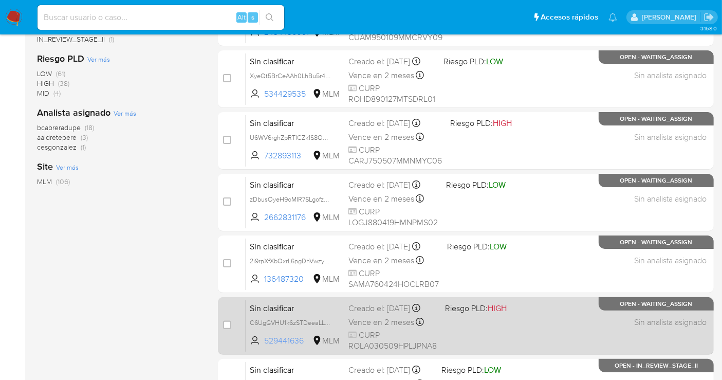
drag, startPoint x: 305, startPoint y: 345, endPoint x: 261, endPoint y: 347, distance: 44.2
click at [261, 346] on span "529441636 MLM" at bounding box center [295, 340] width 90 height 11
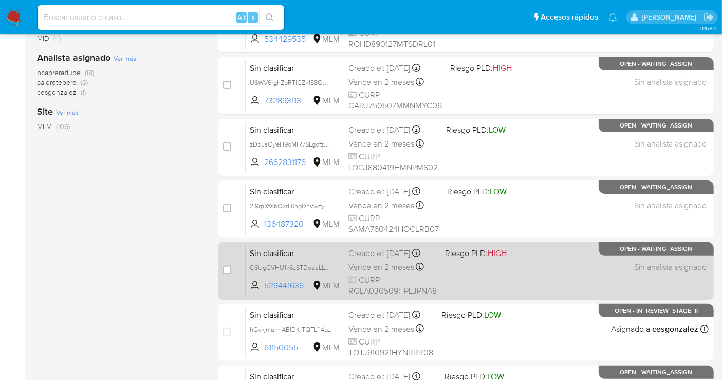
scroll to position [399, 0]
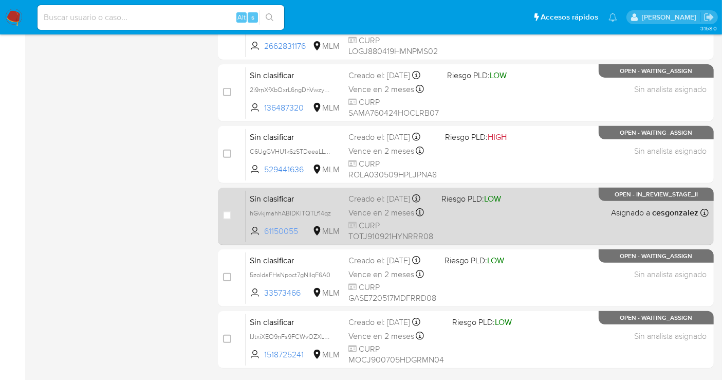
drag, startPoint x: 301, startPoint y: 236, endPoint x: 262, endPoint y: 242, distance: 39.5
click at [262, 237] on span "61150055 MLM" at bounding box center [295, 231] width 90 height 11
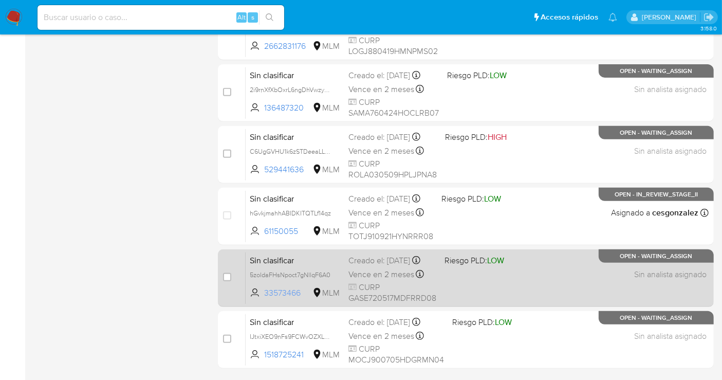
drag, startPoint x: 301, startPoint y: 297, endPoint x: 263, endPoint y: 301, distance: 38.3
click at [263, 299] on span "33573466 MLM" at bounding box center [295, 292] width 90 height 11
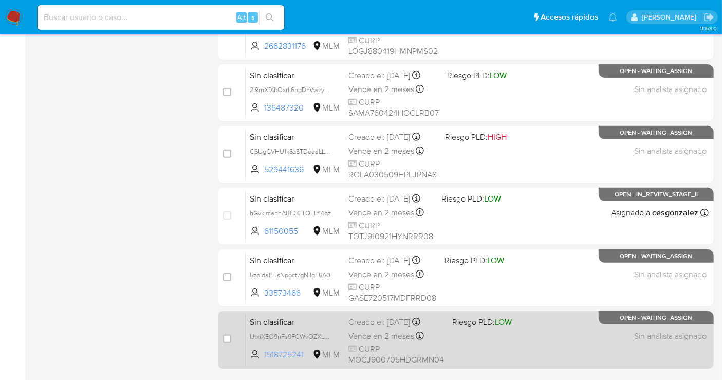
drag, startPoint x: 308, startPoint y: 352, endPoint x: 265, endPoint y: 354, distance: 42.7
click at [265, 354] on span "1518725241" at bounding box center [287, 354] width 46 height 11
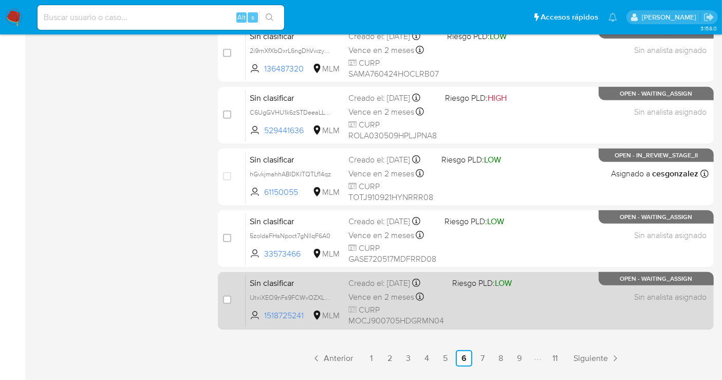
scroll to position [467, 0]
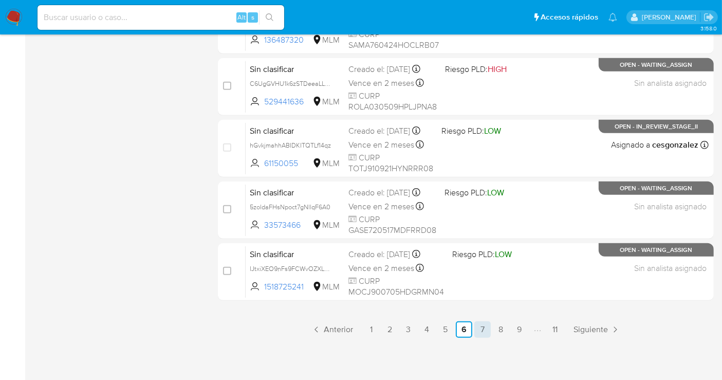
click at [484, 330] on link "7" at bounding box center [482, 329] width 16 height 16
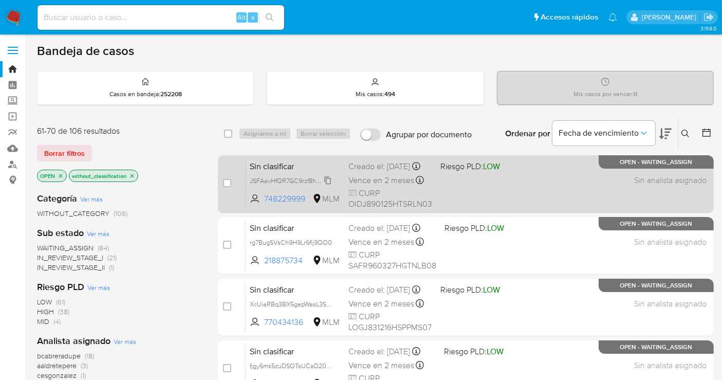
click at [325, 186] on span "JSFAavHfQR7GC9rzf8hZKXDE" at bounding box center [293, 179] width 86 height 11
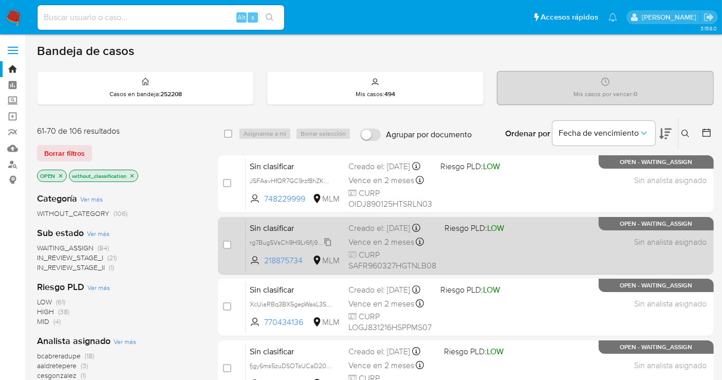
click at [329, 247] on span "rg7BugSVsCh9H9Lr6flj9QO0" at bounding box center [291, 241] width 82 height 11
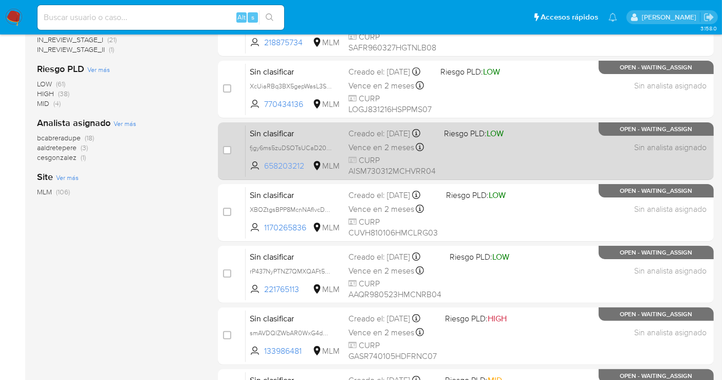
scroll to position [228, 0]
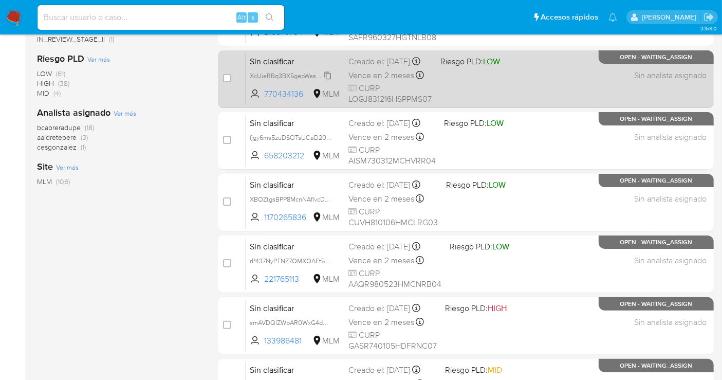
click at [330, 81] on span "XcUiaRBq3BX5gepWasL3SDg5" at bounding box center [294, 74] width 88 height 11
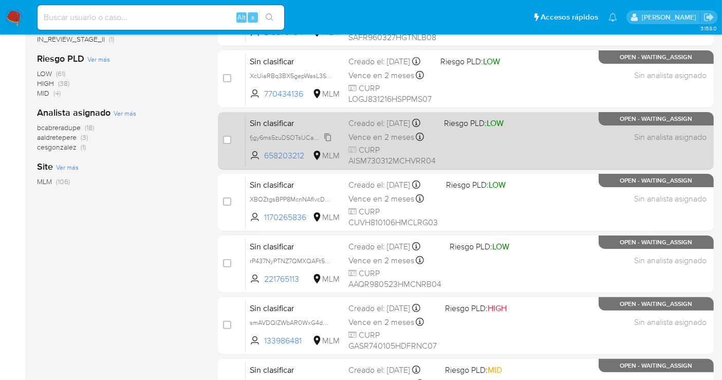
click at [330, 142] on span "fjgy6ms5zuDSOTsUCaD2059L" at bounding box center [293, 136] width 87 height 11
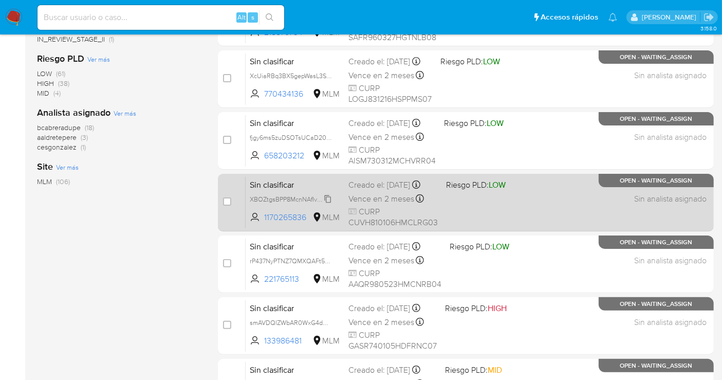
click at [328, 204] on span "XBOZtgsBPP8McnNAfIvcD0Ql" at bounding box center [293, 198] width 86 height 11
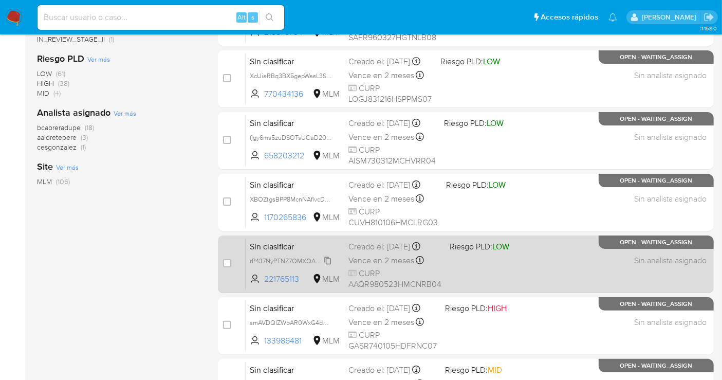
click at [326, 256] on span "rP437NyPTNZ7QMXQAFt5Vzuo" at bounding box center [294, 259] width 89 height 11
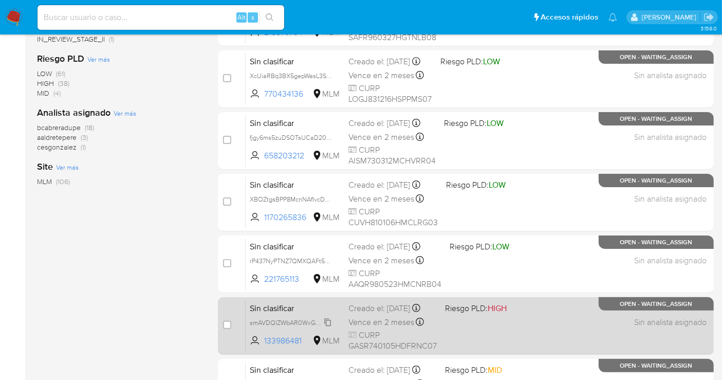
click at [322, 327] on span "smAVDQlZWbAR0WxG4dwMS65J" at bounding box center [298, 321] width 97 height 11
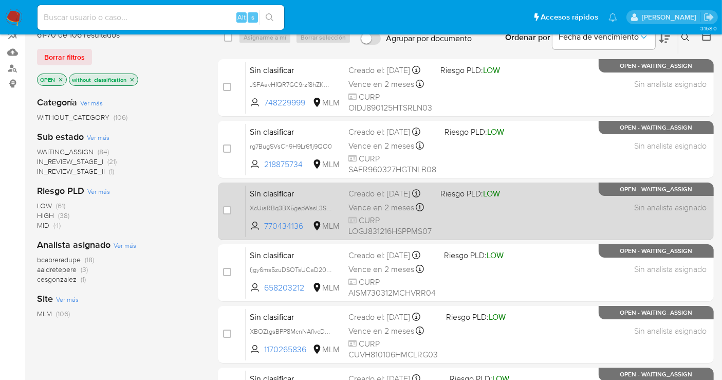
scroll to position [57, 0]
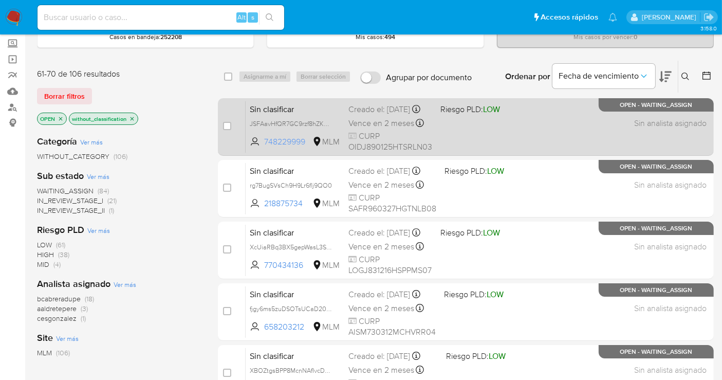
drag, startPoint x: 307, startPoint y: 148, endPoint x: 261, endPoint y: 149, distance: 46.3
click at [261, 148] on span "748229999 MLM" at bounding box center [295, 141] width 90 height 11
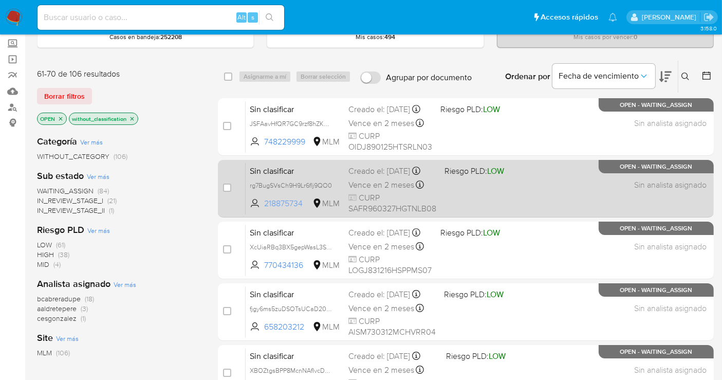
drag, startPoint x: 306, startPoint y: 210, endPoint x: 262, endPoint y: 213, distance: 44.4
click at [262, 209] on span "218875734 MLM" at bounding box center [295, 203] width 90 height 11
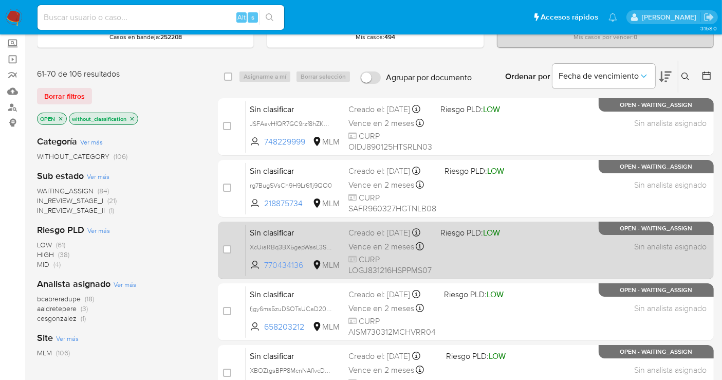
drag, startPoint x: 304, startPoint y: 274, endPoint x: 264, endPoint y: 276, distance: 40.1
click at [264, 271] on span "770434136" at bounding box center [287, 265] width 46 height 11
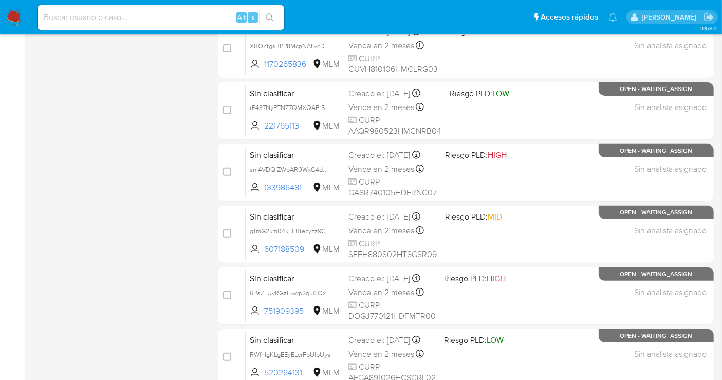
scroll to position [467, 0]
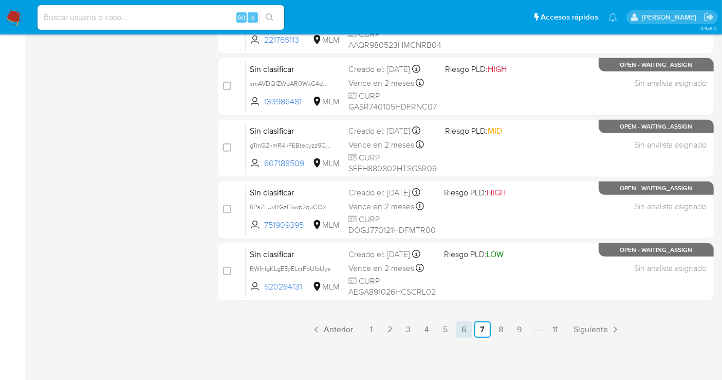
click at [463, 331] on link "6" at bounding box center [464, 329] width 16 height 16
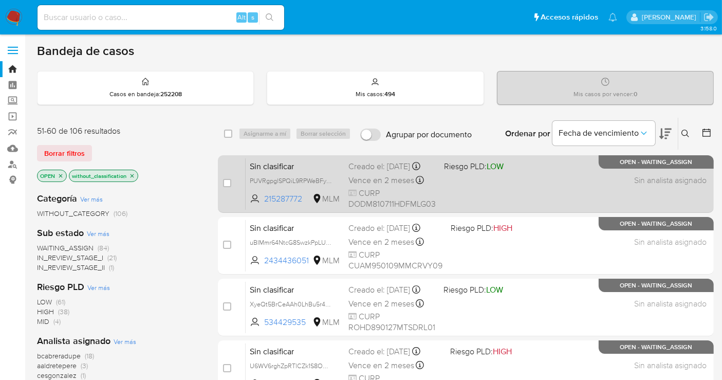
click at [370, 172] on div "Creado el: 05/09/2025 Creado el: 05/09/2025 21:38:15" at bounding box center [392, 166] width 87 height 11
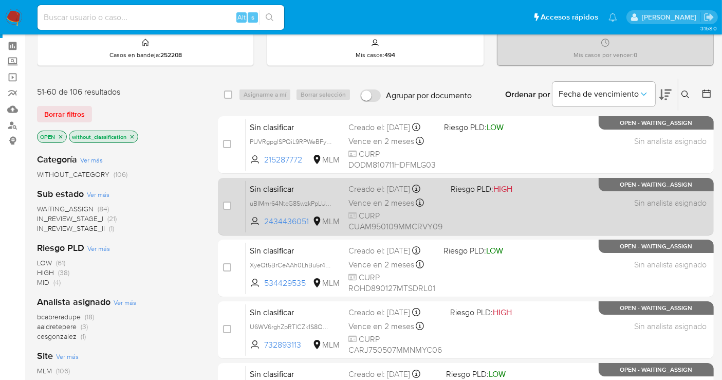
scroll to position [57, 0]
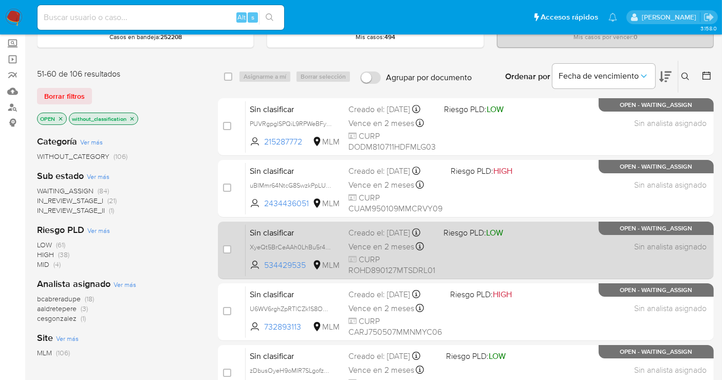
click at [373, 239] on div "Creado el: 05/09/2025 Creado el: 05/09/2025 21:12:52" at bounding box center [392, 232] width 87 height 11
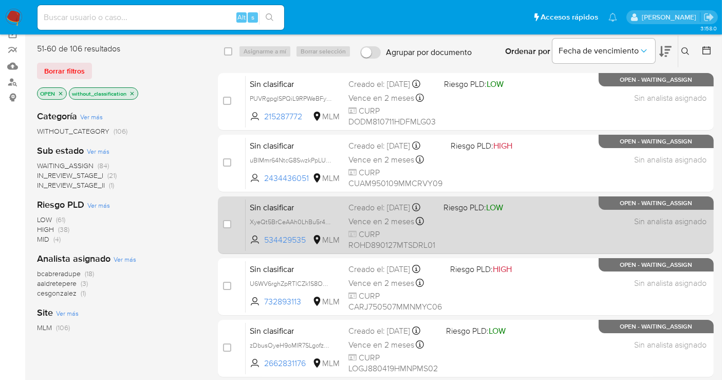
scroll to position [0, 0]
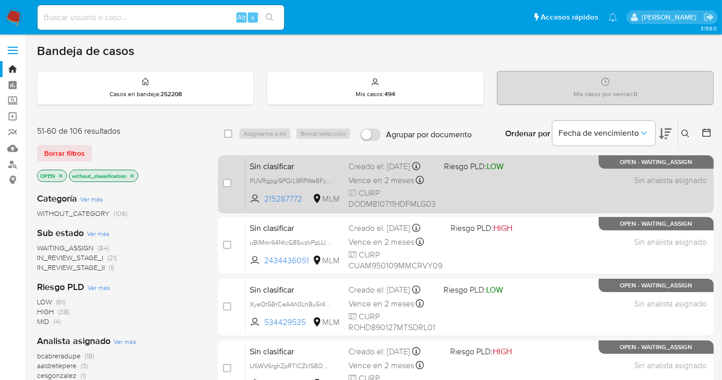
click at [371, 172] on div "Creado el: 05/09/2025 Creado el: 05/09/2025 21:38:15" at bounding box center [392, 166] width 87 height 11
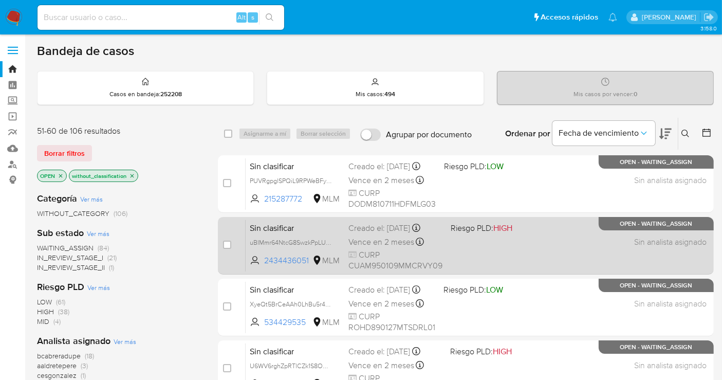
click at [375, 236] on span "Vence en 2 meses" at bounding box center [382, 241] width 66 height 11
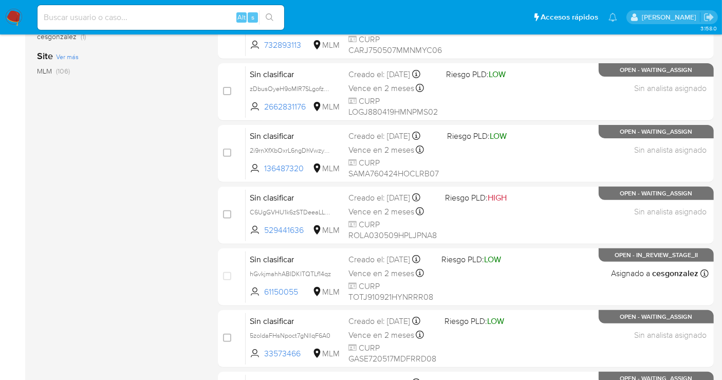
scroll to position [467, 0]
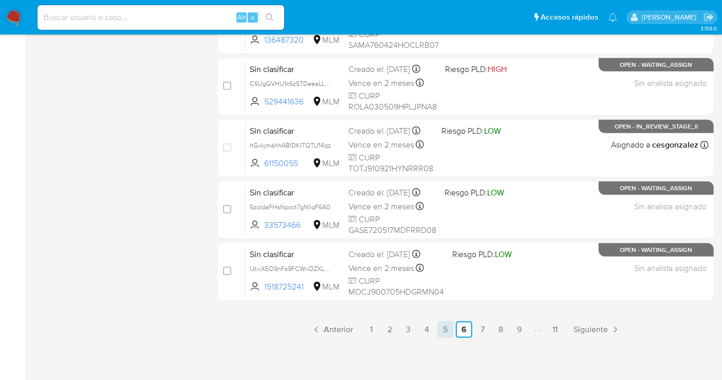
click at [445, 327] on link "5" at bounding box center [445, 329] width 16 height 16
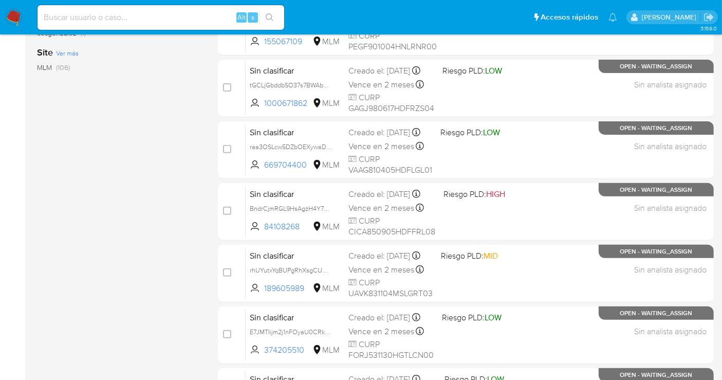
scroll to position [467, 0]
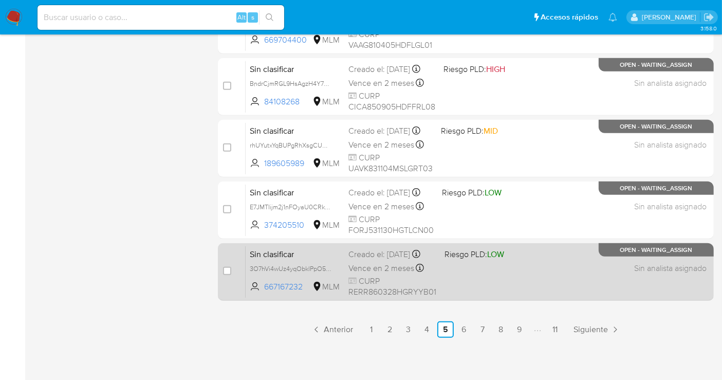
click at [374, 271] on span "Vence en 2 meses" at bounding box center [382, 268] width 66 height 11
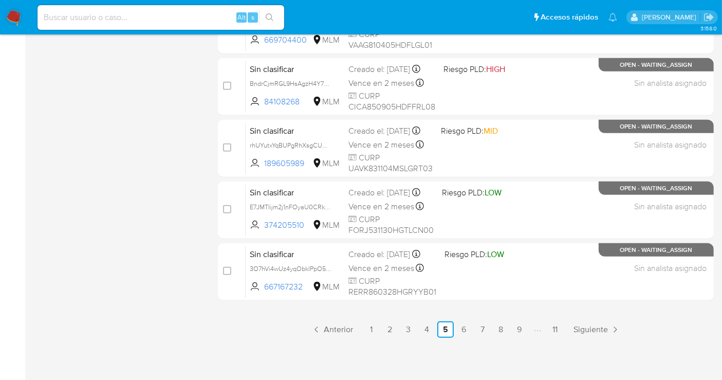
click at [11, 16] on img at bounding box center [13, 17] width 17 height 17
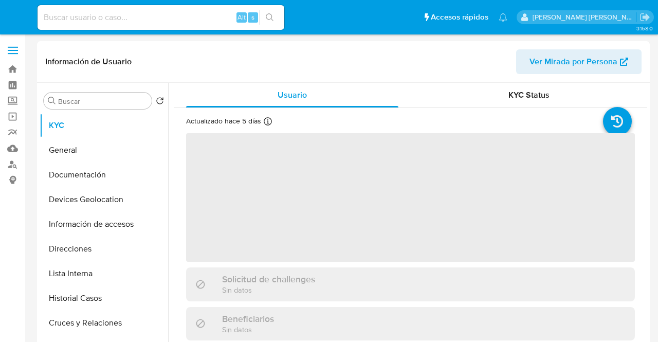
select select "10"
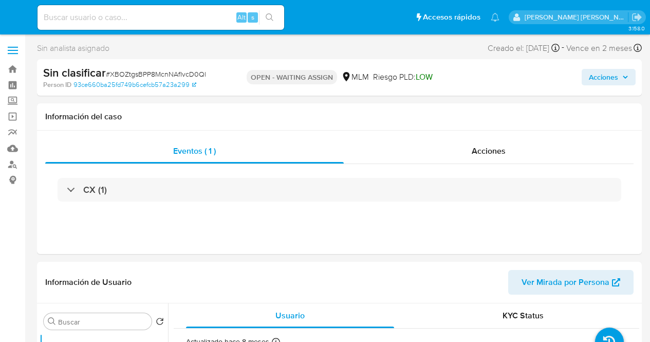
select select "10"
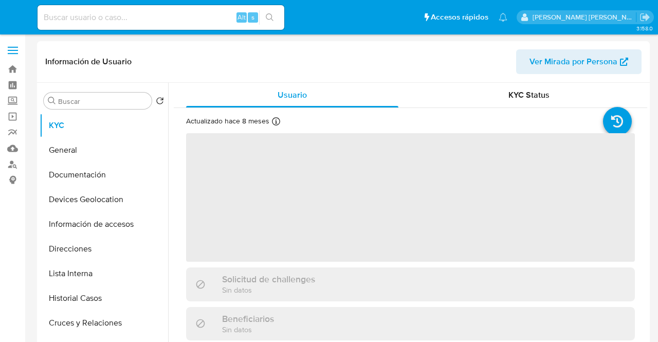
select select "10"
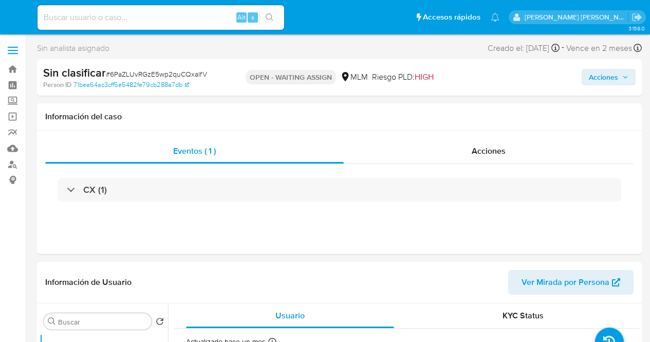
select select "10"
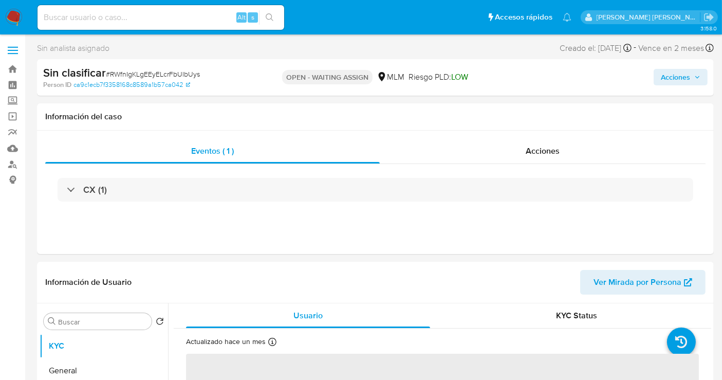
select select "10"
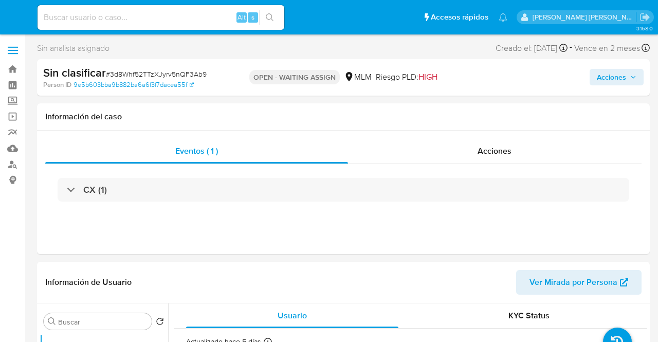
select select "10"
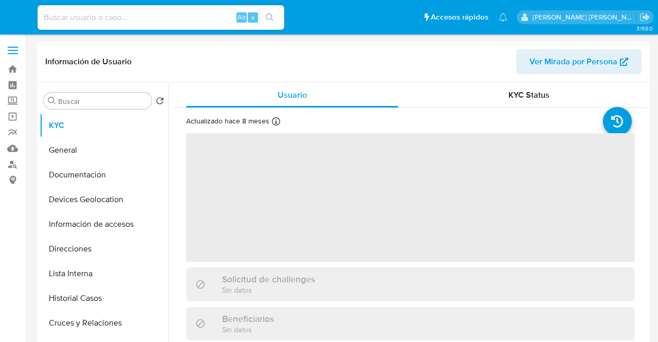
select select "10"
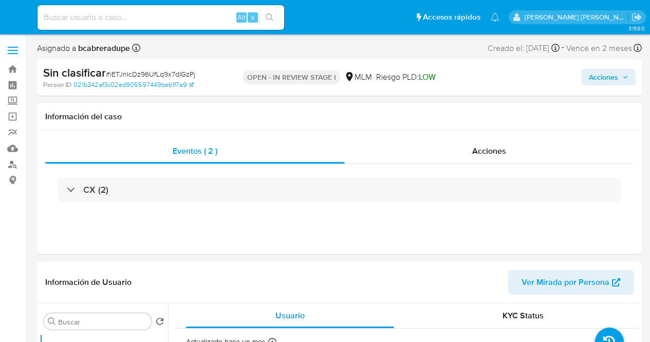
select select "10"
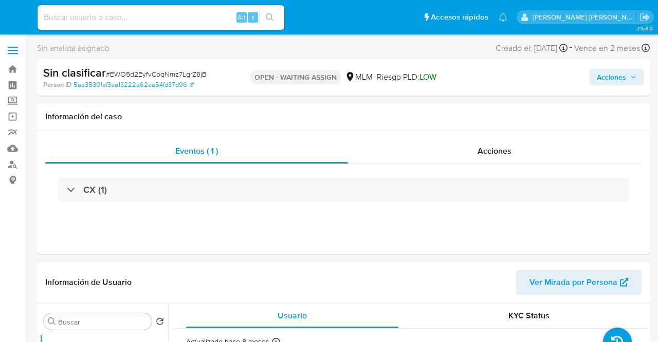
select select "10"
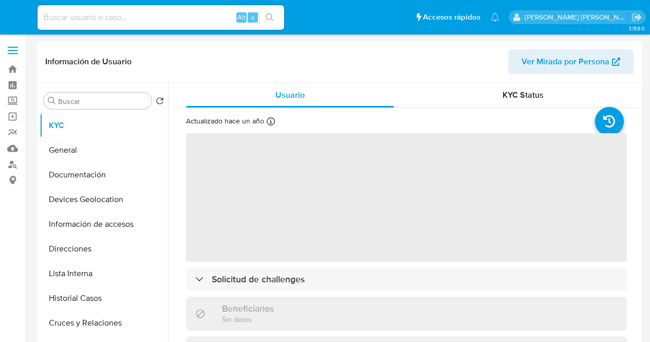
select select "10"
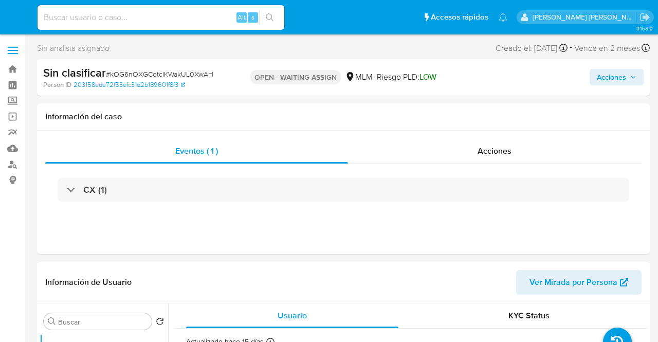
select select "10"
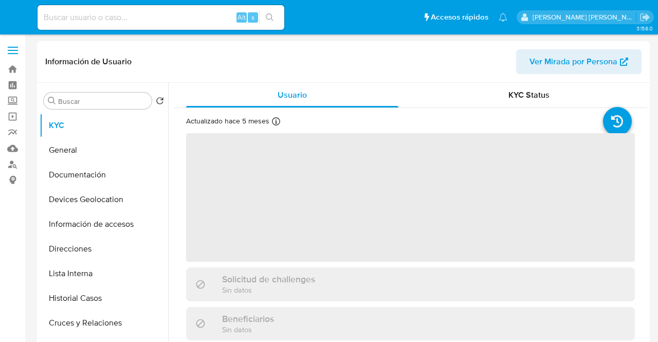
select select "10"
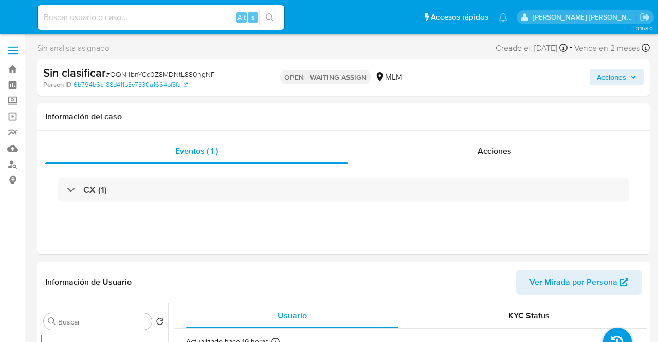
select select "10"
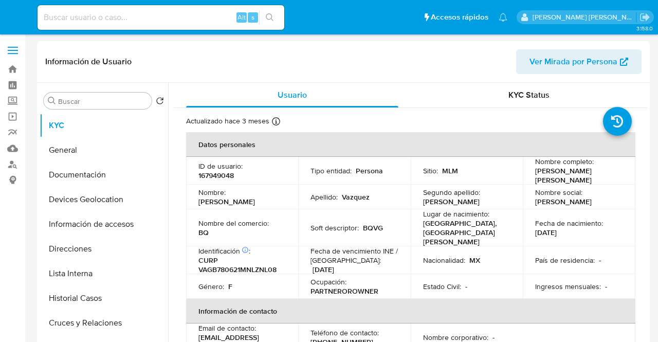
select select "10"
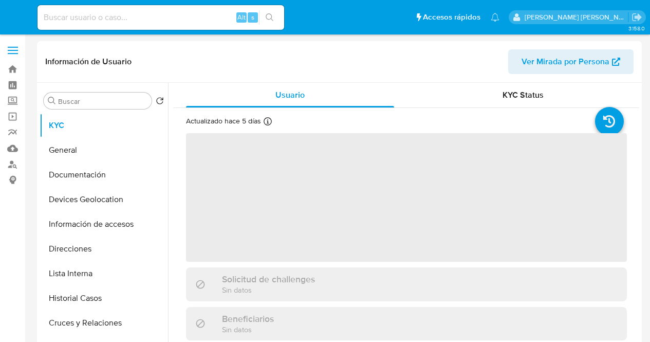
select select "10"
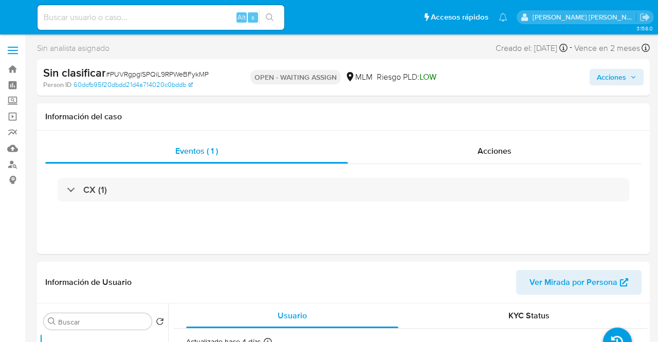
select select "10"
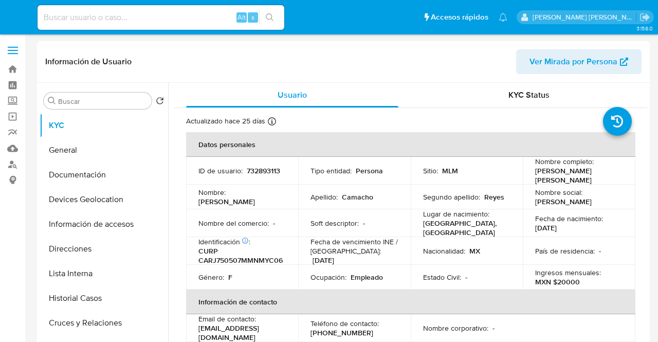
select select "10"
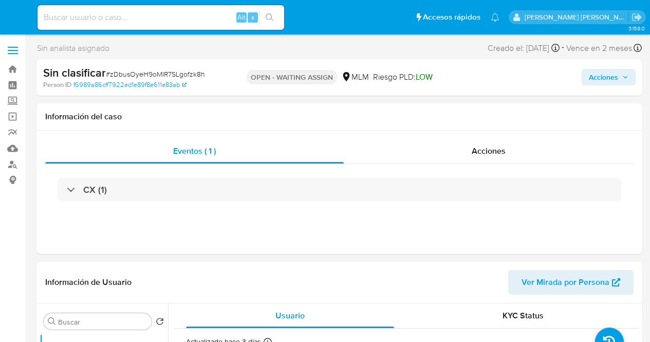
select select "10"
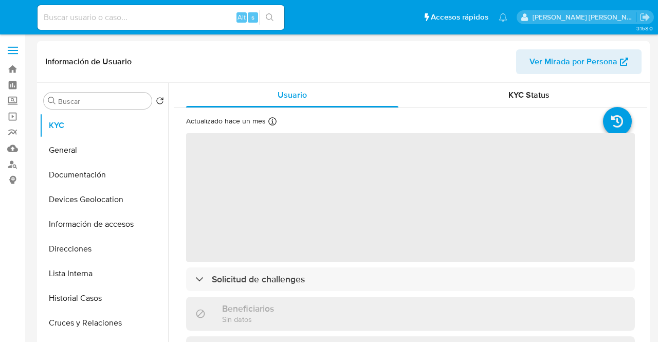
select select "10"
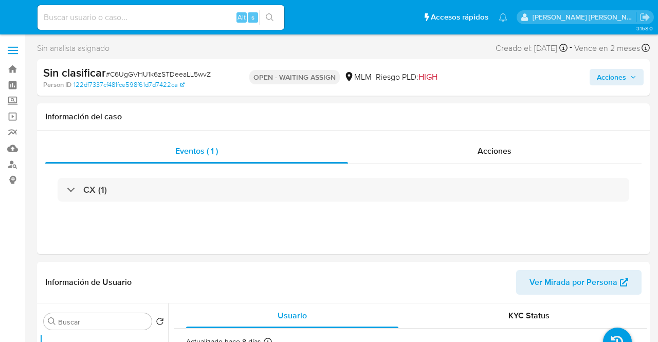
select select "10"
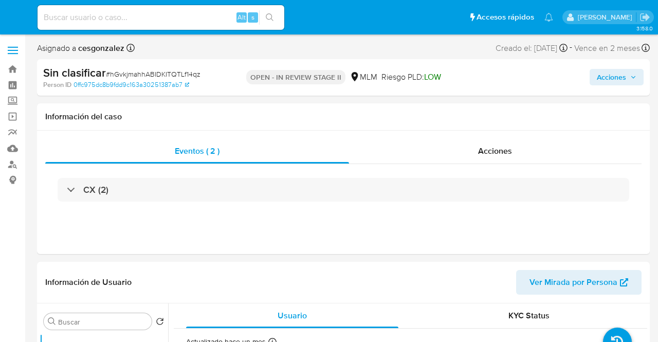
select select "10"
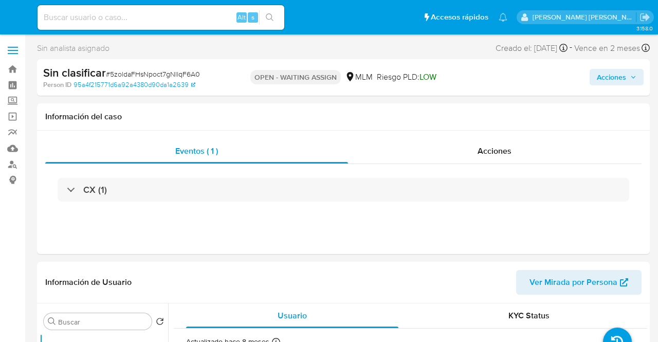
select select "10"
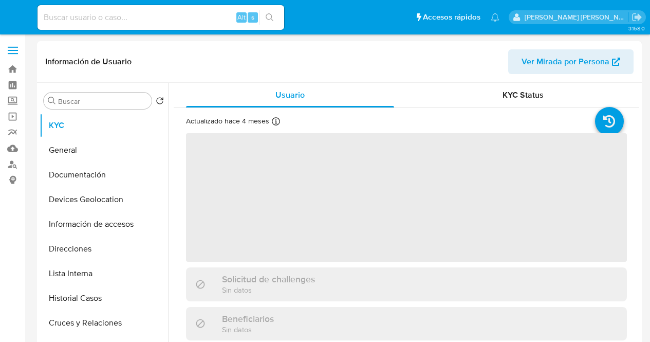
select select "10"
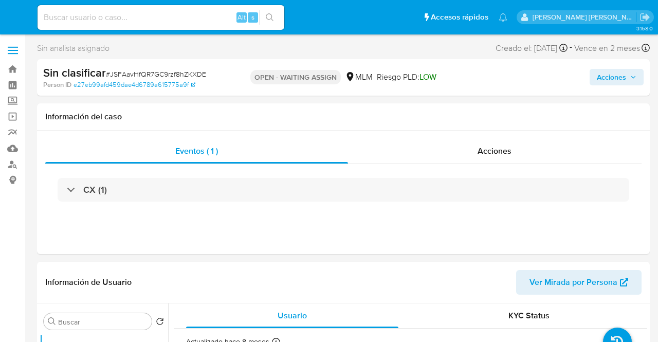
select select "10"
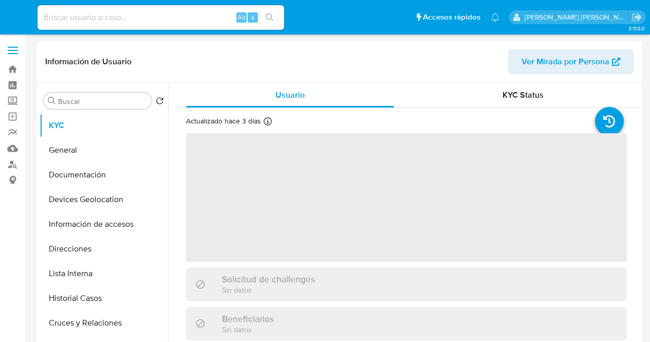
select select "10"
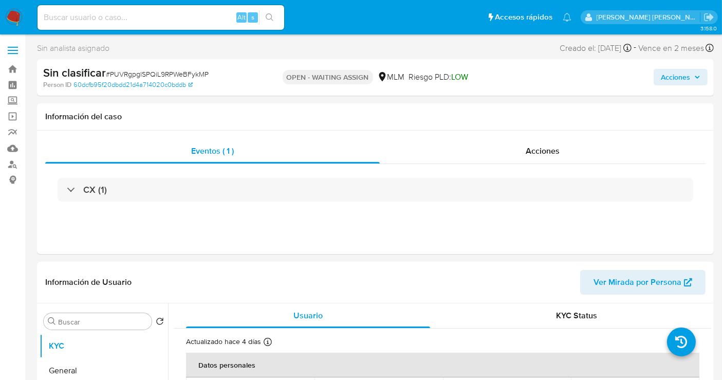
select select "10"
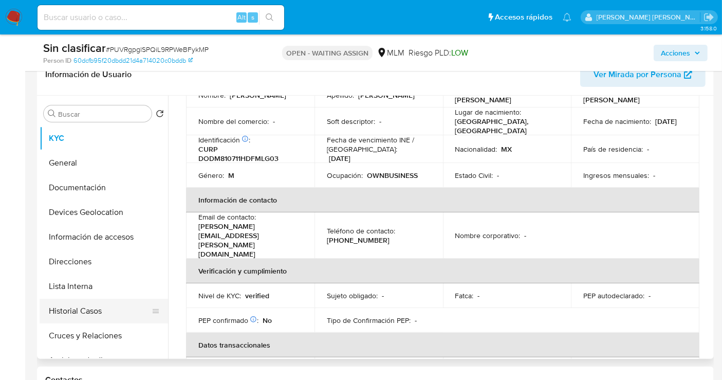
scroll to position [171, 0]
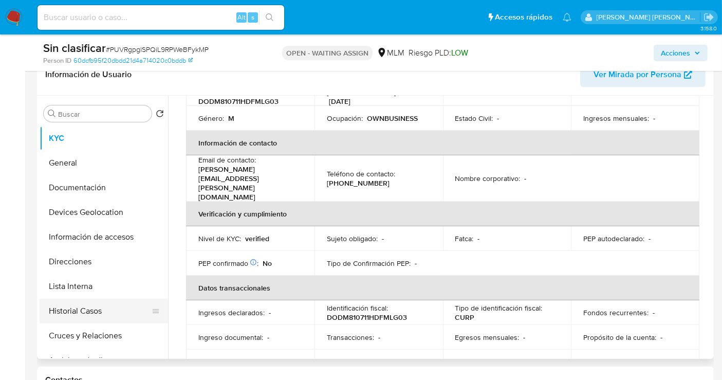
click at [78, 308] on button "Historial Casos" at bounding box center [100, 311] width 120 height 25
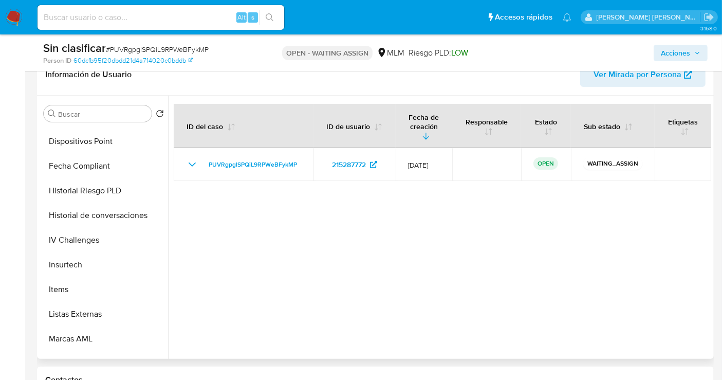
scroll to position [434, 0]
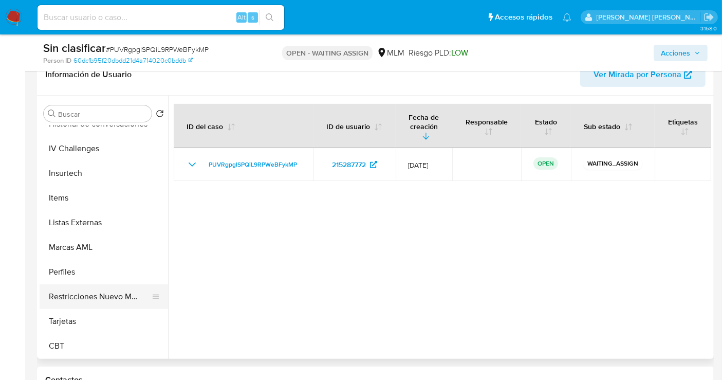
click at [98, 297] on button "Restricciones Nuevo Mundo" at bounding box center [100, 296] width 120 height 25
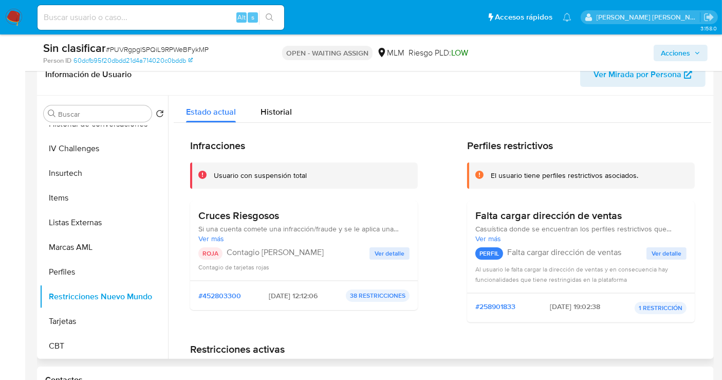
click at [391, 252] on span "Ver detalle" at bounding box center [390, 253] width 30 height 10
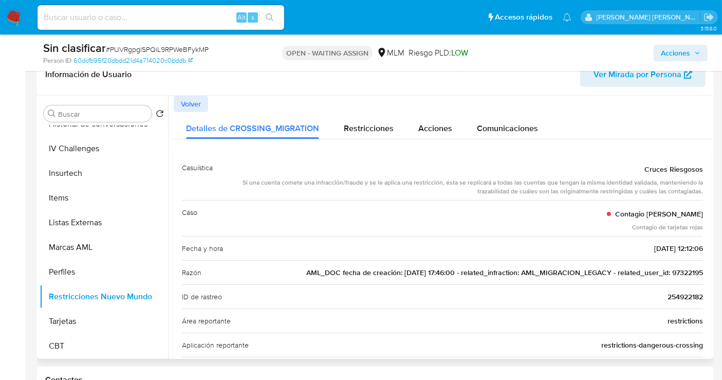
click at [686, 270] on span "AML_DOC fecha de creación: 20/10/2020 17:46:00 - related_infraction: AML_MIGRAC…" at bounding box center [504, 272] width 397 height 10
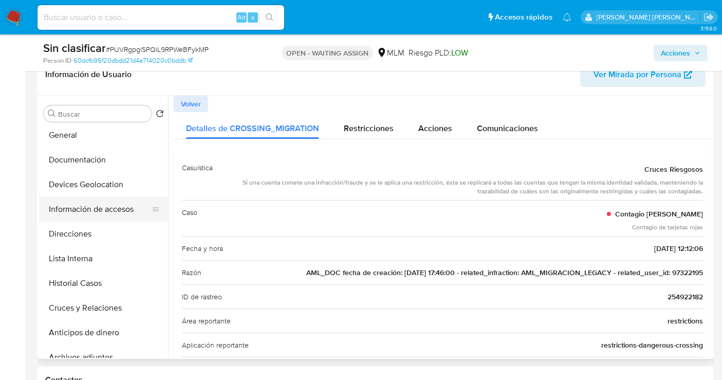
scroll to position [0, 0]
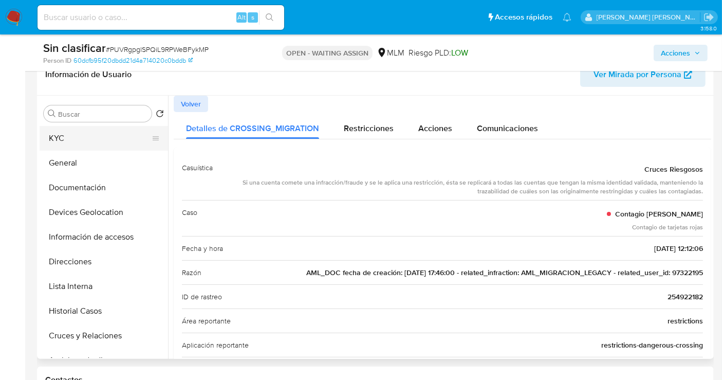
click at [70, 138] on button "KYC" at bounding box center [100, 138] width 120 height 25
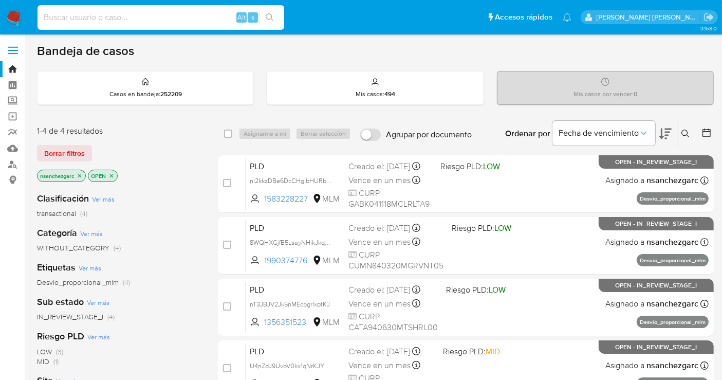
click at [61, 17] on input at bounding box center [161, 17] width 247 height 13
paste input "97322195"
type input "97322195"
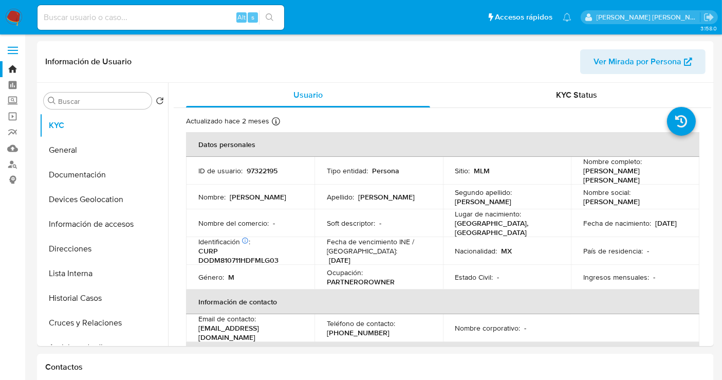
select select "10"
click at [69, 295] on button "Historial Casos" at bounding box center [100, 298] width 120 height 25
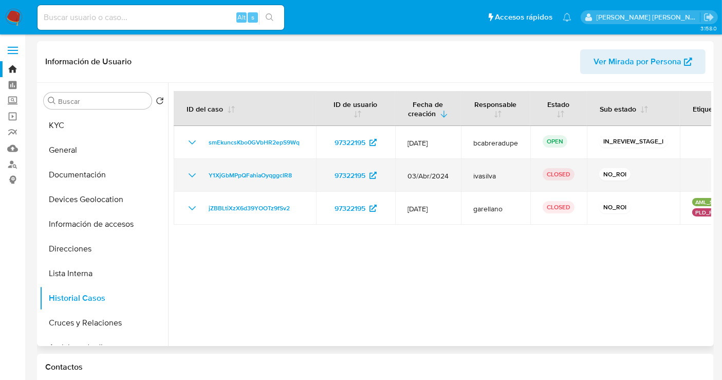
click at [191, 172] on icon "Mostrar/Ocultar" at bounding box center [192, 175] width 12 height 12
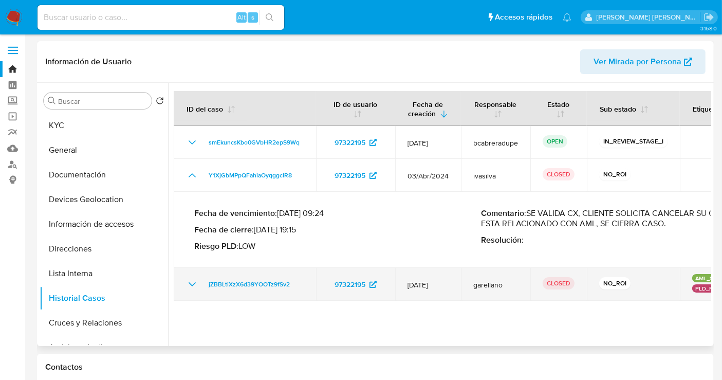
click at [191, 283] on icon "Mostrar/Ocultar" at bounding box center [192, 284] width 12 height 12
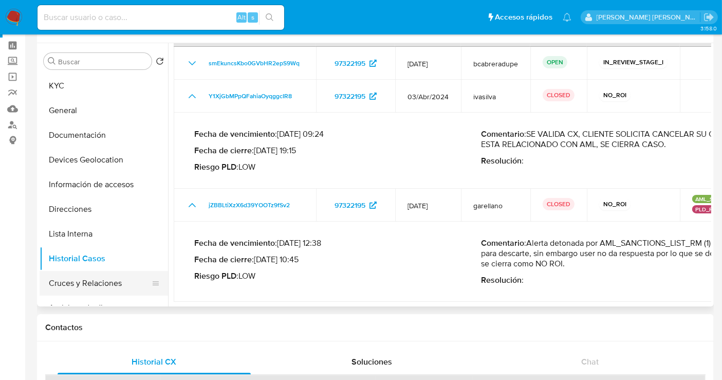
scroll to position [57, 0]
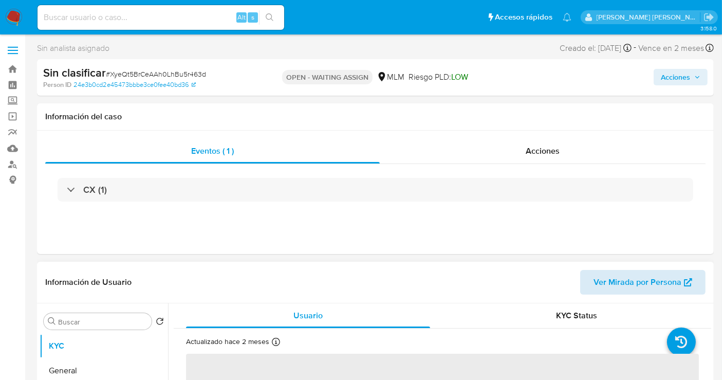
scroll to position [171, 0]
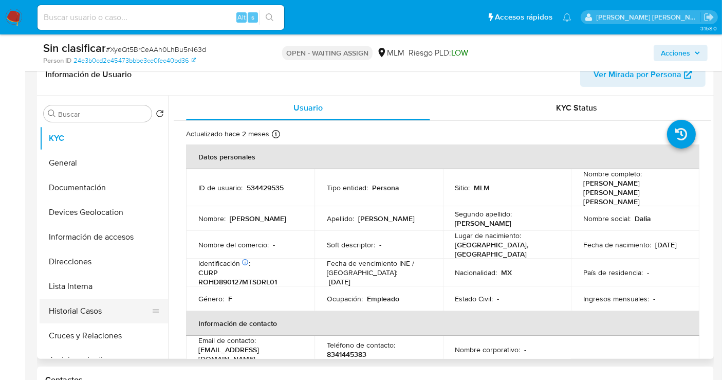
select select "10"
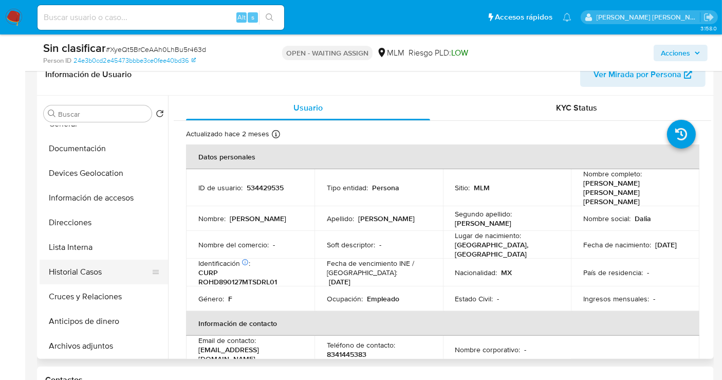
scroll to position [57, 0]
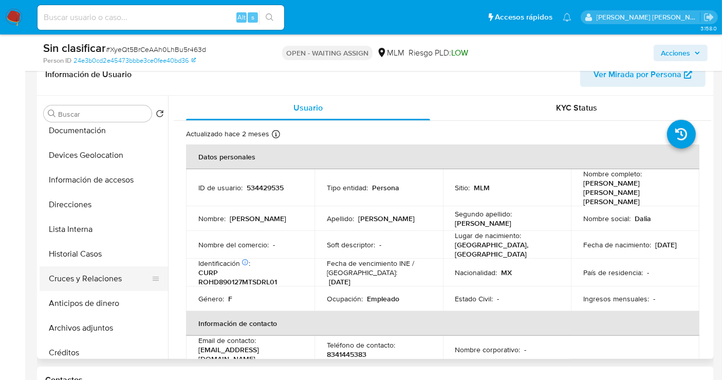
click at [80, 284] on button "Cruces y Relaciones" at bounding box center [100, 278] width 120 height 25
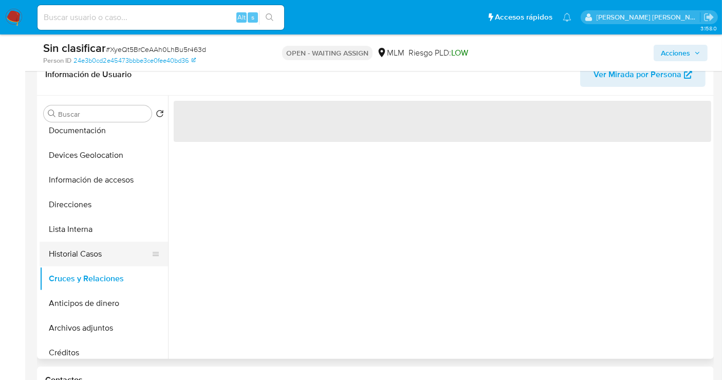
click at [71, 256] on button "Historial Casos" at bounding box center [100, 254] width 120 height 25
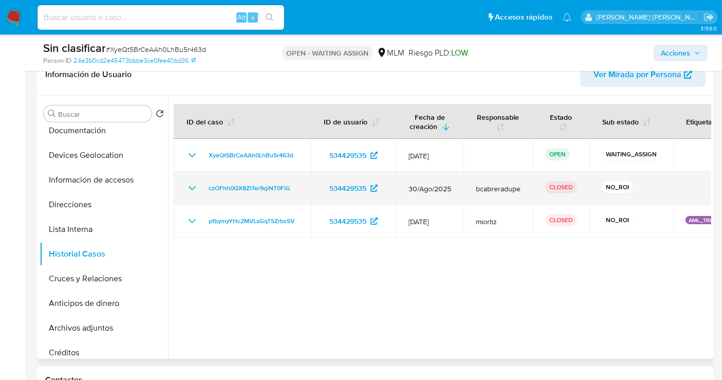
click at [194, 183] on icon "Mostrar/Ocultar" at bounding box center [192, 188] width 12 height 12
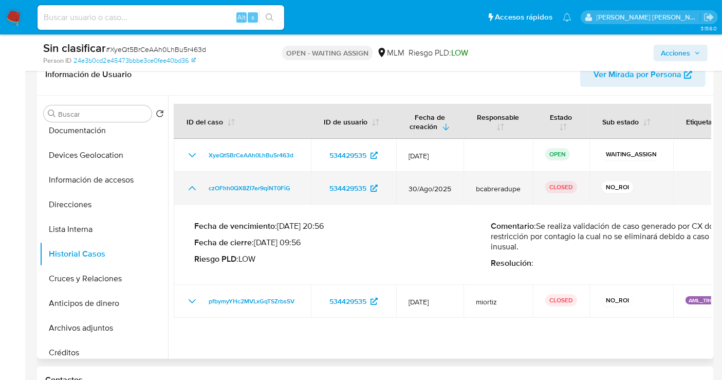
click at [194, 183] on icon "Mostrar/Ocultar" at bounding box center [192, 188] width 12 height 12
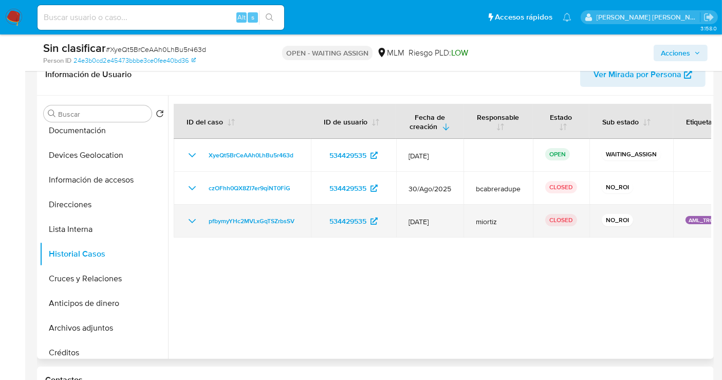
click at [189, 219] on icon "Mostrar/Ocultar" at bounding box center [192, 221] width 7 height 4
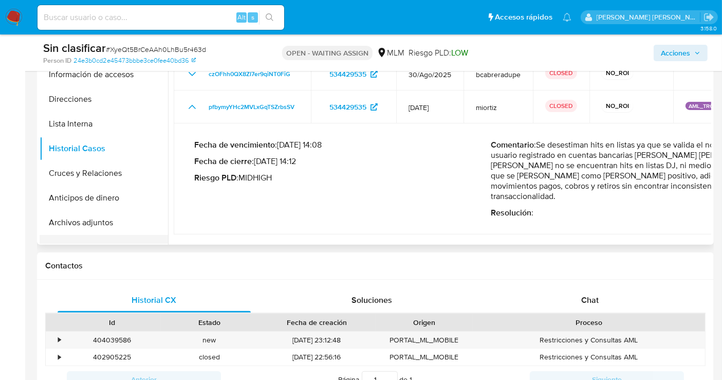
scroll to position [0, 0]
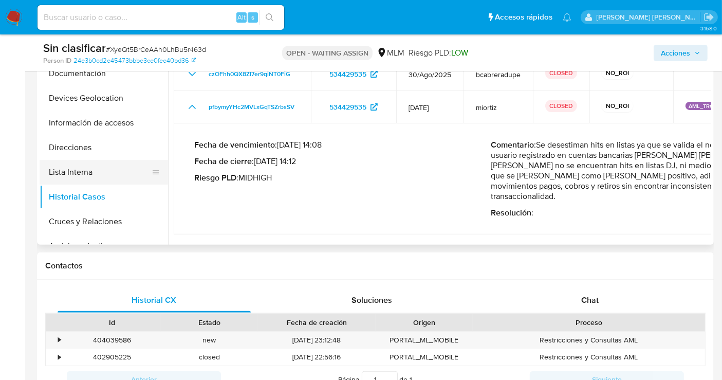
click at [75, 174] on button "Lista Interna" at bounding box center [100, 172] width 120 height 25
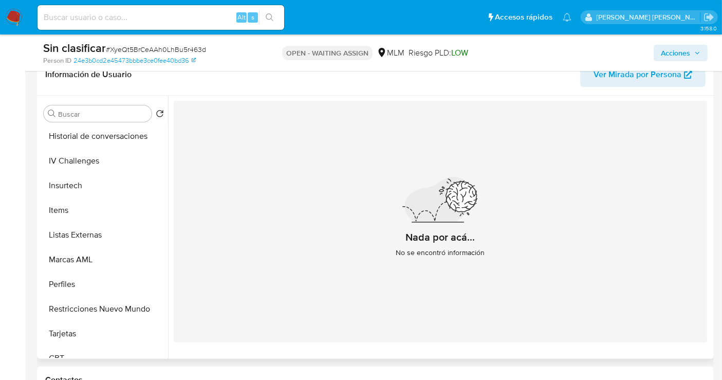
scroll to position [434, 0]
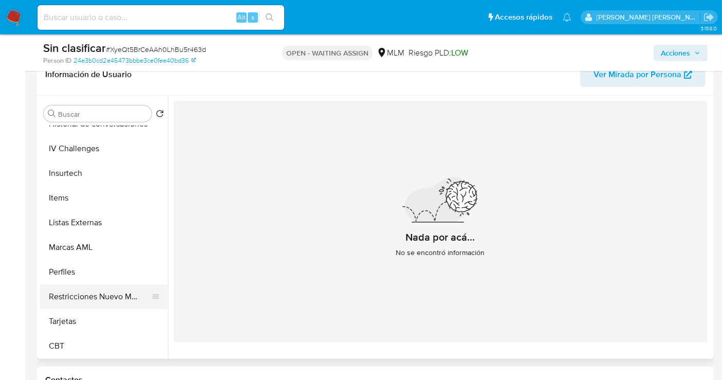
click at [87, 291] on button "Restricciones Nuevo Mundo" at bounding box center [100, 296] width 120 height 25
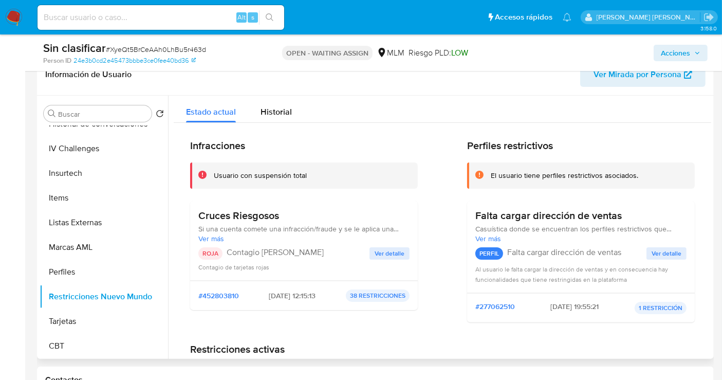
click at [384, 255] on span "Ver detalle" at bounding box center [390, 253] width 30 height 10
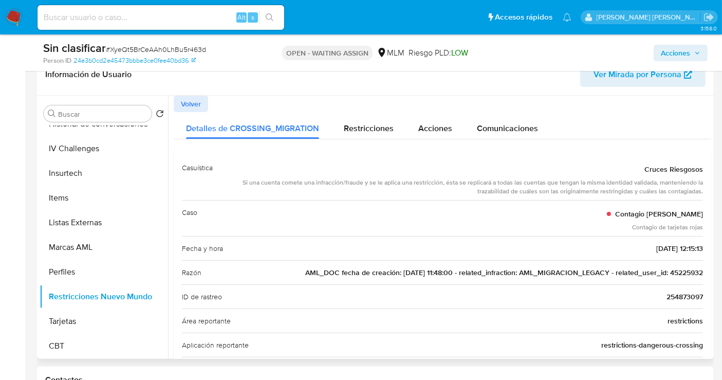
click at [680, 269] on span "AML_DOC fecha de creación: 07/09/2020 11:48:00 - related_infraction: AML_MIGRAC…" at bounding box center [504, 272] width 398 height 10
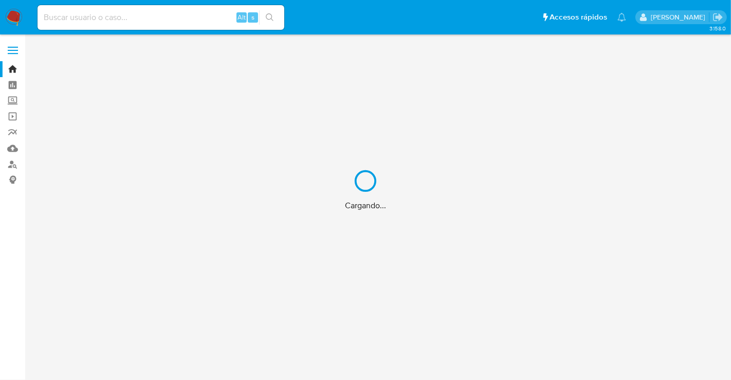
click at [88, 14] on div "Cargando..." at bounding box center [365, 190] width 731 height 380
click at [71, 17] on div "Cargando..." at bounding box center [365, 190] width 731 height 380
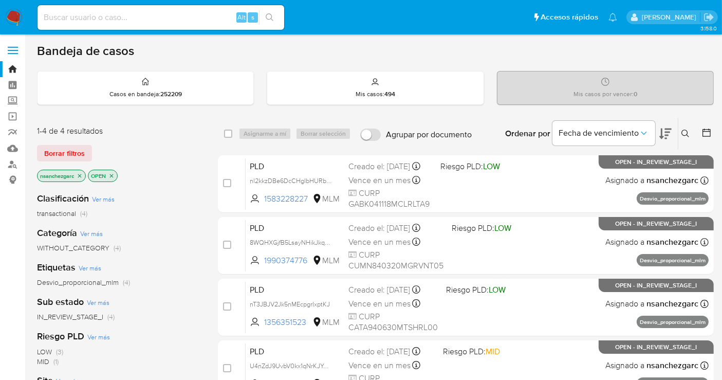
click at [54, 20] on input at bounding box center [161, 17] width 247 height 13
paste input "45225932"
type input "45225932"
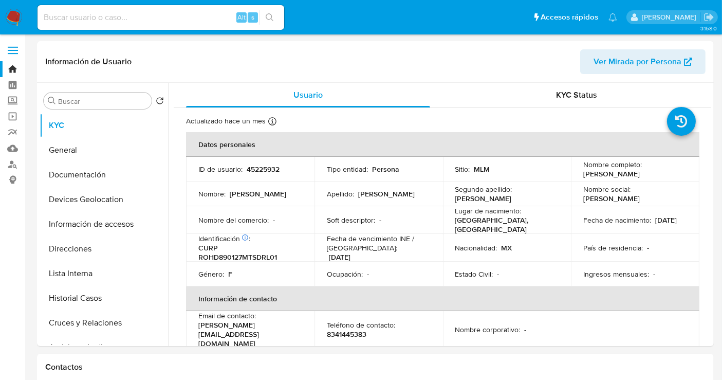
select select "10"
click at [81, 300] on button "Historial Casos" at bounding box center [100, 298] width 120 height 25
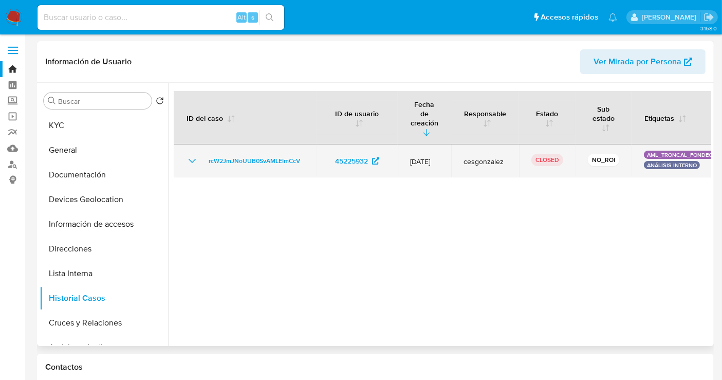
click at [195, 155] on icon "Mostrar/Ocultar" at bounding box center [192, 161] width 12 height 12
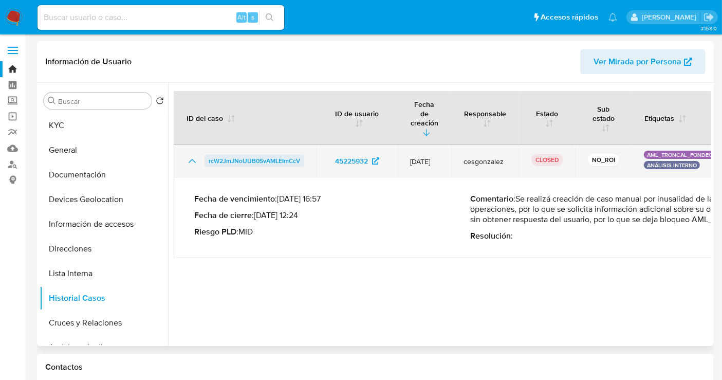
click at [264, 155] on span "rcW2JmJNoUUB0SvAMLEImCcV" at bounding box center [255, 161] width 92 height 12
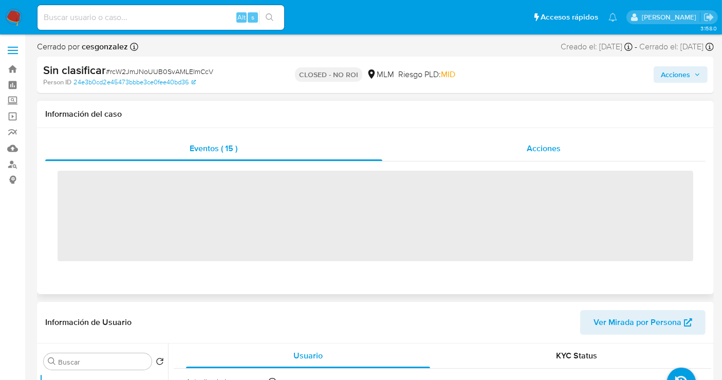
click at [543, 148] on span "Acciones" at bounding box center [544, 148] width 34 height 12
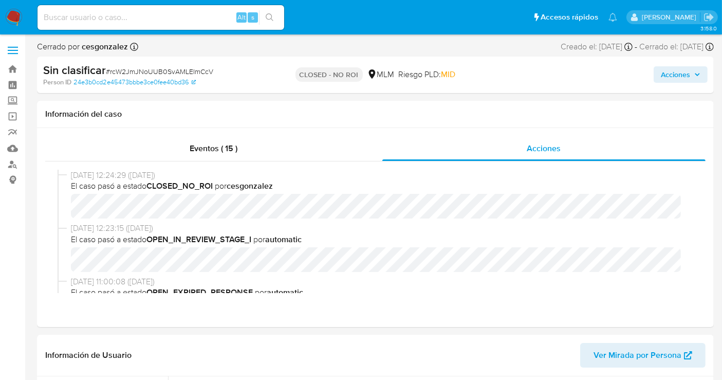
select select "10"
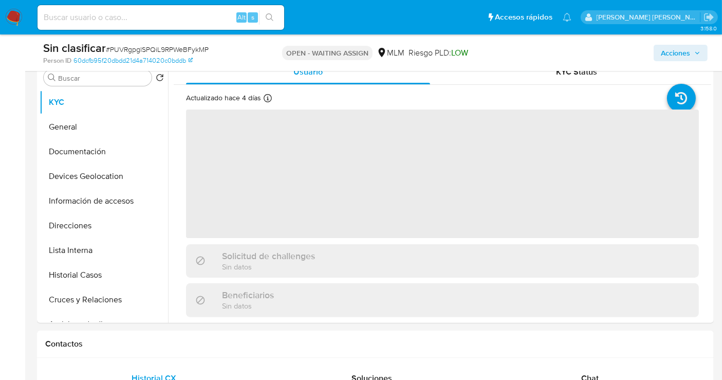
scroll to position [228, 0]
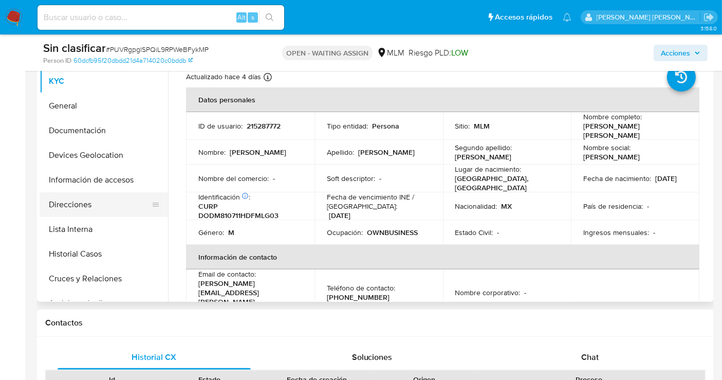
select select "10"
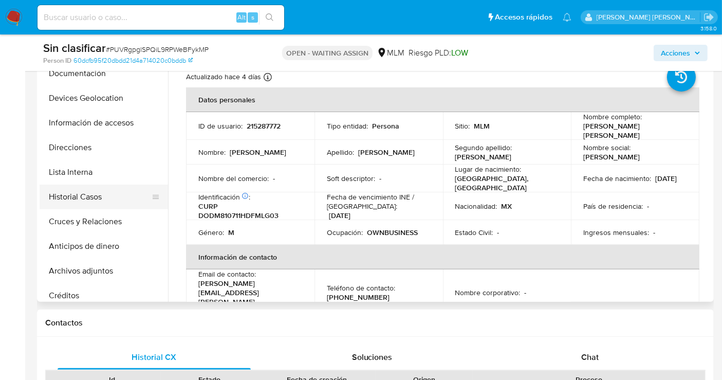
click at [59, 199] on button "Historial Casos" at bounding box center [100, 197] width 120 height 25
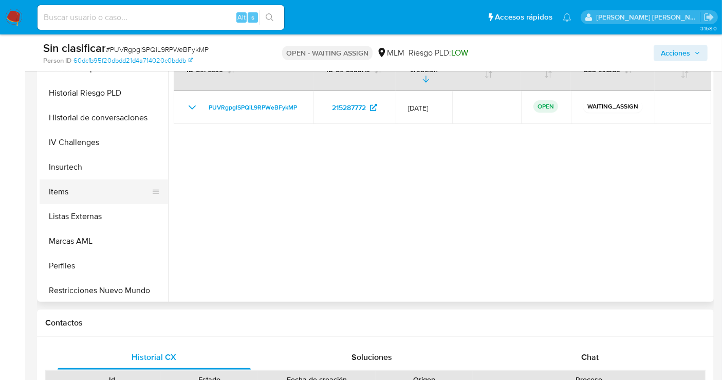
scroll to position [434, 0]
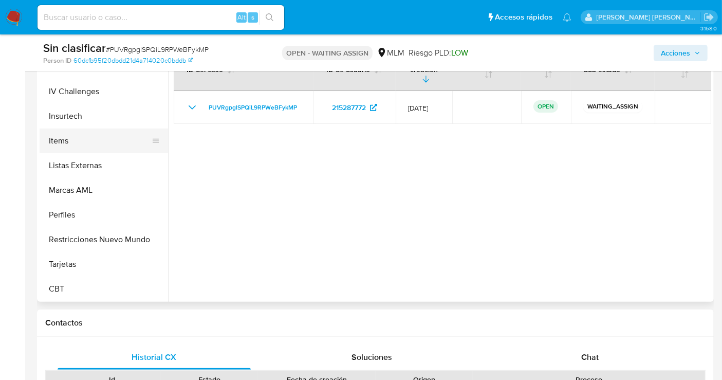
click at [89, 239] on button "Restricciones Nuevo Mundo" at bounding box center [104, 239] width 129 height 25
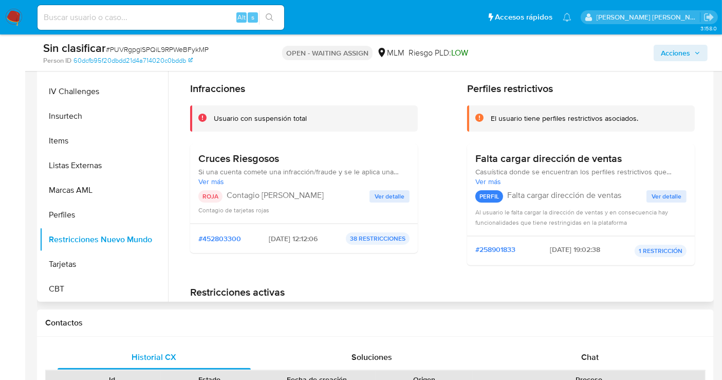
click at [386, 194] on span "Ver detalle" at bounding box center [390, 196] width 30 height 10
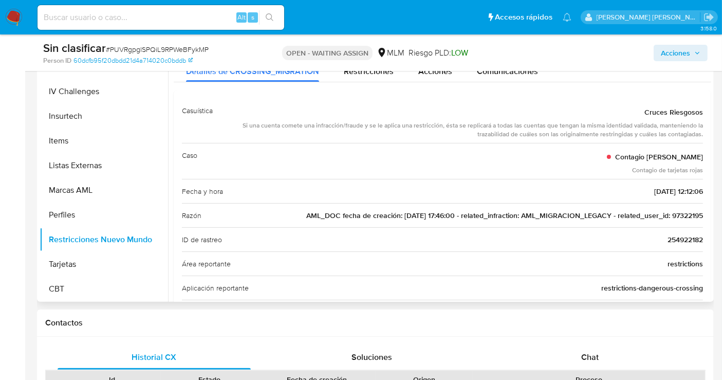
click at [690, 211] on span "AML_DOC fecha de creación: [DATE] 17:46:00 - related_infraction: AML_MIGRACION_…" at bounding box center [504, 215] width 397 height 10
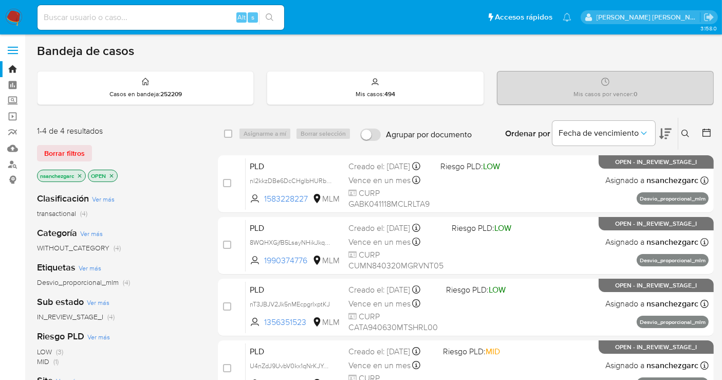
click at [109, 25] on div "Alt s" at bounding box center [161, 17] width 247 height 25
click at [97, 19] on input at bounding box center [161, 17] width 247 height 13
paste input "97322195"
type input "97322195"
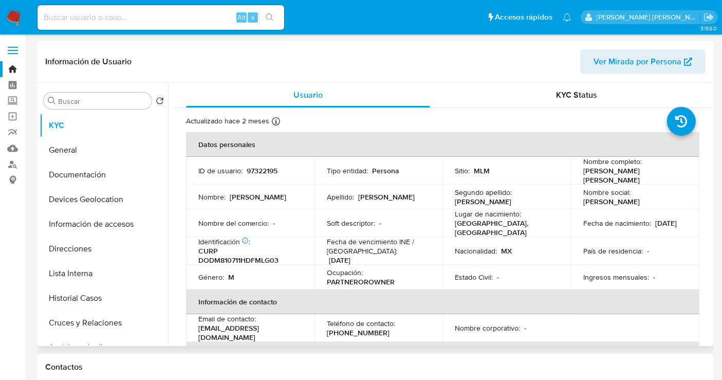
select select "10"
click at [82, 296] on button "Historial Casos" at bounding box center [100, 298] width 120 height 25
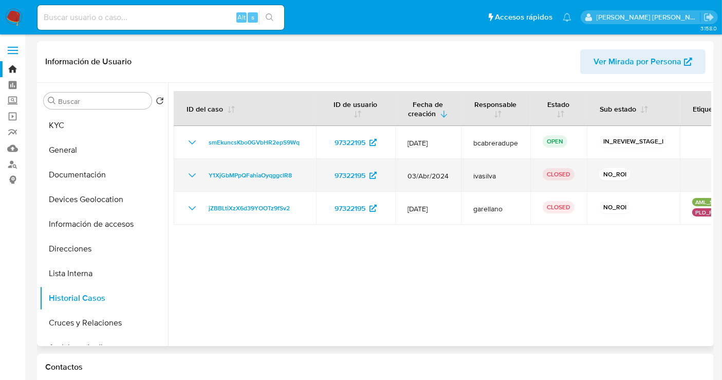
click at [191, 174] on icon "Mostrar/Ocultar" at bounding box center [192, 175] width 12 height 12
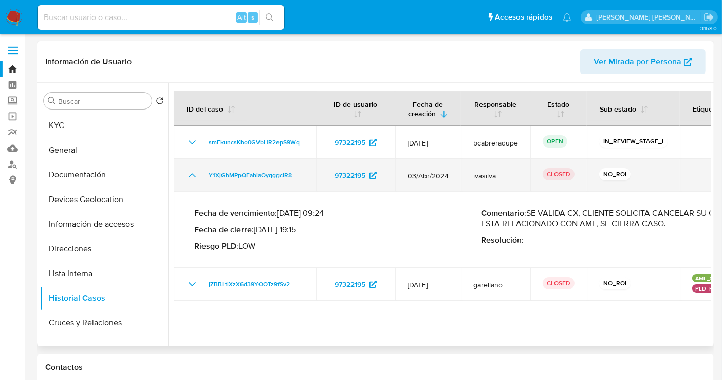
click at [191, 174] on icon "Mostrar/Ocultar" at bounding box center [192, 175] width 7 height 4
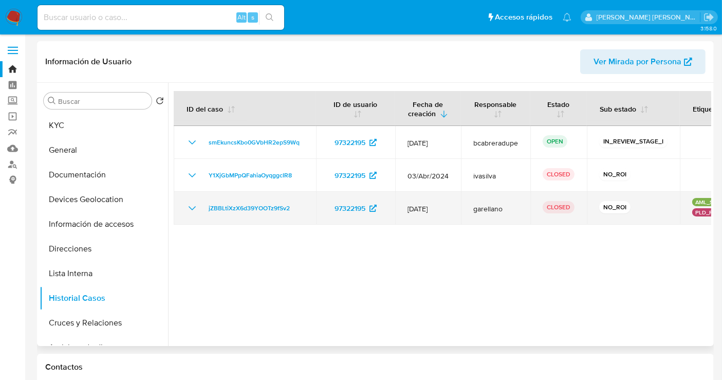
click at [192, 205] on icon "Mostrar/Ocultar" at bounding box center [192, 208] width 12 height 12
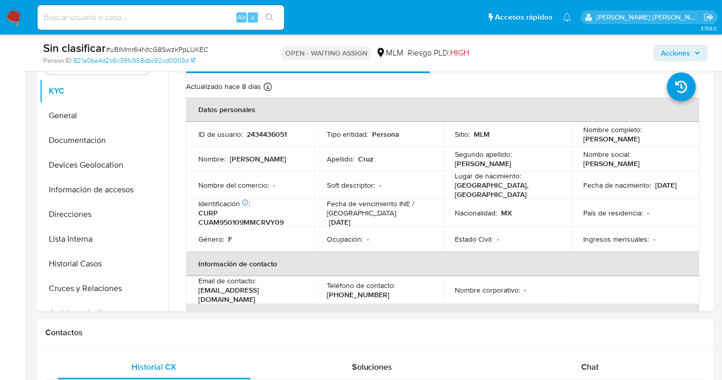
select select "10"
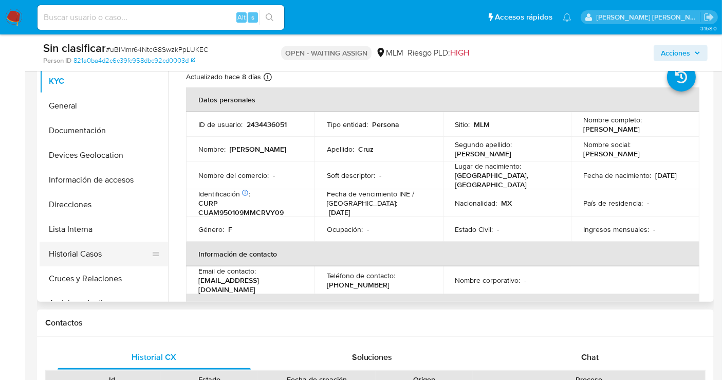
click at [61, 252] on button "Historial Casos" at bounding box center [100, 254] width 120 height 25
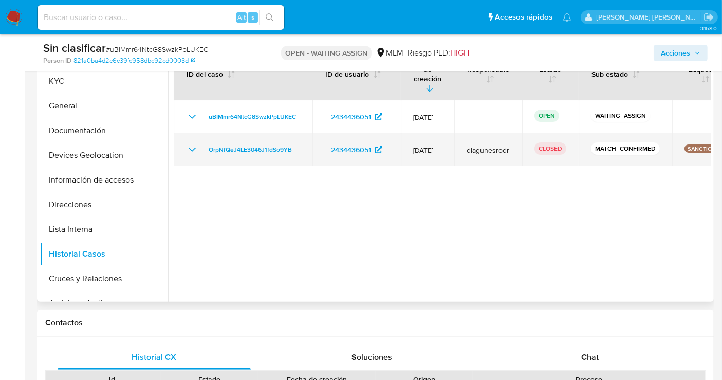
click at [195, 143] on icon "Mostrar/Ocultar" at bounding box center [192, 149] width 12 height 12
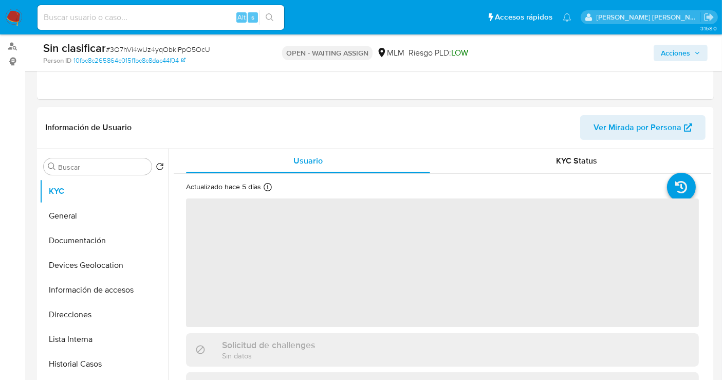
scroll to position [171, 0]
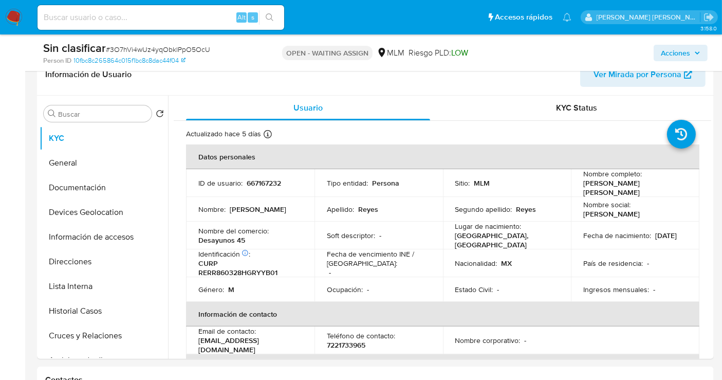
select select "10"
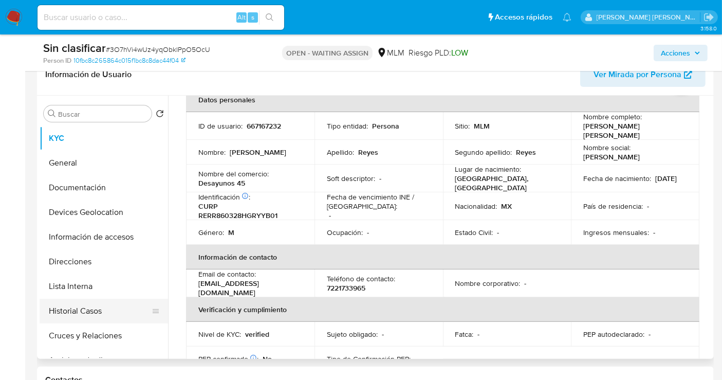
click at [83, 310] on button "Historial Casos" at bounding box center [100, 311] width 120 height 25
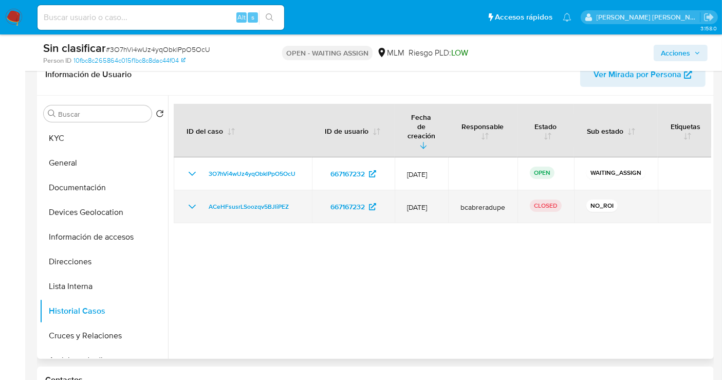
click at [192, 200] on icon "Mostrar/Ocultar" at bounding box center [192, 206] width 12 height 12
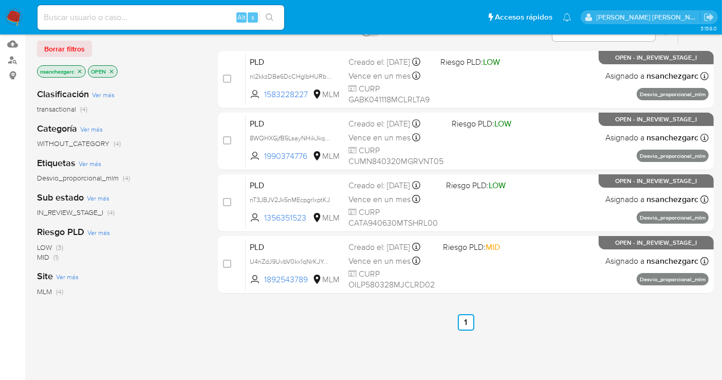
scroll to position [114, 0]
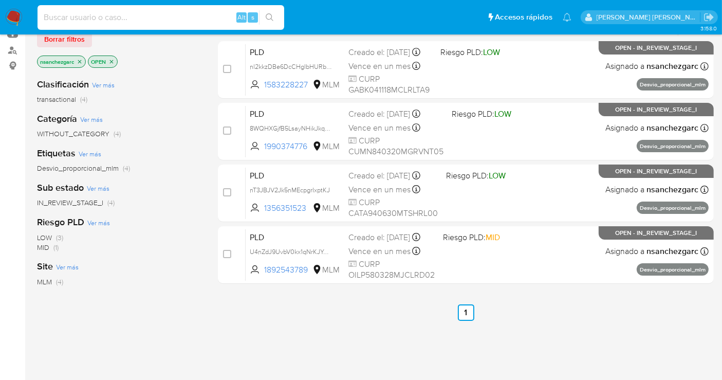
click at [73, 12] on input at bounding box center [161, 17] width 247 height 13
paste input "657961800"
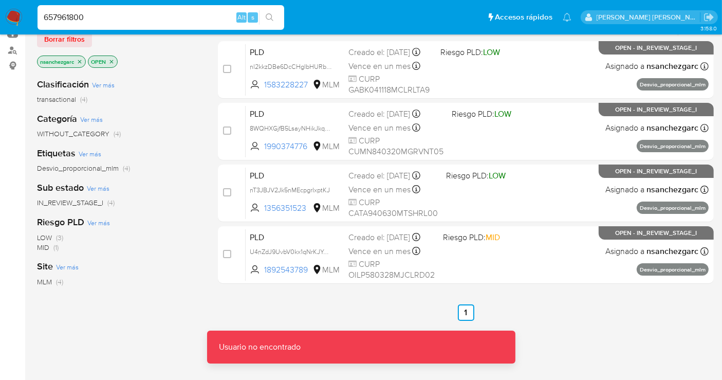
click at [116, 14] on input "657961800" at bounding box center [161, 17] width 247 height 13
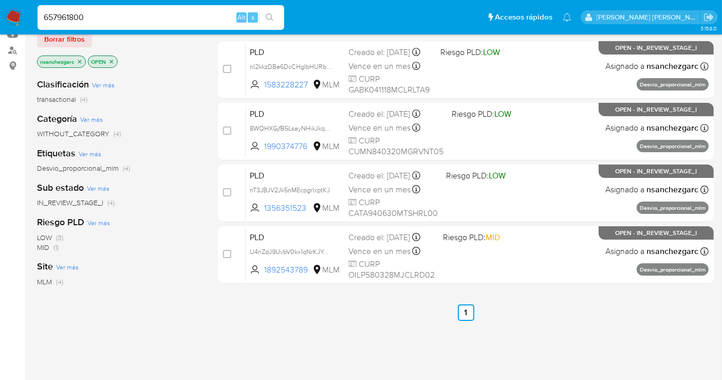
type input "657961800"
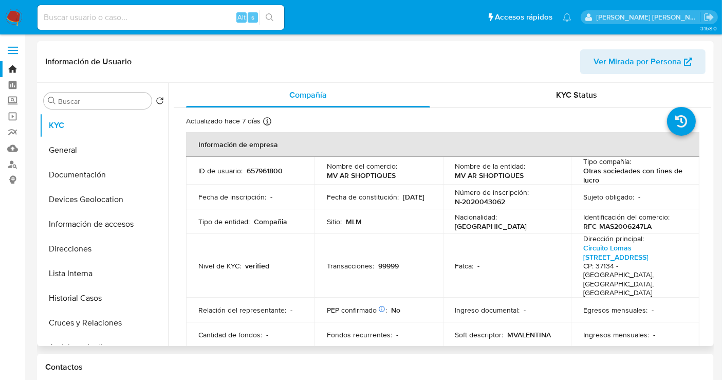
select select "10"
click at [88, 178] on button "Documentación" at bounding box center [100, 174] width 120 height 25
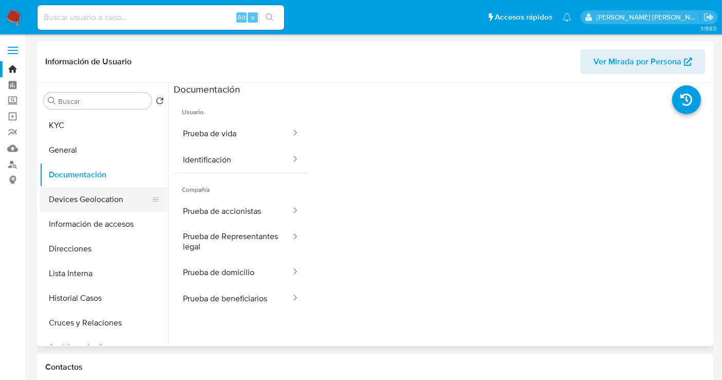
click at [92, 198] on button "Devices Geolocation" at bounding box center [100, 199] width 120 height 25
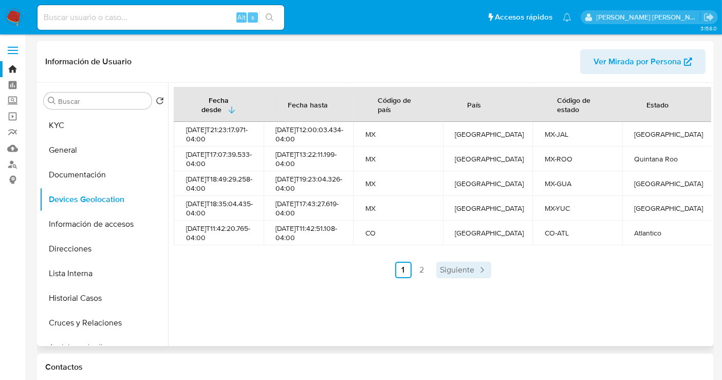
click at [453, 274] on span "Siguiente" at bounding box center [458, 270] width 34 height 8
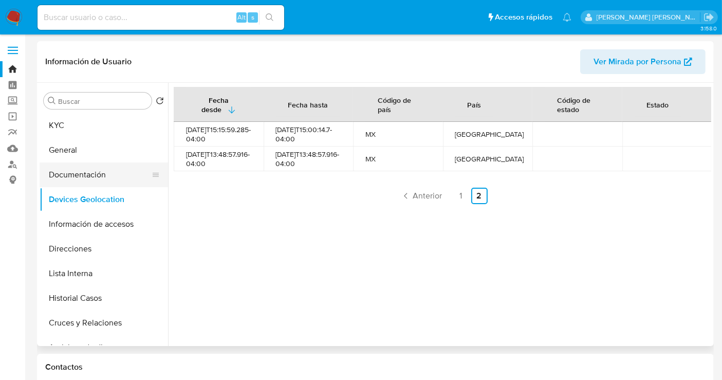
click at [78, 175] on button "Documentación" at bounding box center [100, 174] width 120 height 25
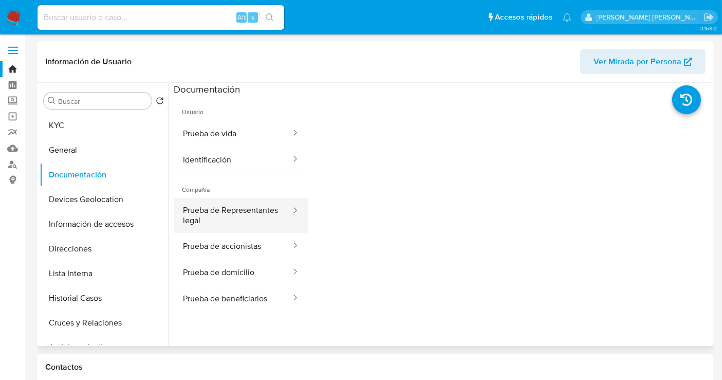
click at [239, 223] on button "Prueba de Representantes legal" at bounding box center [233, 215] width 118 height 35
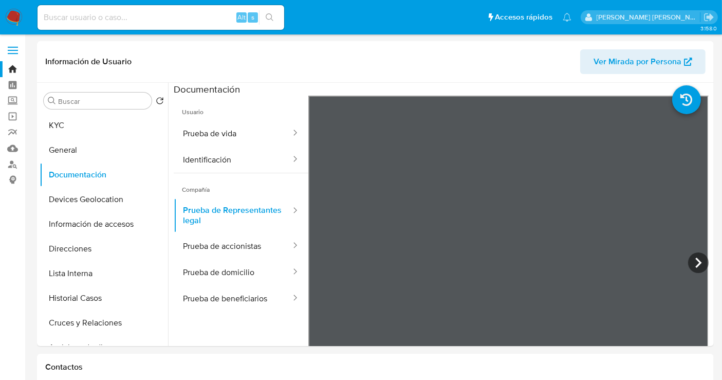
click at [75, 17] on input at bounding box center [161, 17] width 247 height 13
paste input "2162650168"
type input "2162650168"
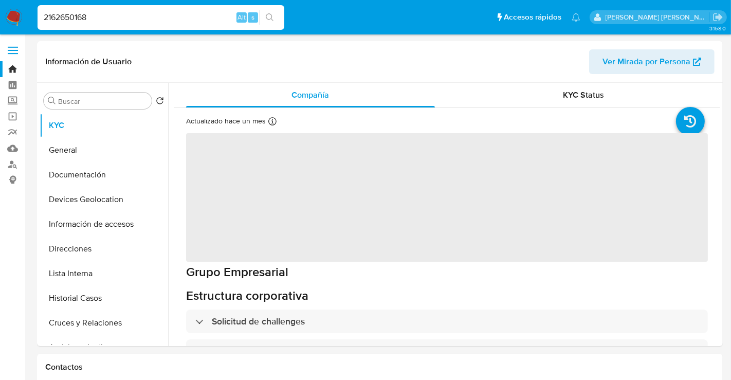
select select "10"
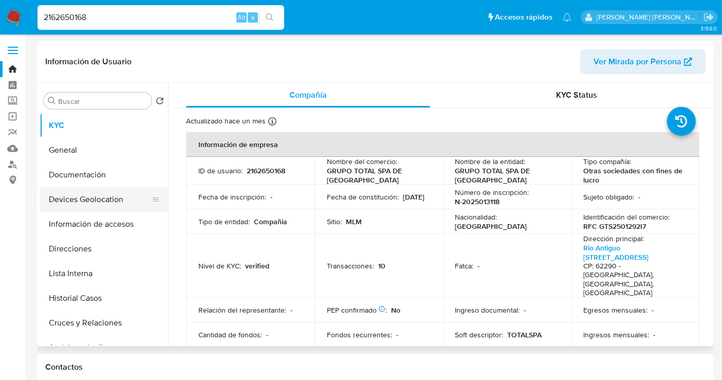
click at [85, 204] on button "Devices Geolocation" at bounding box center [100, 199] width 120 height 25
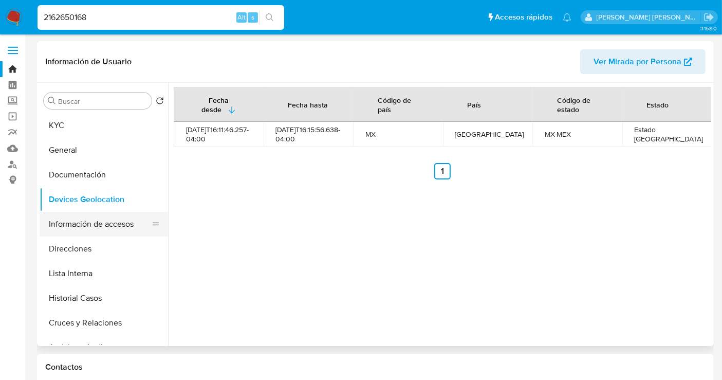
click at [72, 223] on button "Información de accesos" at bounding box center [100, 224] width 120 height 25
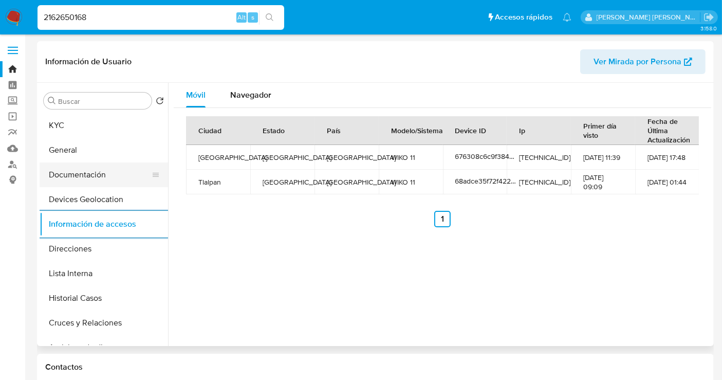
click at [85, 182] on button "Documentación" at bounding box center [100, 174] width 120 height 25
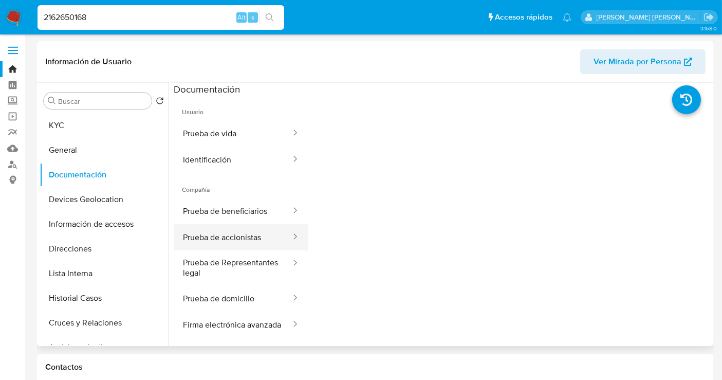
click at [227, 243] on button "Prueba de accionistas" at bounding box center [233, 237] width 118 height 26
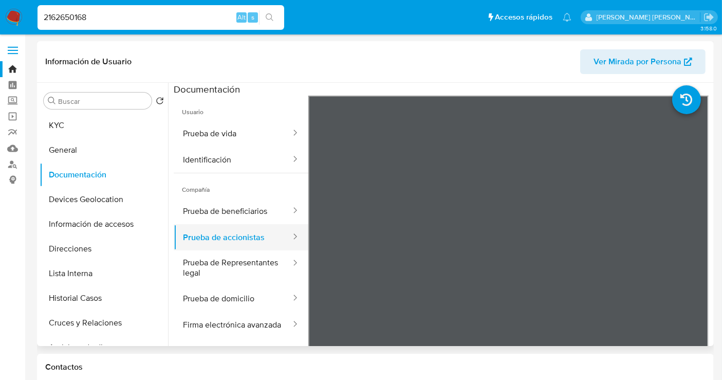
scroll to position [57, 0]
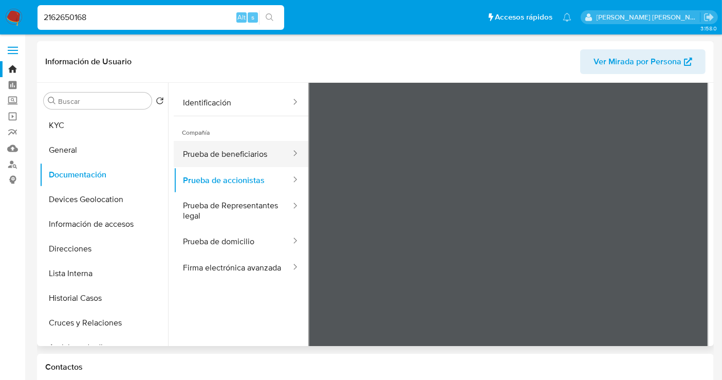
click at [223, 158] on button "Prueba de beneficiarios" at bounding box center [233, 154] width 118 height 26
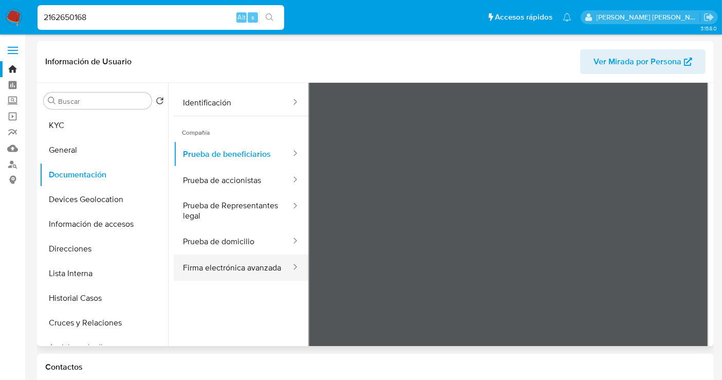
click at [213, 271] on button "Firma electrónica avanzada" at bounding box center [233, 267] width 118 height 26
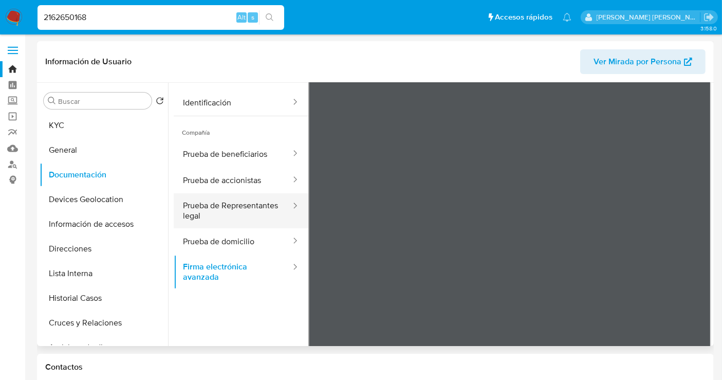
click at [216, 203] on button "Prueba de Representantes legal" at bounding box center [233, 210] width 118 height 35
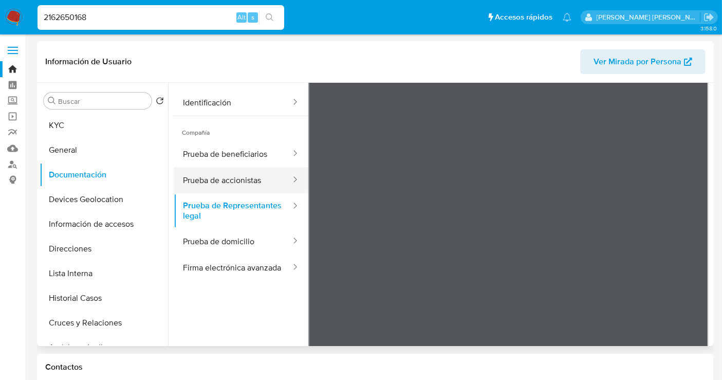
click at [244, 181] on button "Prueba de accionistas" at bounding box center [233, 180] width 118 height 26
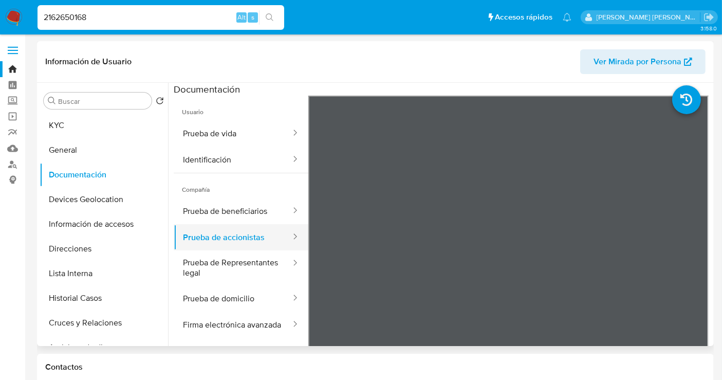
scroll to position [89, 0]
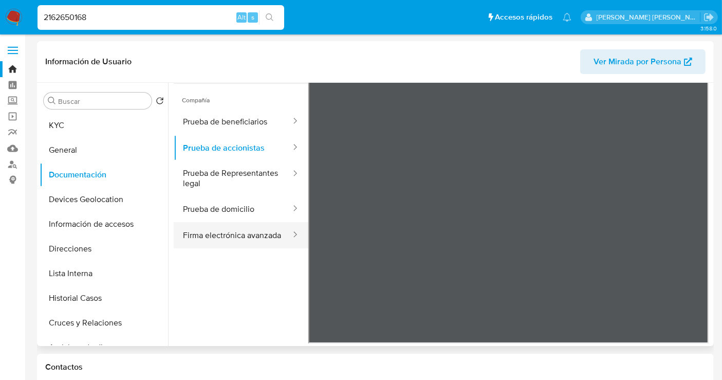
click at [218, 242] on button "Firma electrónica avanzada" at bounding box center [233, 235] width 118 height 26
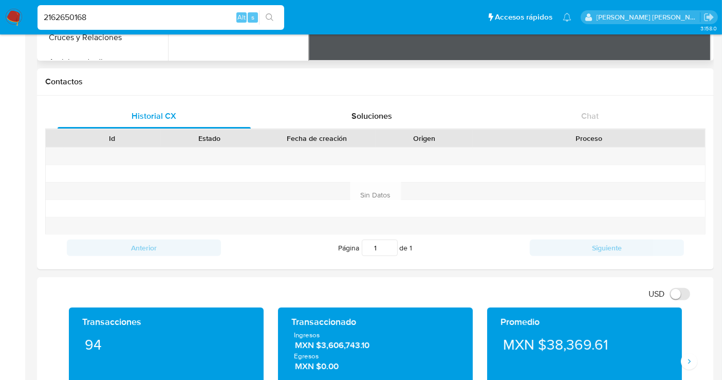
scroll to position [57, 0]
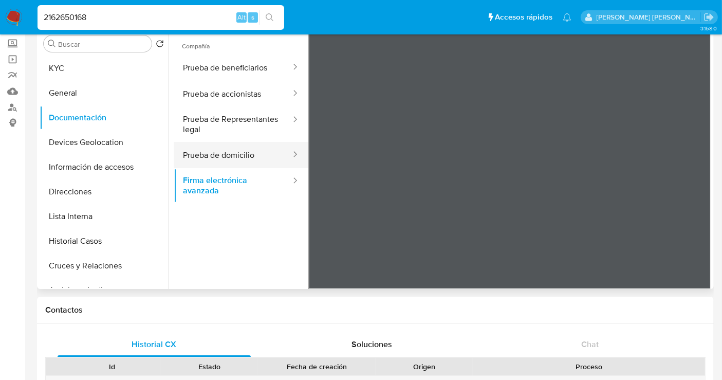
click at [202, 152] on button "Prueba de domicilio" at bounding box center [233, 155] width 118 height 26
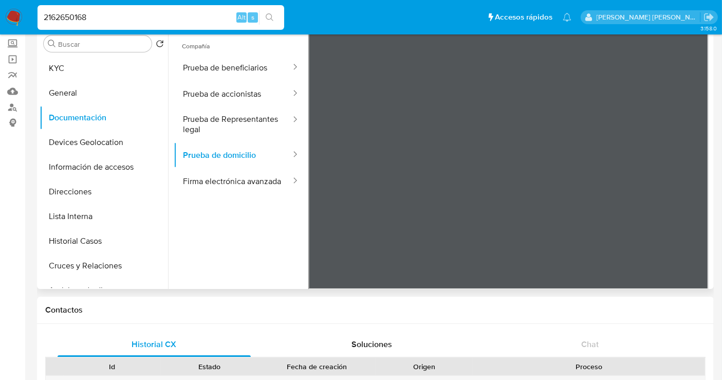
scroll to position [0, 0]
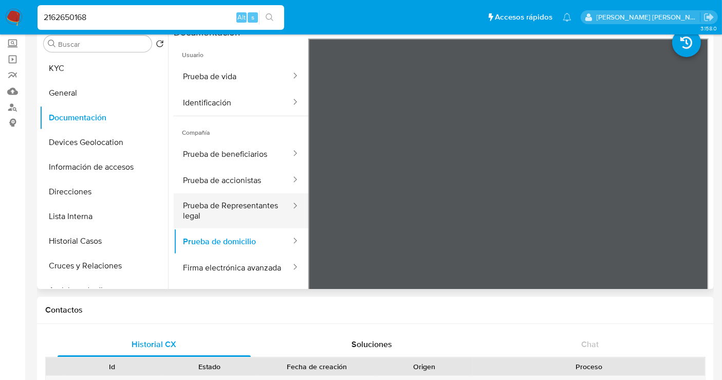
click at [226, 206] on button "Prueba de Representantes legal" at bounding box center [233, 210] width 118 height 35
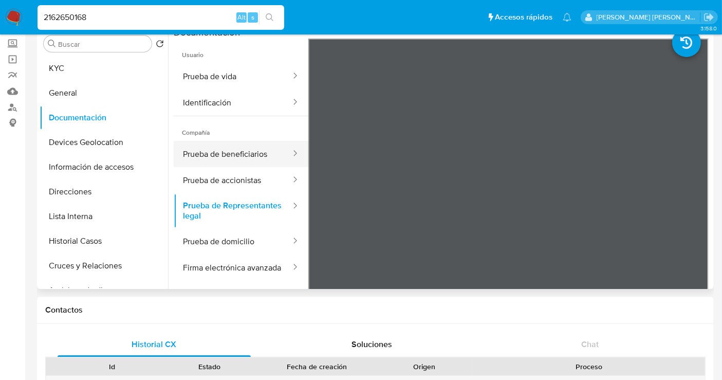
click at [239, 158] on button "Prueba de beneficiarios" at bounding box center [233, 154] width 118 height 26
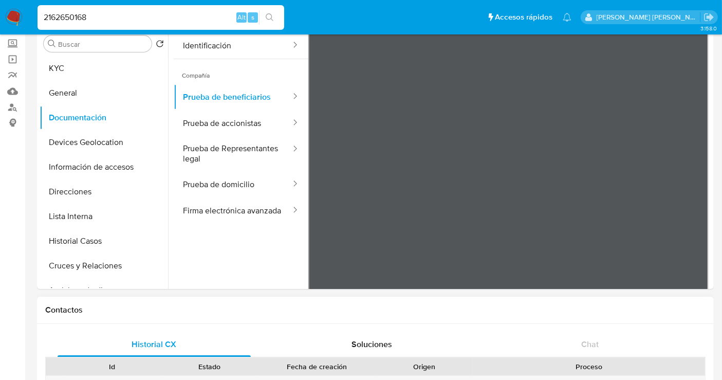
scroll to position [89, 0]
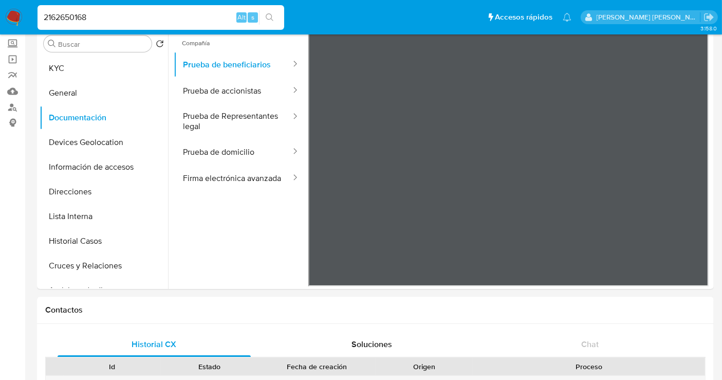
click at [69, 11] on input "2162650168" at bounding box center [161, 17] width 247 height 13
paste input "476070509"
type input "2476070509"
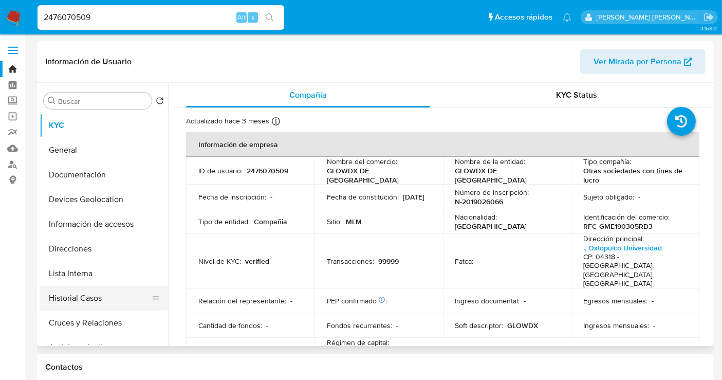
select select "10"
click at [87, 199] on button "Devices Geolocation" at bounding box center [100, 199] width 120 height 25
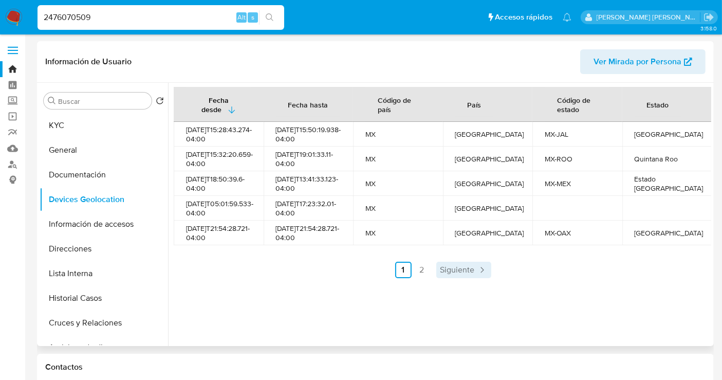
click at [458, 274] on span "Siguiente" at bounding box center [458, 270] width 34 height 8
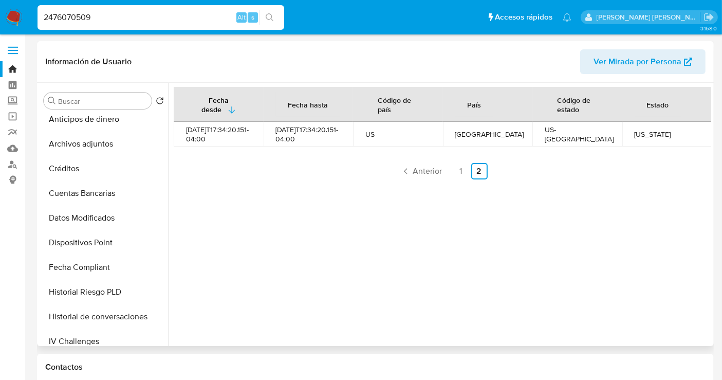
scroll to position [285, 0]
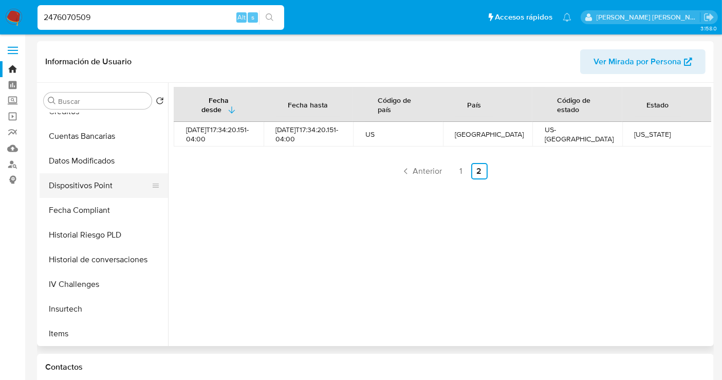
click at [75, 194] on button "Dispositivos Point" at bounding box center [100, 185] width 120 height 25
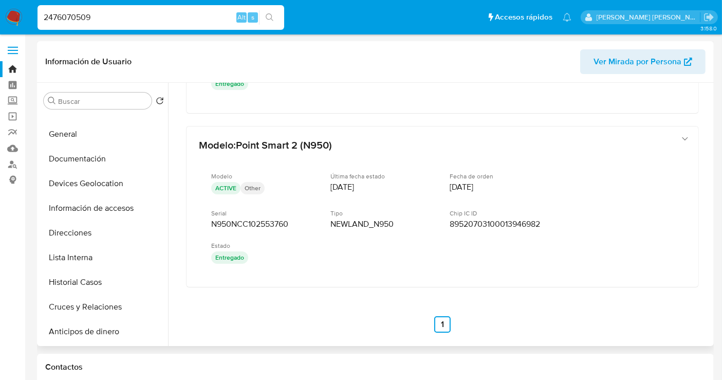
scroll to position [0, 0]
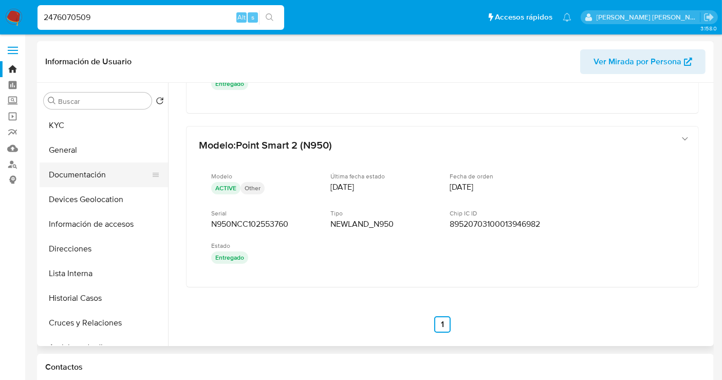
click at [89, 174] on button "Documentación" at bounding box center [100, 174] width 120 height 25
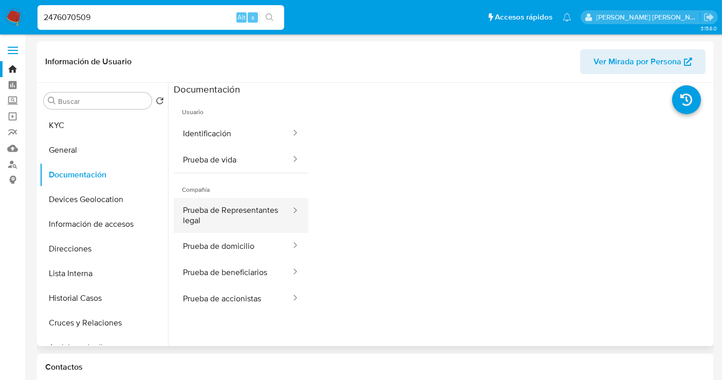
click at [232, 225] on button "Prueba de Representantes legal" at bounding box center [233, 215] width 118 height 35
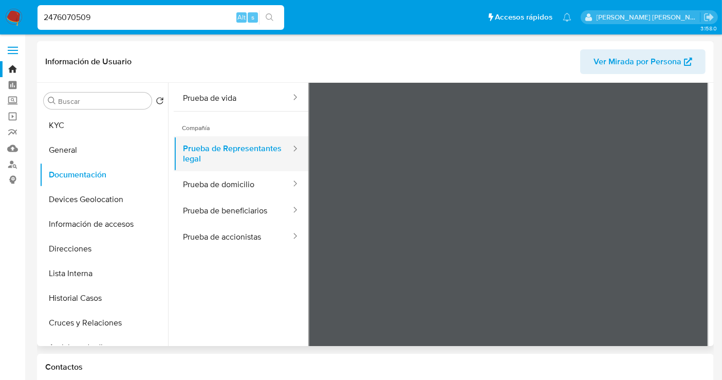
scroll to position [89, 0]
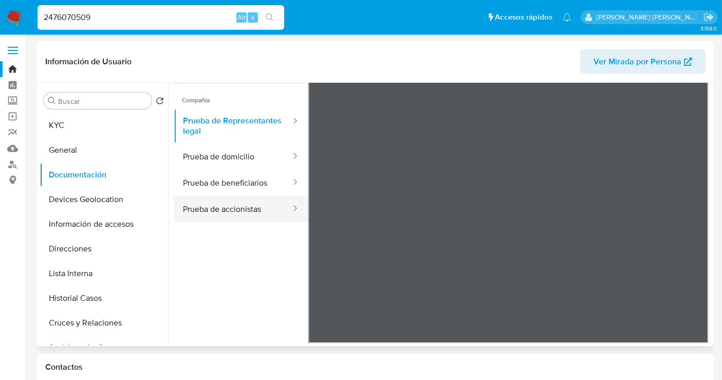
click at [216, 211] on button "Prueba de accionistas" at bounding box center [233, 209] width 118 height 26
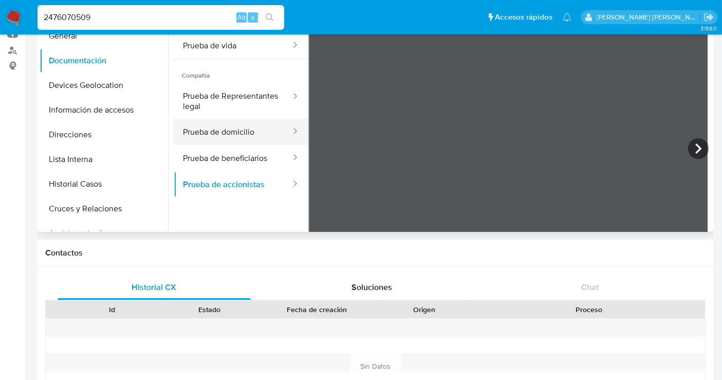
scroll to position [0, 0]
click at [224, 161] on button "Prueba de beneficiarios" at bounding box center [233, 158] width 118 height 26
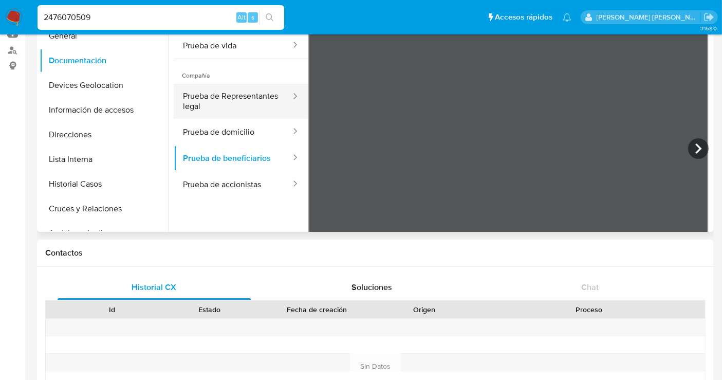
click at [210, 103] on button "Prueba de Representantes legal" at bounding box center [233, 101] width 118 height 35
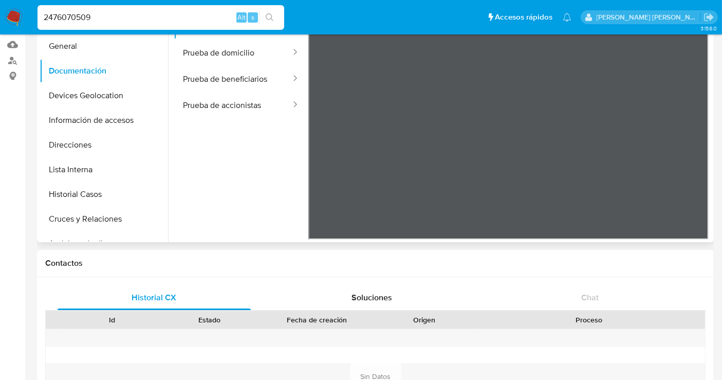
scroll to position [114, 0]
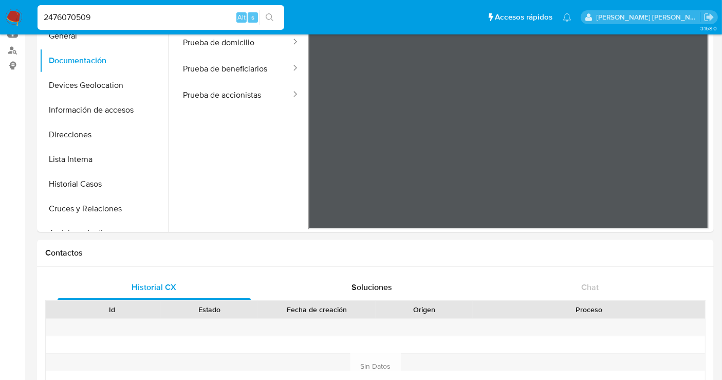
click at [16, 15] on img at bounding box center [13, 17] width 17 height 17
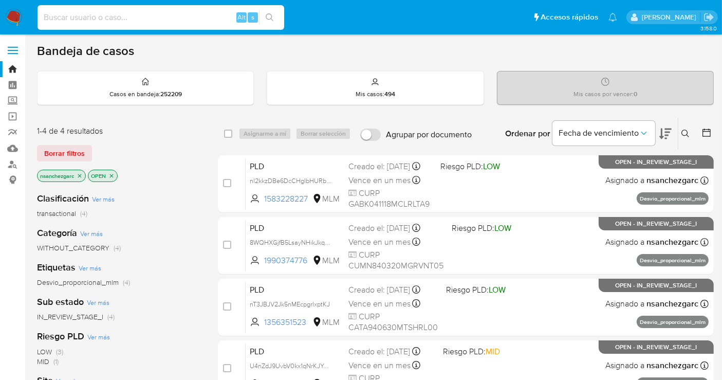
click at [177, 17] on input at bounding box center [161, 17] width 247 height 13
paste input "657961800"
type input "657961800"
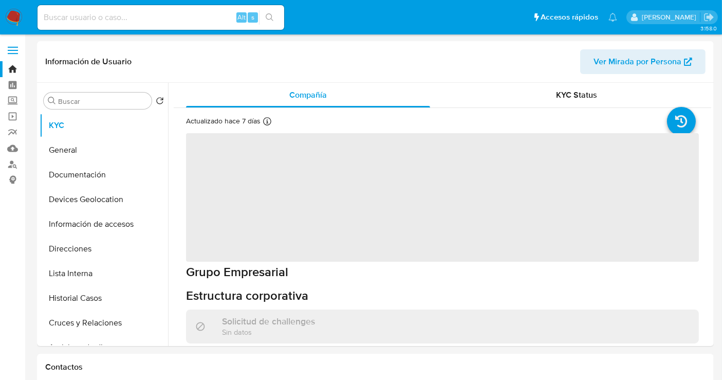
select select "10"
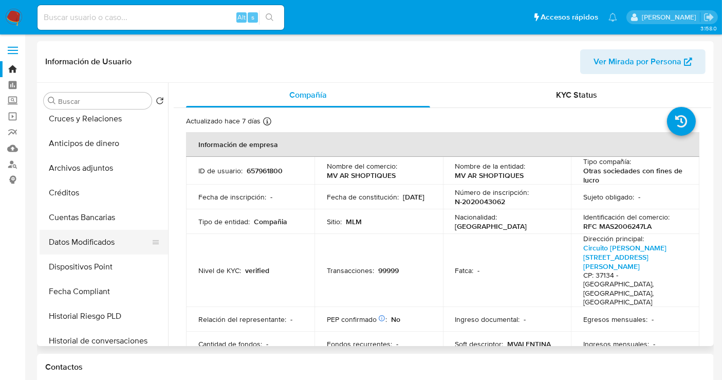
scroll to position [228, 0]
click at [79, 246] on button "Dispositivos Point" at bounding box center [100, 242] width 120 height 25
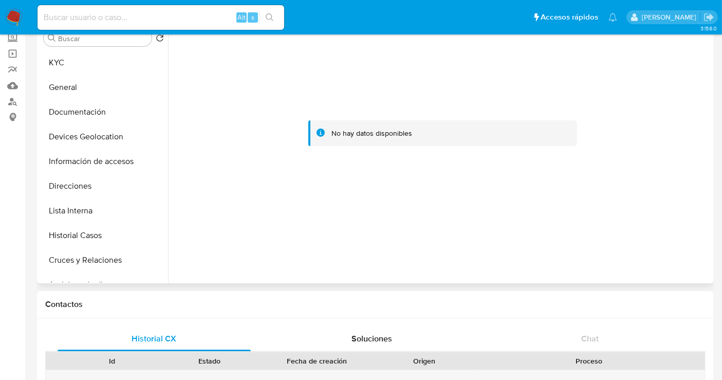
scroll to position [0, 0]
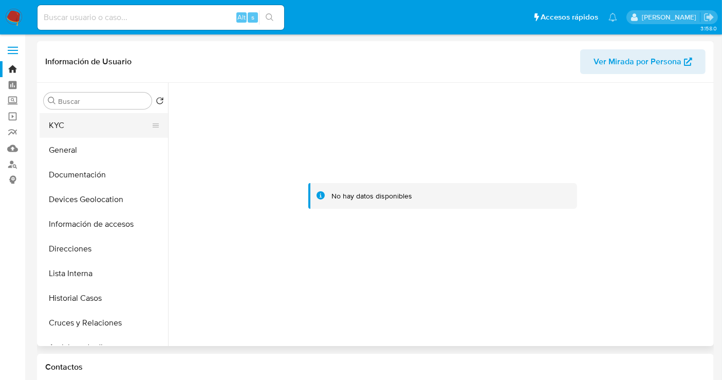
click at [76, 131] on button "KYC" at bounding box center [100, 125] width 120 height 25
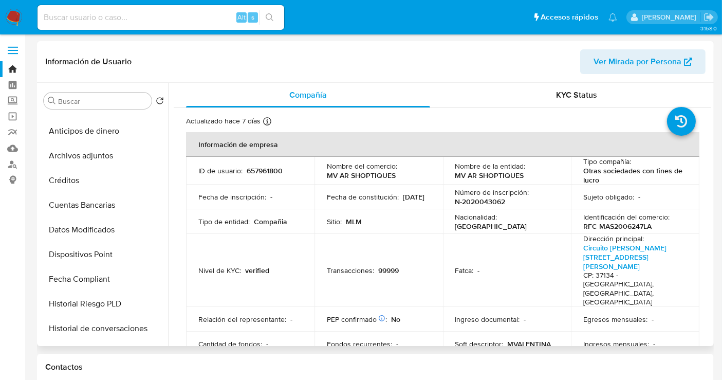
scroll to position [228, 0]
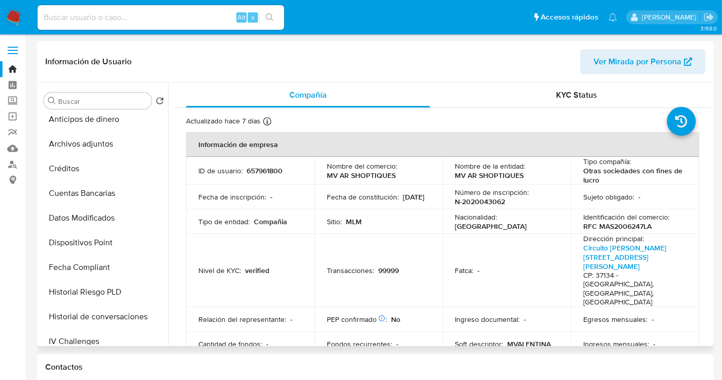
click at [90, 245] on button "Dispositivos Point" at bounding box center [104, 242] width 129 height 25
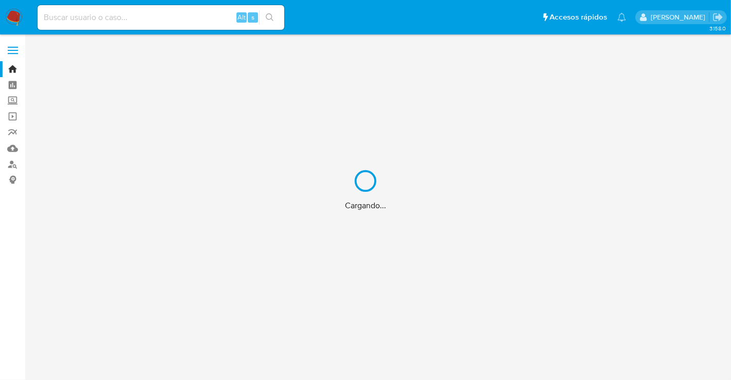
click at [86, 20] on div "Cargando..." at bounding box center [365, 190] width 731 height 380
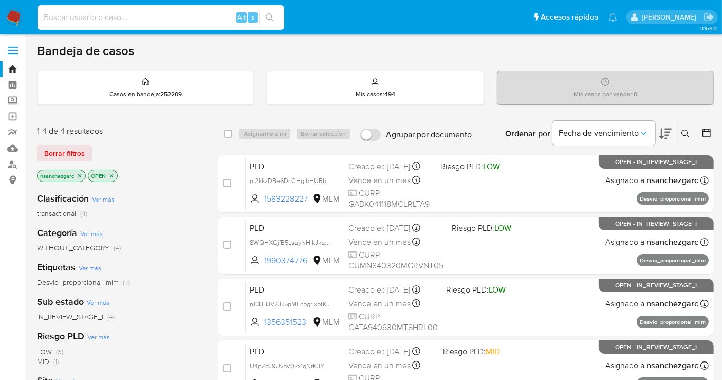
click at [72, 19] on input at bounding box center [161, 17] width 247 height 13
paste input "2162650168"
type input "2162650168"
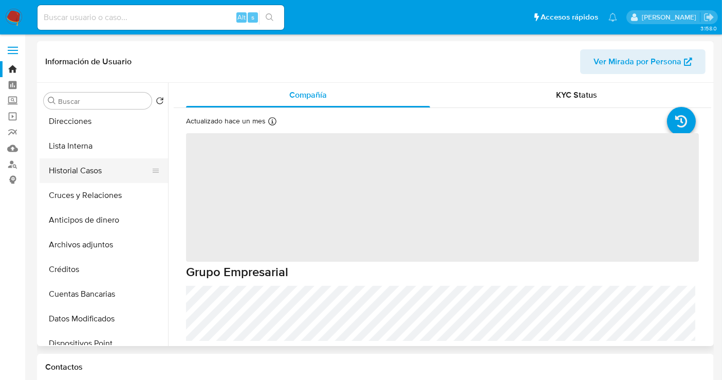
scroll to position [171, 0]
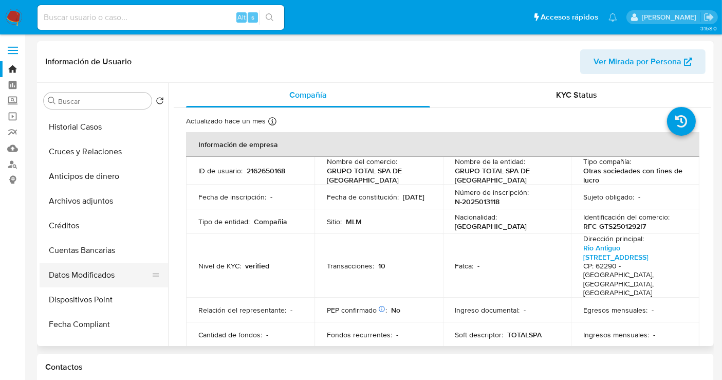
select select "10"
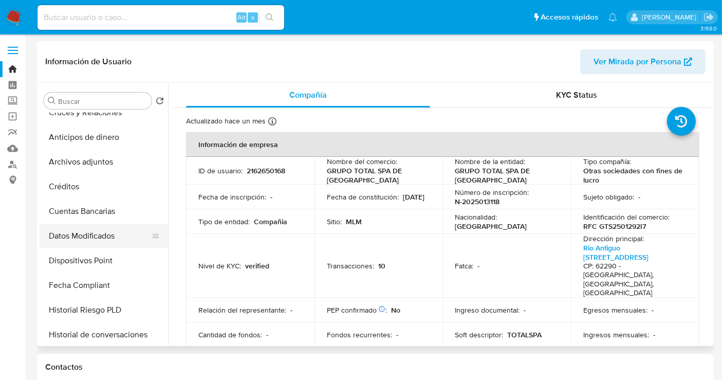
scroll to position [228, 0]
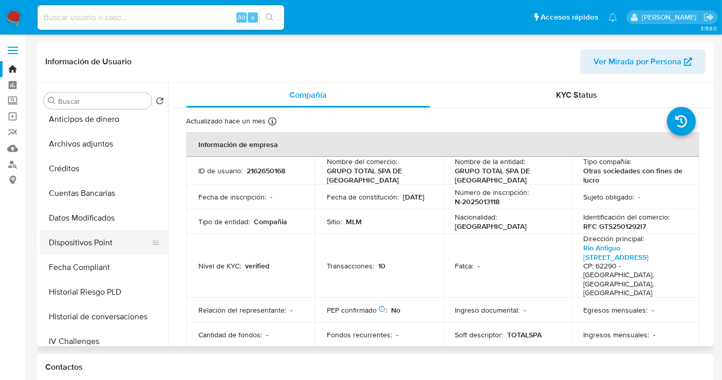
click at [78, 242] on button "Dispositivos Point" at bounding box center [100, 242] width 120 height 25
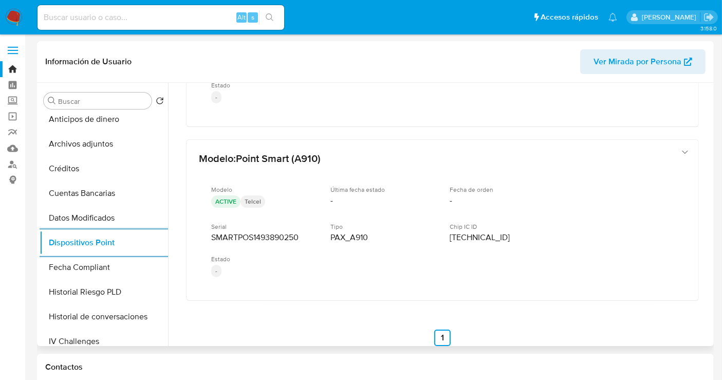
scroll to position [664, 0]
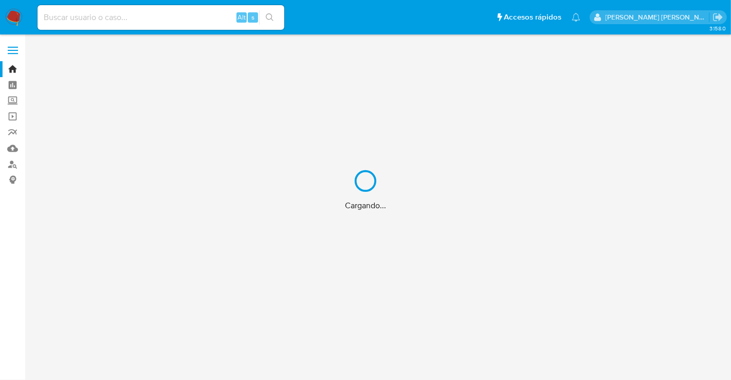
click at [92, 17] on div "Cargando..." at bounding box center [365, 190] width 731 height 380
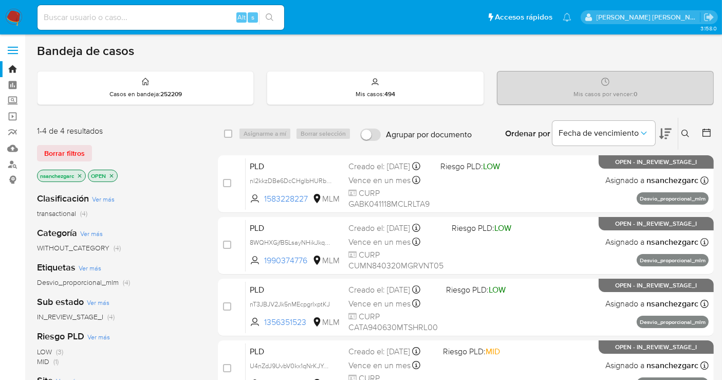
click at [65, 17] on input at bounding box center [161, 17] width 247 height 13
paste input "2504373154"
type input "2504373154"
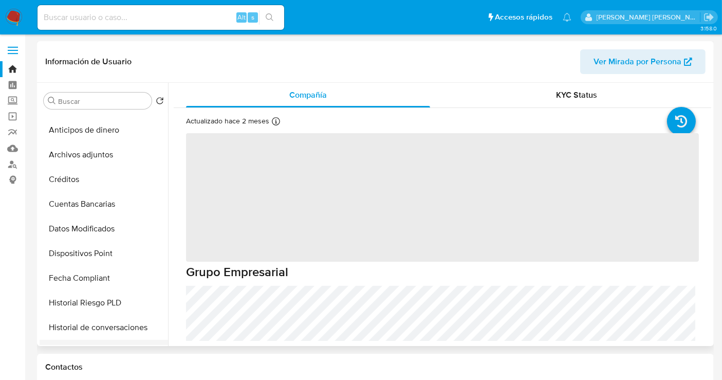
scroll to position [285, 0]
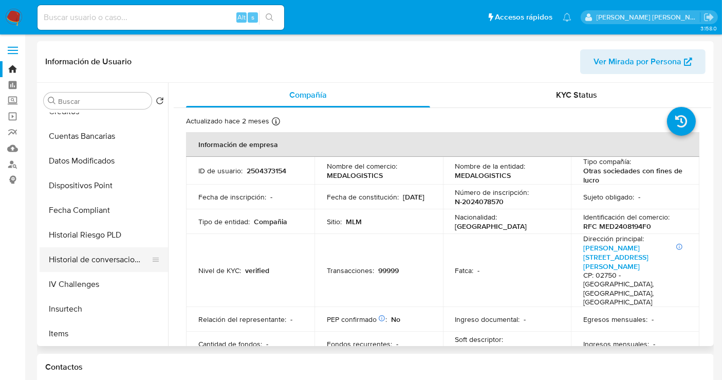
select select "10"
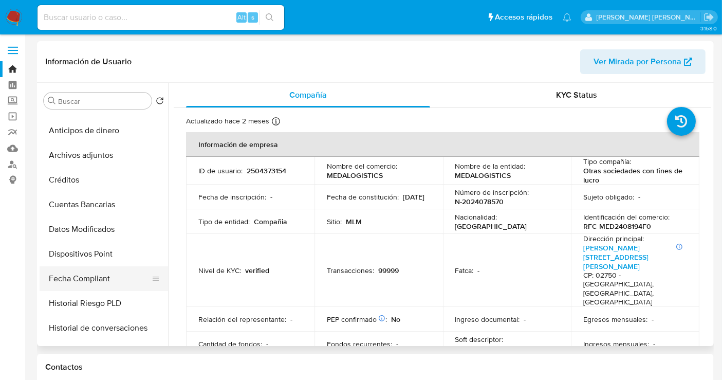
scroll to position [171, 0]
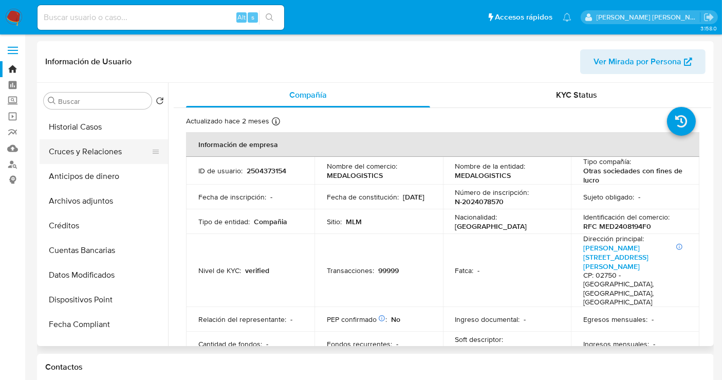
click at [79, 154] on button "Cruces y Relaciones" at bounding box center [100, 151] width 120 height 25
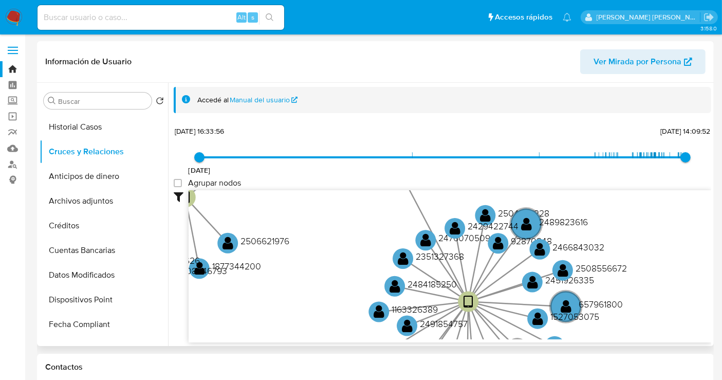
drag, startPoint x: 429, startPoint y: 242, endPoint x: 358, endPoint y: 221, distance: 73.9
click at [358, 221] on icon "device-68405c5c93ed22175be85434  user-2504373154  2504373154 user-2162650168 …" at bounding box center [450, 264] width 523 height 149
click text "2476070509"
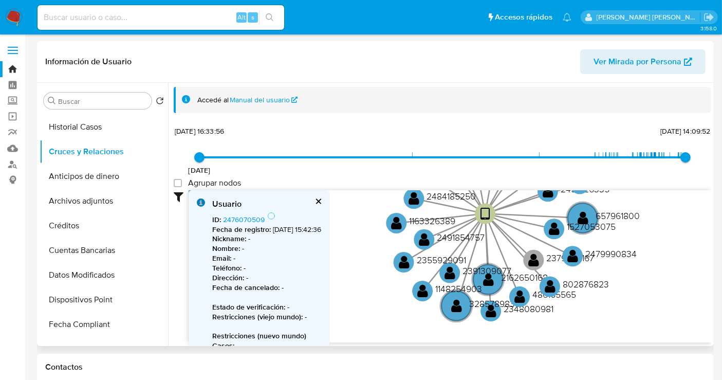
drag, startPoint x: 656, startPoint y: 296, endPoint x: 674, endPoint y: 205, distance: 92.2
click icon "device-68405c5c93ed22175be85434  user-2504373154  2504373154 user-2162650168 …"
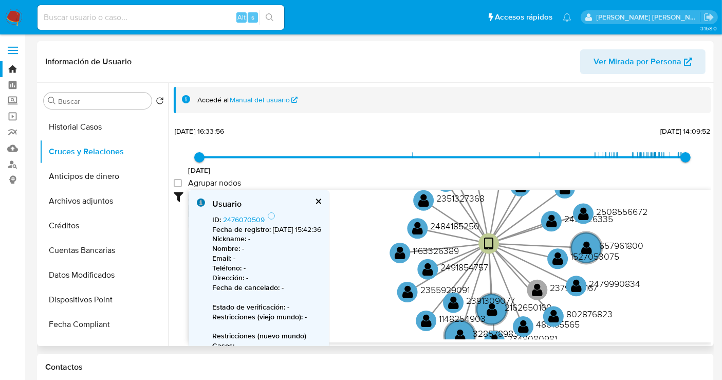
drag, startPoint x: 671, startPoint y: 228, endPoint x: 675, endPoint y: 258, distance: 30.0
click icon "device-68405c5c93ed22175be85434  user-2504373154  2504373154 user-2162650168 …"
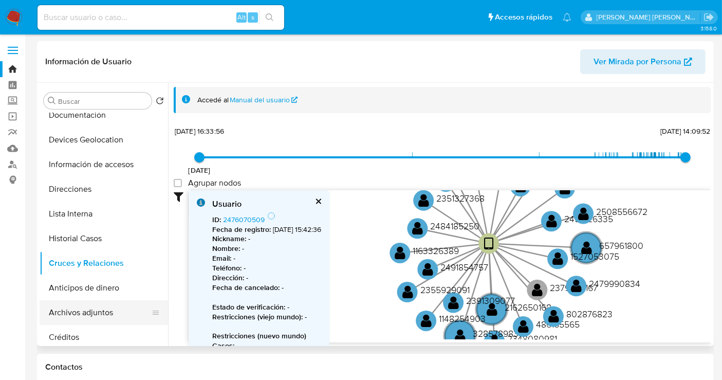
scroll to position [0, 0]
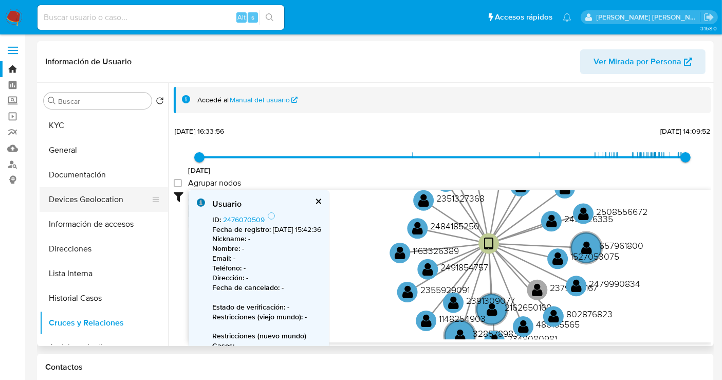
click button "Devices Geolocation"
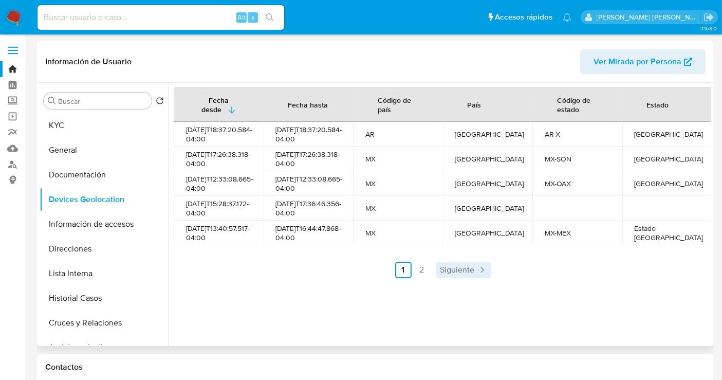
click span "Siguiente"
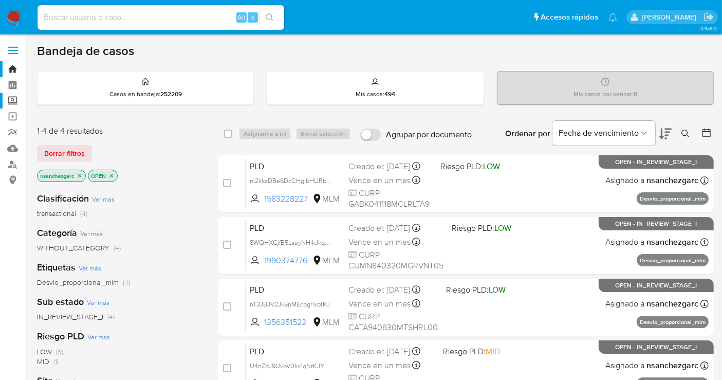
click at [15, 102] on label "Screening" at bounding box center [61, 101] width 122 height 16
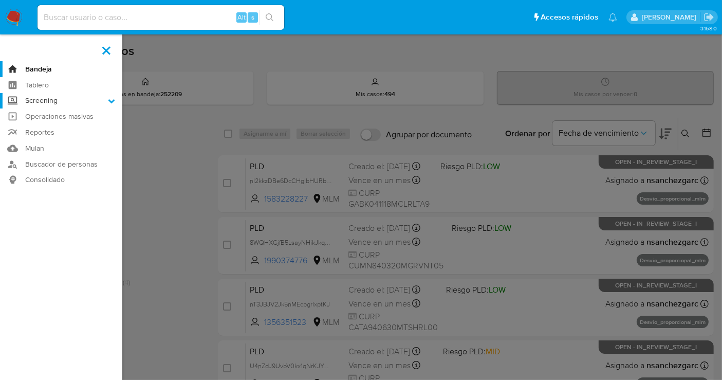
click at [0, 0] on input "Screening" at bounding box center [0, 0] width 0 height 0
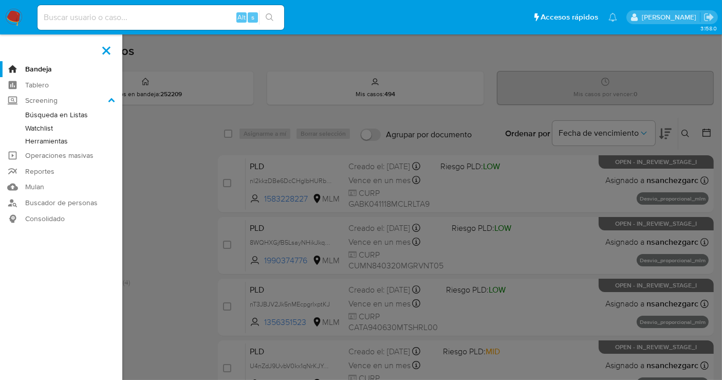
click at [52, 141] on link "Herramientas" at bounding box center [61, 141] width 122 height 13
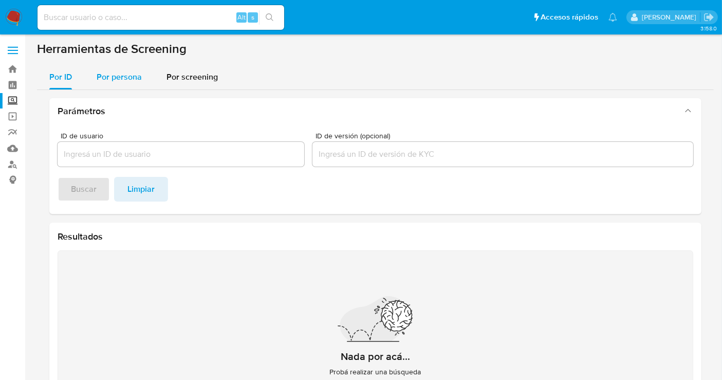
click at [118, 76] on span "Por persona" at bounding box center [119, 77] width 45 height 12
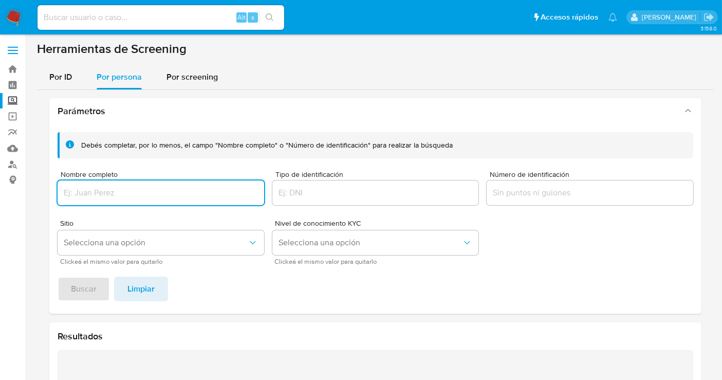
paste input "DANIEIA ROJO DE LA [PERSON_NAME]"
type input "DANIEIA ROJO DE LA [PERSON_NAME]"
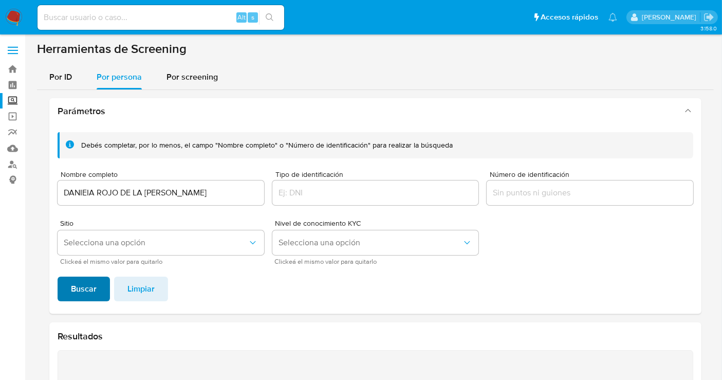
click at [83, 291] on span "Buscar" at bounding box center [84, 289] width 26 height 23
click at [116, 192] on input "DANIEIA ROJO DE LA [PERSON_NAME]" at bounding box center [161, 192] width 207 height 13
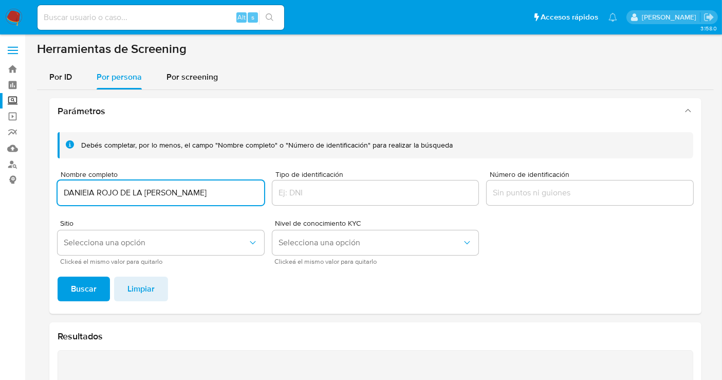
click at [116, 192] on input "DANIEIA ROJO DE LA [PERSON_NAME]" at bounding box center [161, 192] width 207 height 13
click at [86, 287] on span "Buscar" at bounding box center [84, 289] width 26 height 23
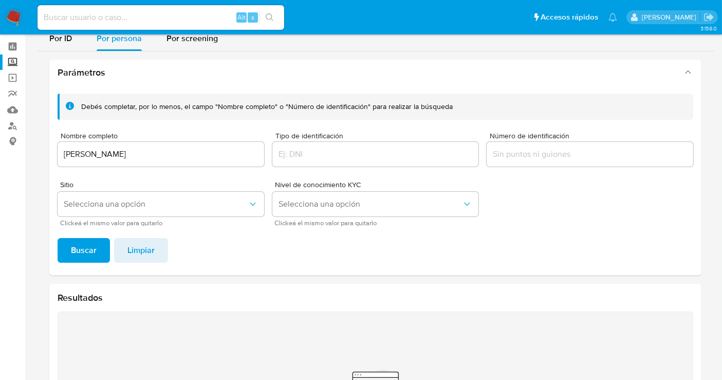
scroll to position [38, 0]
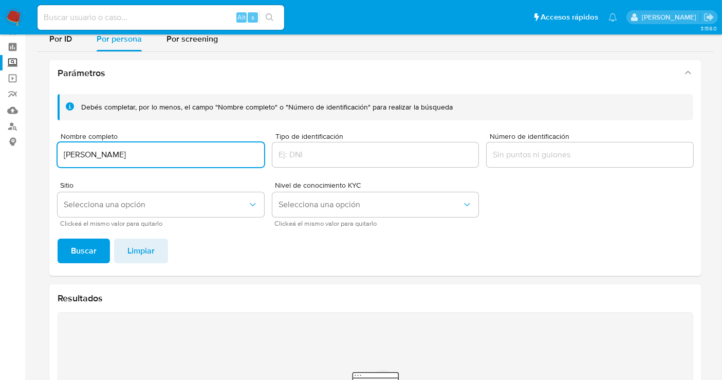
click at [109, 151] on input "[PERSON_NAME]" at bounding box center [161, 154] width 207 height 13
click at [91, 255] on span "Buscar" at bounding box center [84, 251] width 26 height 23
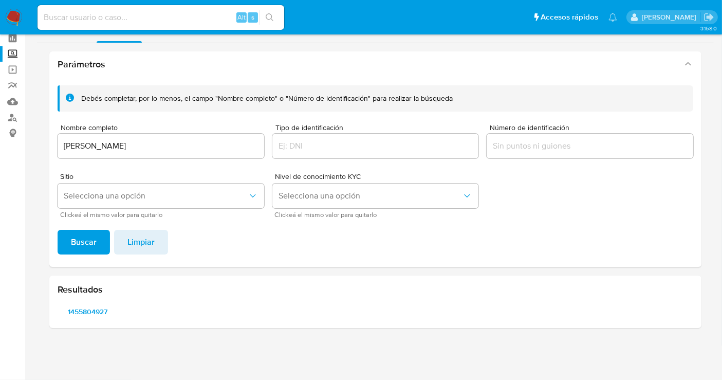
scroll to position [46, 0]
click at [85, 310] on span "1455804927" at bounding box center [88, 312] width 46 height 14
click at [153, 145] on input "[PERSON_NAME]" at bounding box center [161, 146] width 207 height 13
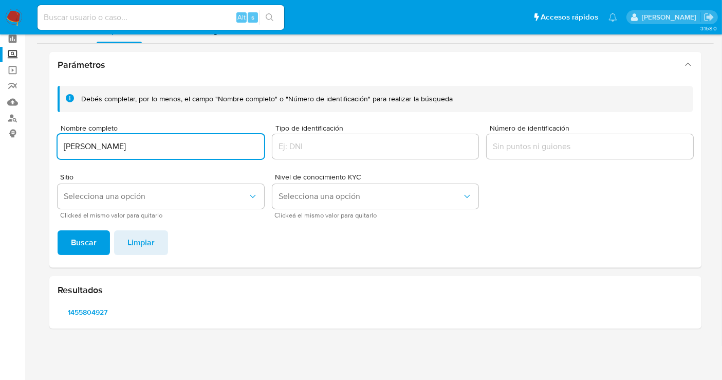
click at [153, 145] on input "[PERSON_NAME]" at bounding box center [161, 146] width 207 height 13
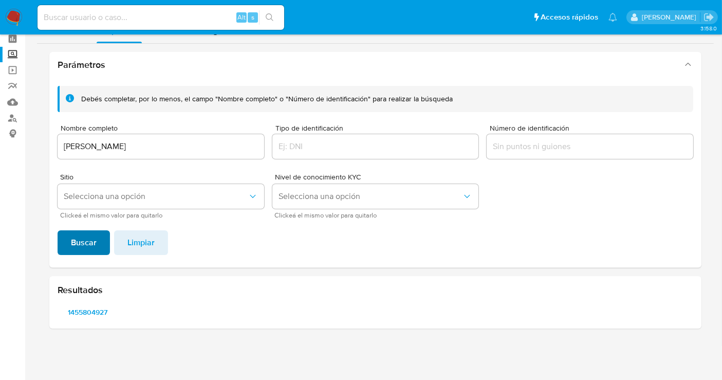
click at [94, 235] on span "Buscar" at bounding box center [84, 242] width 26 height 23
click at [102, 313] on span "2331248722" at bounding box center [88, 312] width 46 height 14
click at [152, 312] on span "382385063" at bounding box center [152, 312] width 46 height 14
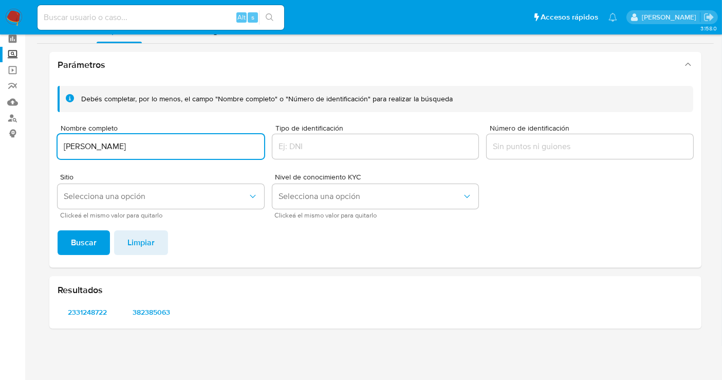
click at [148, 145] on input "JOSE ROBERTO SANCHEZ JIMENEZ" at bounding box center [161, 146] width 207 height 13
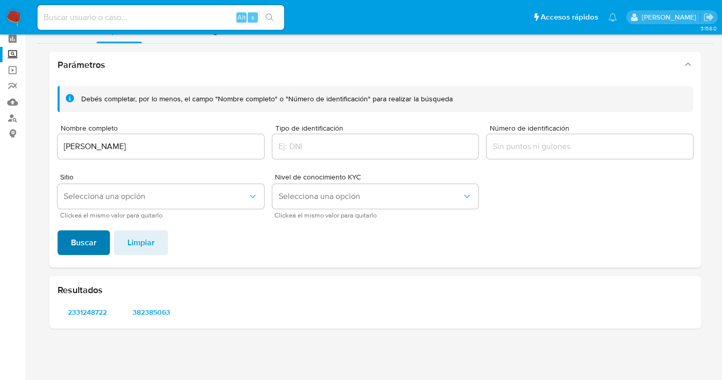
click at [81, 234] on span "Buscar" at bounding box center [84, 242] width 26 height 23
click at [95, 314] on span "194302943" at bounding box center [88, 312] width 46 height 14
click at [140, 151] on input "AMBAR ILEANA RIZO ALFARO" at bounding box center [161, 146] width 207 height 13
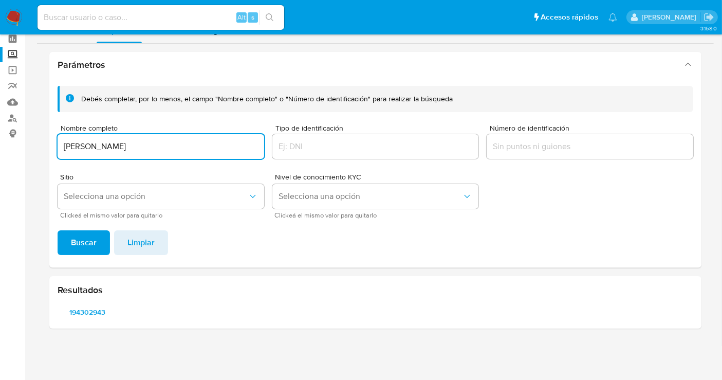
click at [140, 151] on input "AMBAR ILEANA RIZO ALFARO" at bounding box center [161, 146] width 207 height 13
click at [58, 230] on button "Buscar" at bounding box center [84, 242] width 52 height 25
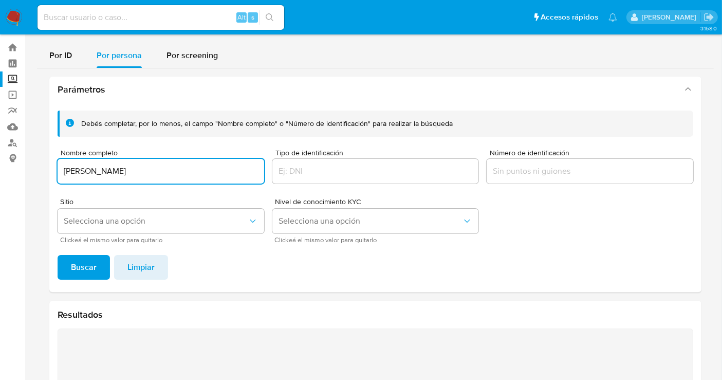
scroll to position [0, 0]
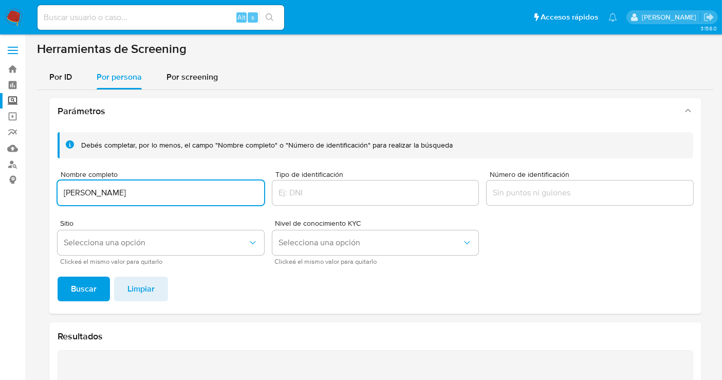
click at [127, 196] on input "JOSE MARIA SEPULVEDA MENDOZA" at bounding box center [161, 192] width 207 height 13
paste input "DIEGO ALBERTO FERRER GARCIA TRAVESI"
type input "DIEGO ALBERTO FERRER GARCIA TRAVESI"
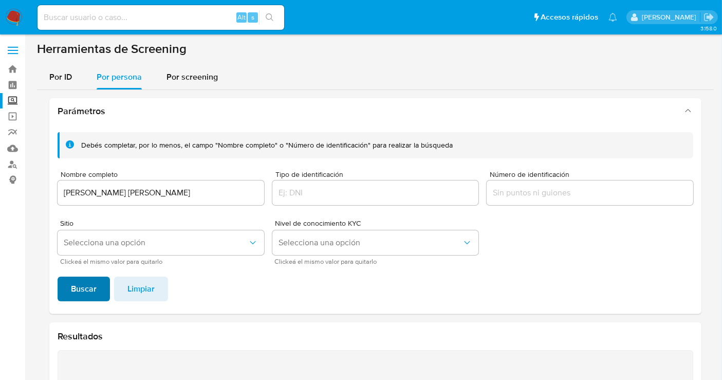
click at [95, 286] on span "Buscar" at bounding box center [84, 289] width 26 height 23
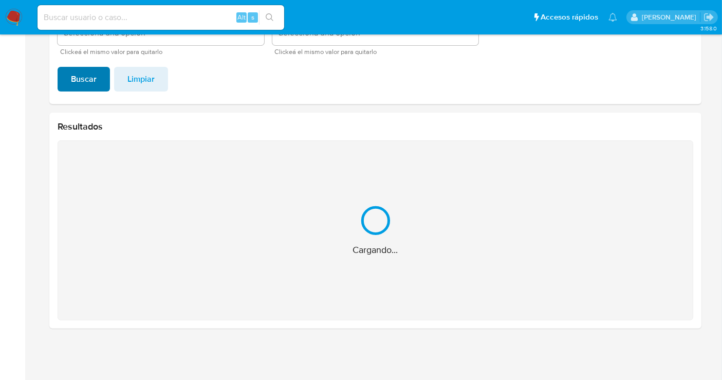
scroll to position [46, 0]
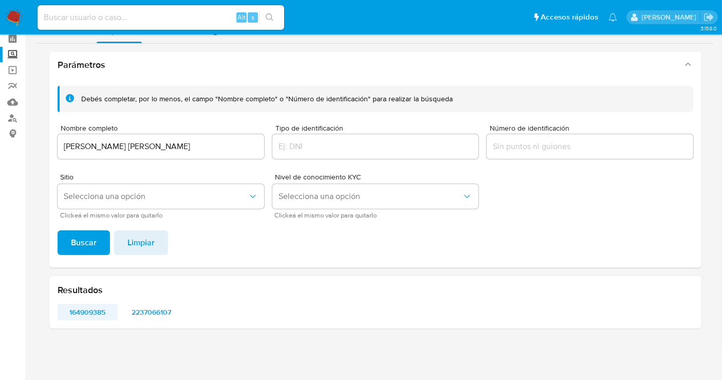
click at [78, 310] on span "164909385" at bounding box center [88, 312] width 46 height 14
click at [143, 306] on span "2237066107" at bounding box center [152, 312] width 46 height 14
click at [149, 146] on input "DIEGO ALBERTO FERRER GARCIA TRAVESI" at bounding box center [161, 146] width 207 height 13
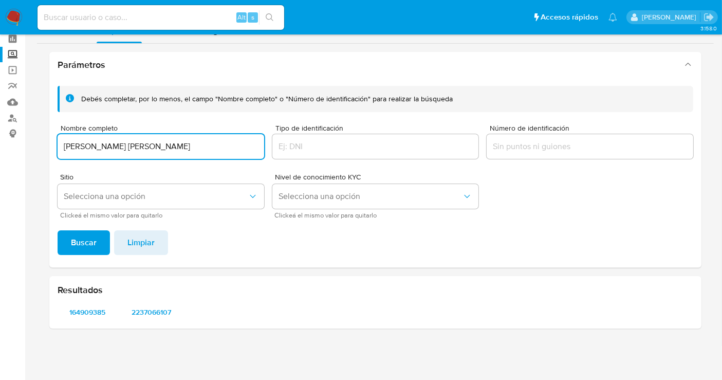
click at [149, 146] on input "DIEGO ALBERTO FERRER GARCIA TRAVESI" at bounding box center [161, 146] width 207 height 13
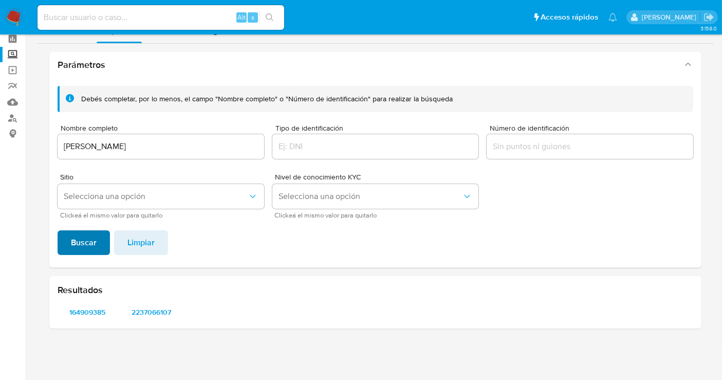
click at [77, 246] on span "Buscar" at bounding box center [84, 242] width 26 height 23
click at [95, 310] on span "2499146159" at bounding box center [88, 312] width 46 height 14
click at [157, 309] on span "2609525018" at bounding box center [152, 312] width 46 height 14
click at [118, 143] on input "BLAINE OLIVER DOYLE" at bounding box center [161, 146] width 207 height 13
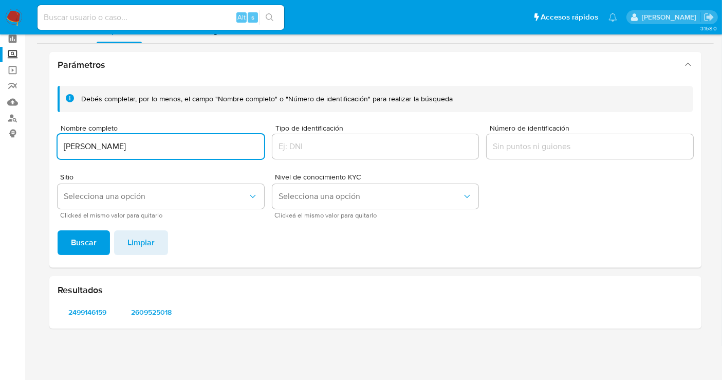
click at [118, 143] on input "BLAINE OLIVER DOYLE" at bounding box center [161, 146] width 207 height 13
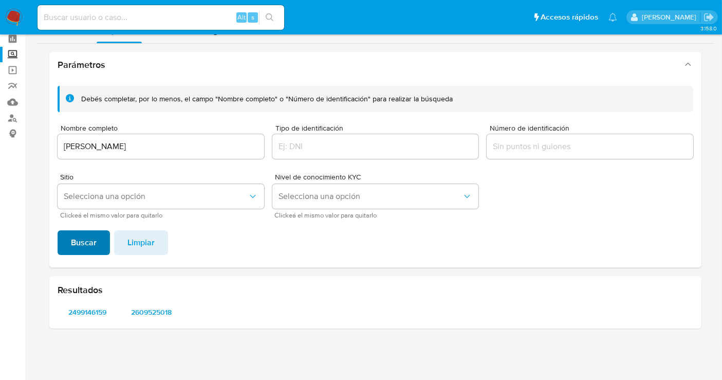
click at [91, 240] on span "Buscar" at bounding box center [84, 242] width 26 height 23
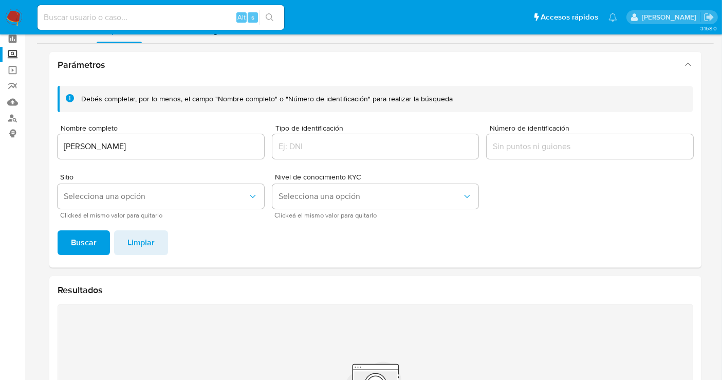
click at [129, 149] on input "RODRIGO JOAQUIN CERVANTES AVALOS" at bounding box center [161, 146] width 207 height 13
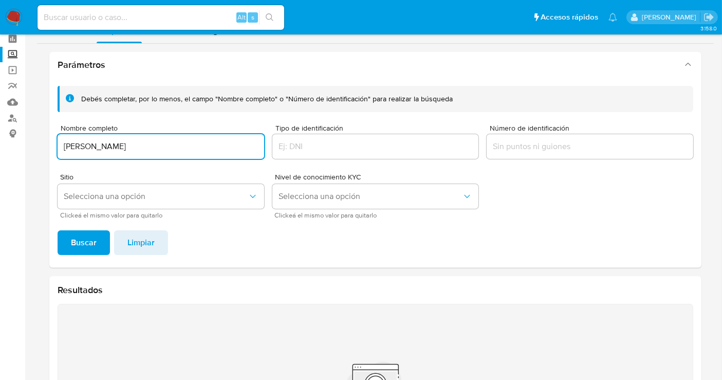
click at [129, 149] on input "RODRIGO JOAQUIN CERVANTES AVALOS" at bounding box center [161, 146] width 207 height 13
type input "JOSE JUAN A BARRAGAN ABASCAL"
click at [92, 236] on span "Buscar" at bounding box center [84, 242] width 26 height 23
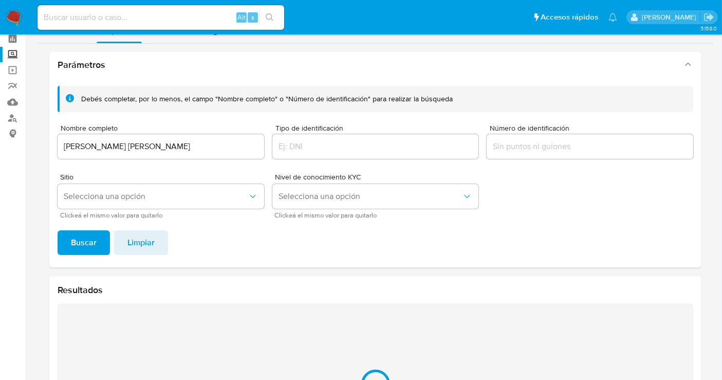
scroll to position [210, 0]
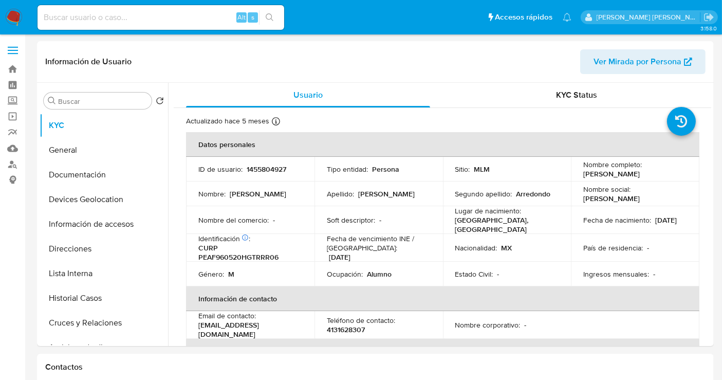
select select "10"
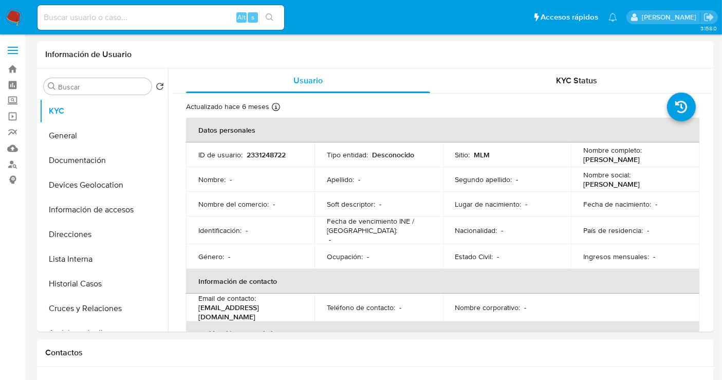
select select "10"
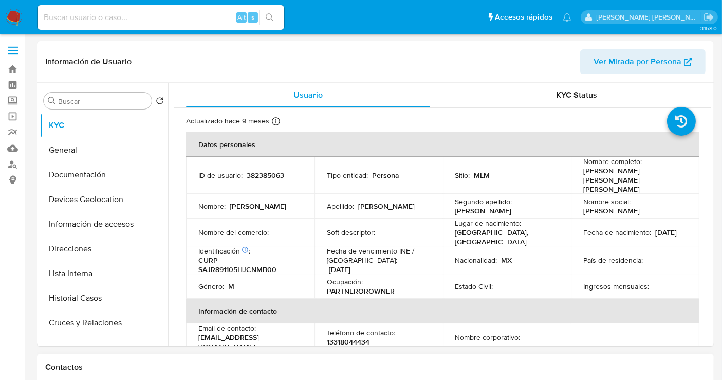
select select "10"
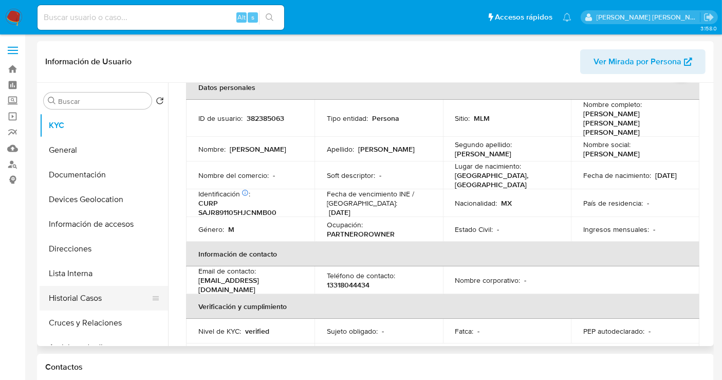
click at [95, 294] on button "Historial Casos" at bounding box center [100, 298] width 120 height 25
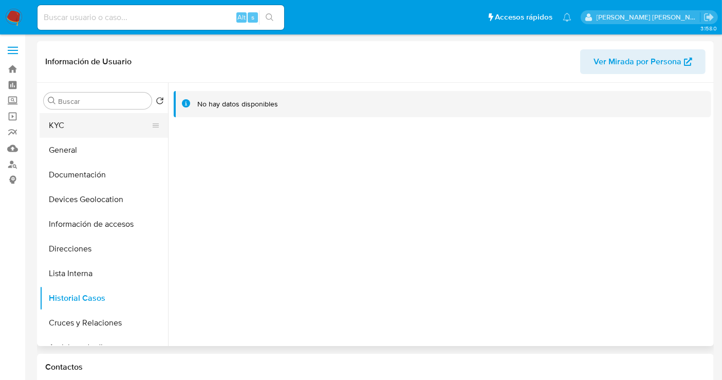
click at [74, 118] on button "KYC" at bounding box center [100, 125] width 120 height 25
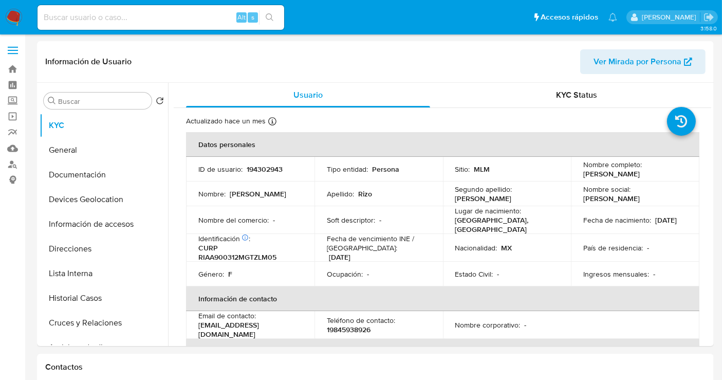
select select "10"
click at [265, 168] on p "194302943" at bounding box center [265, 168] width 36 height 9
copy p "194302943"
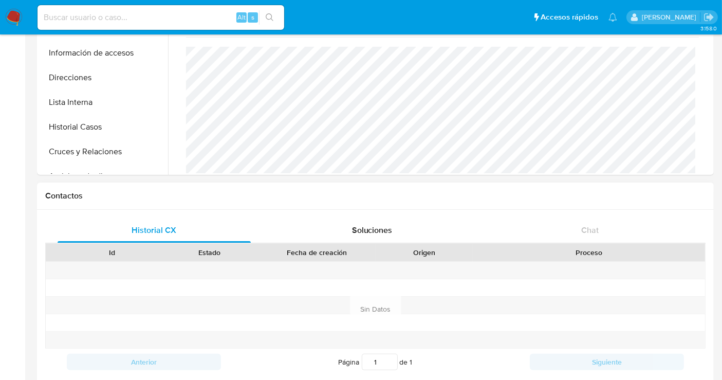
scroll to position [57, 0]
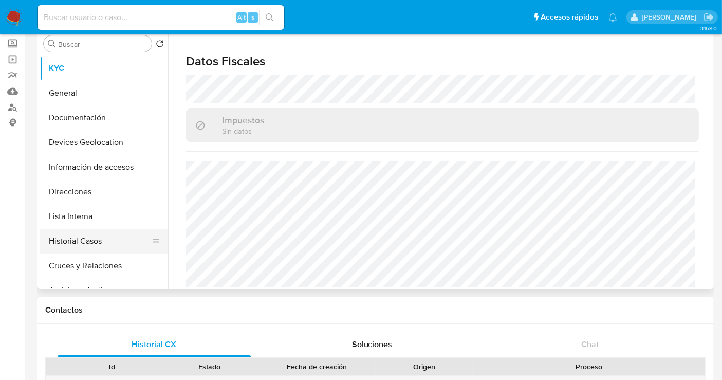
click at [71, 240] on button "Historial Casos" at bounding box center [100, 241] width 120 height 25
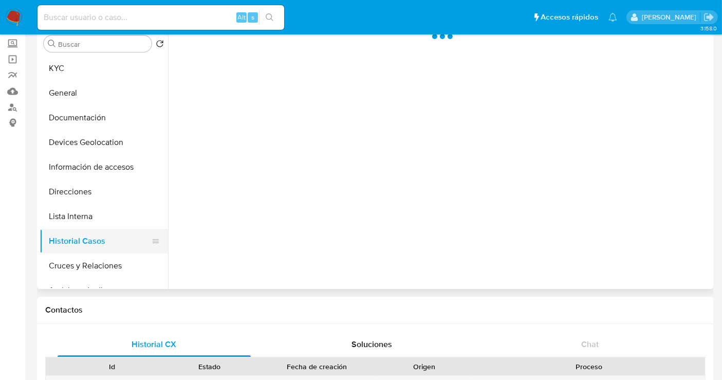
scroll to position [0, 0]
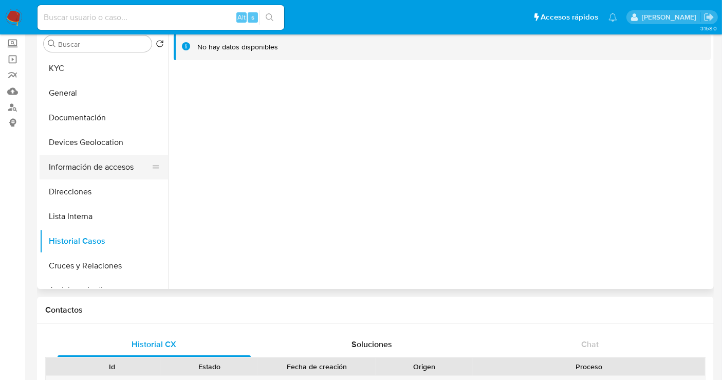
click at [88, 165] on button "Información de accesos" at bounding box center [100, 167] width 120 height 25
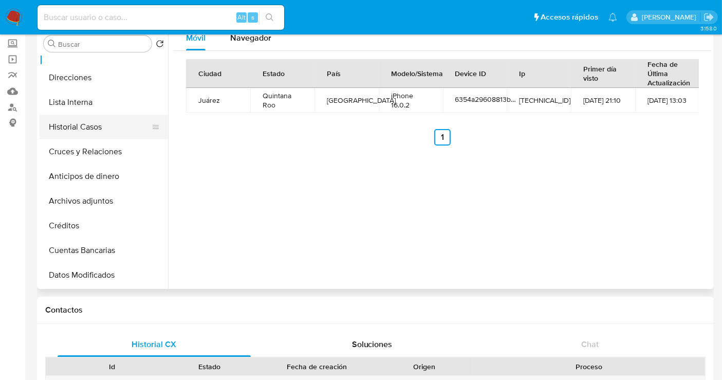
scroll to position [171, 0]
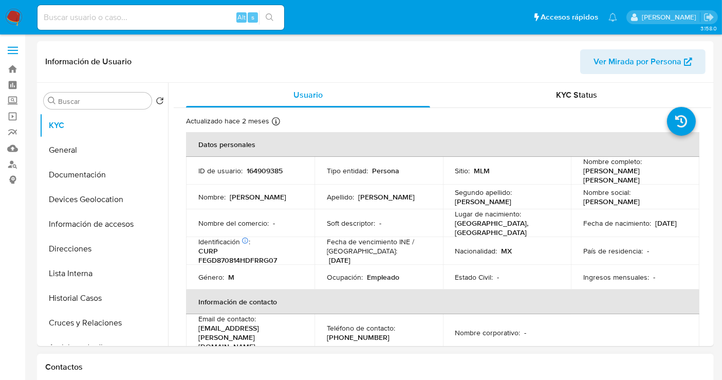
select select "10"
click at [97, 299] on button "Historial Casos" at bounding box center [100, 298] width 120 height 25
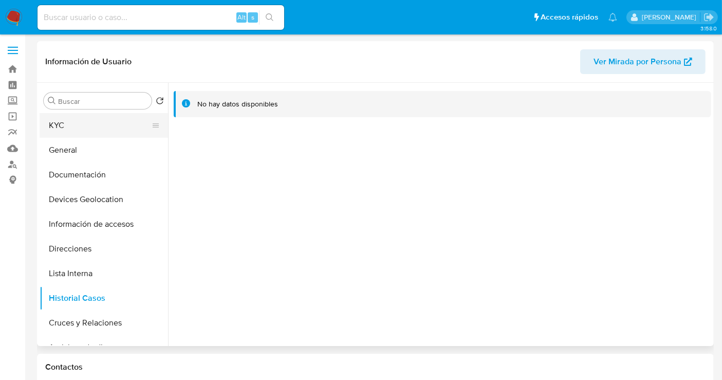
click at [60, 124] on button "KYC" at bounding box center [100, 125] width 120 height 25
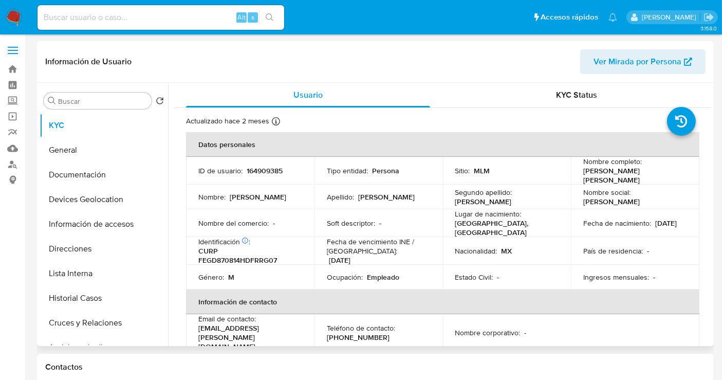
click at [263, 167] on p "164909385" at bounding box center [265, 170] width 36 height 9
copy p "164909385"
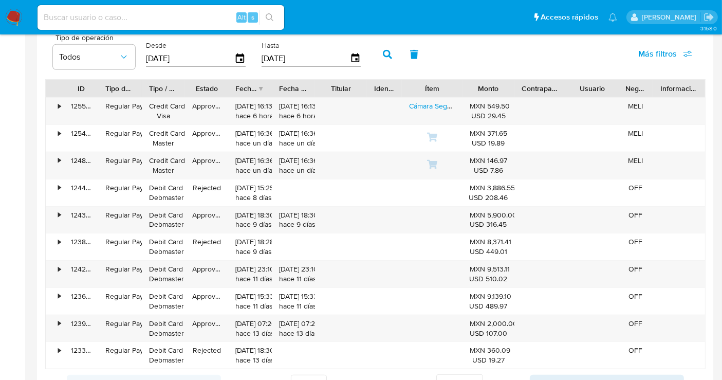
scroll to position [971, 0]
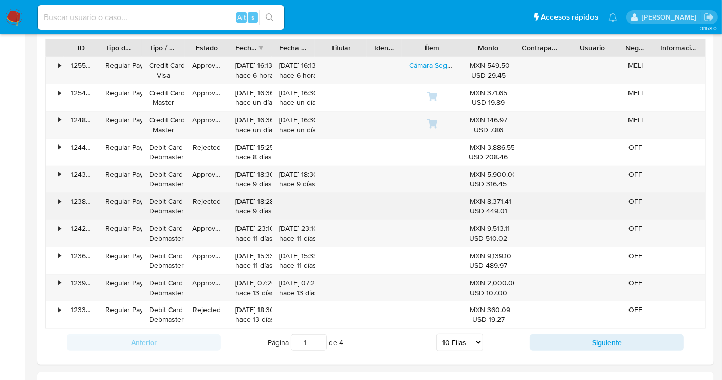
click at [57, 195] on div "•" at bounding box center [55, 206] width 18 height 27
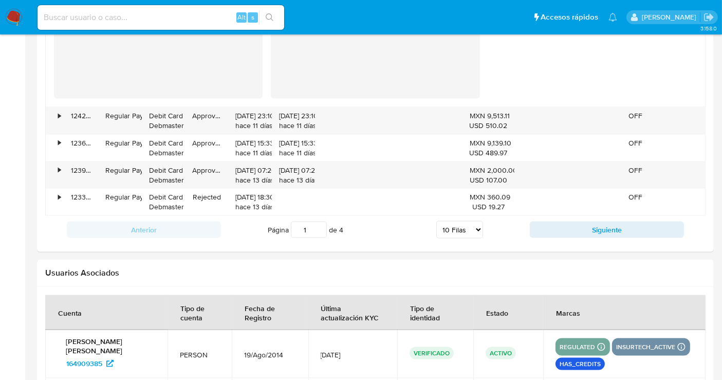
scroll to position [1542, 0]
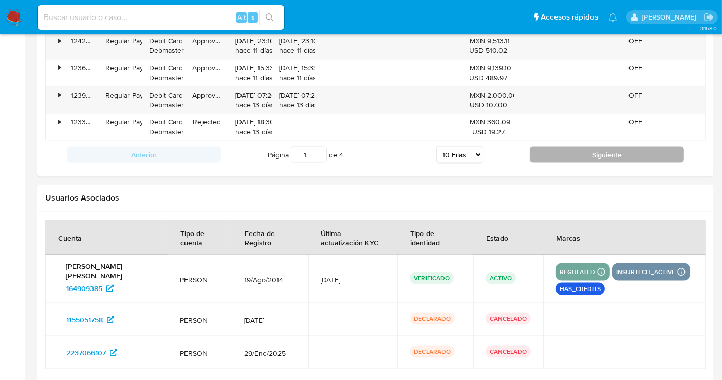
click at [613, 147] on button "Siguiente" at bounding box center [607, 155] width 154 height 16
type input "2"
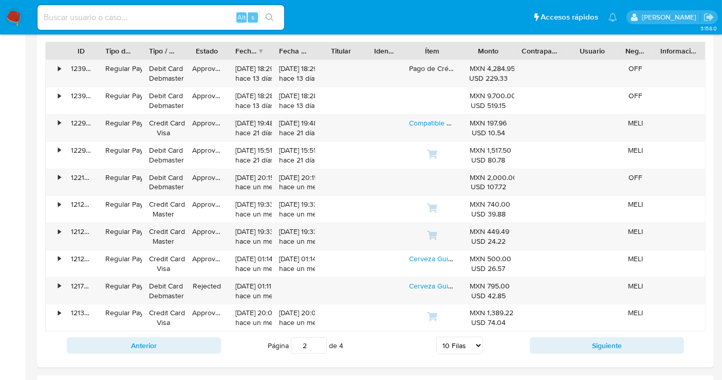
scroll to position [967, 0]
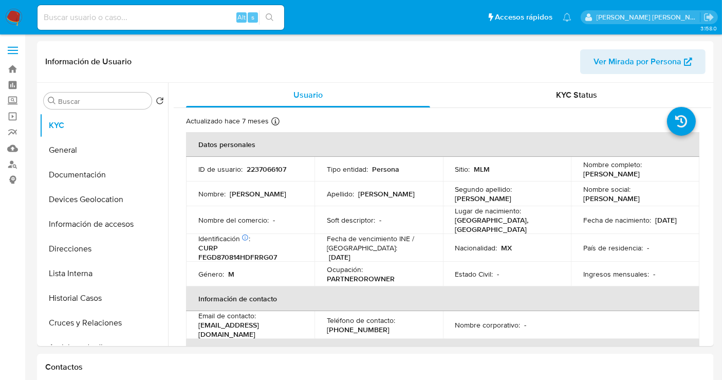
select select "10"
click at [81, 300] on button "Historial Casos" at bounding box center [100, 298] width 120 height 25
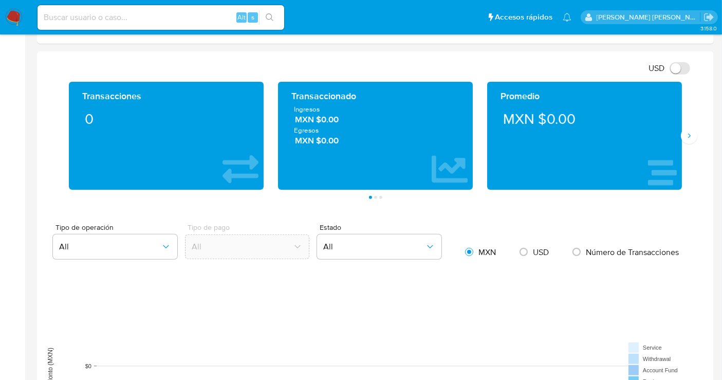
scroll to position [514, 0]
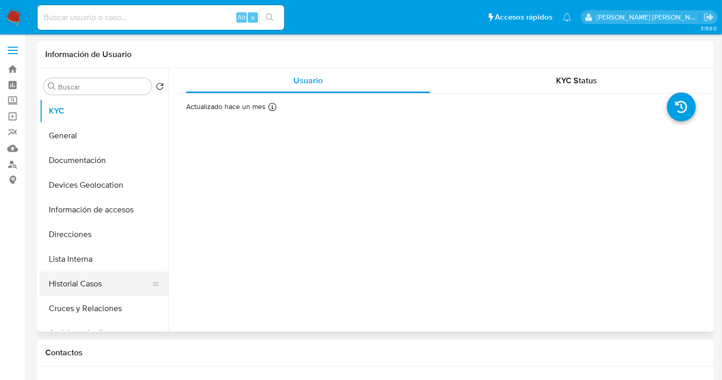
select select "10"
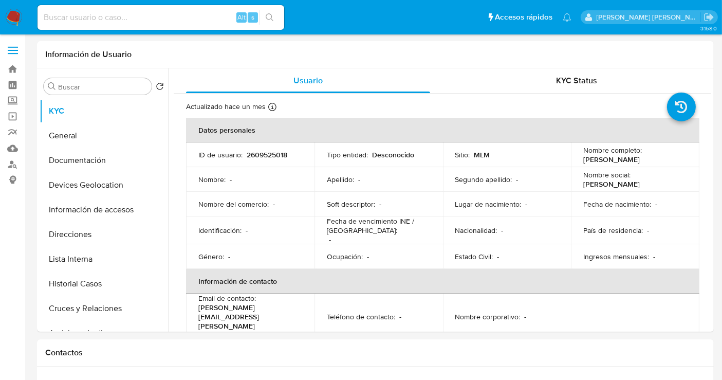
select select "10"
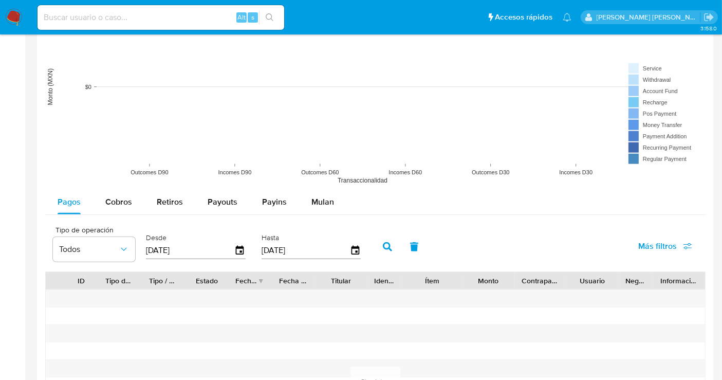
scroll to position [799, 0]
